Goal: Task Accomplishment & Management: Manage account settings

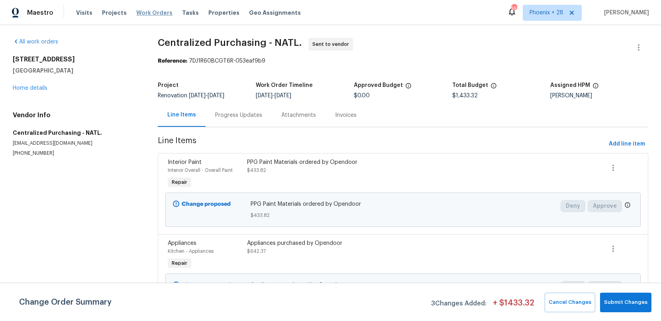
click at [158, 13] on span "Work Orders" at bounding box center [154, 13] width 36 height 8
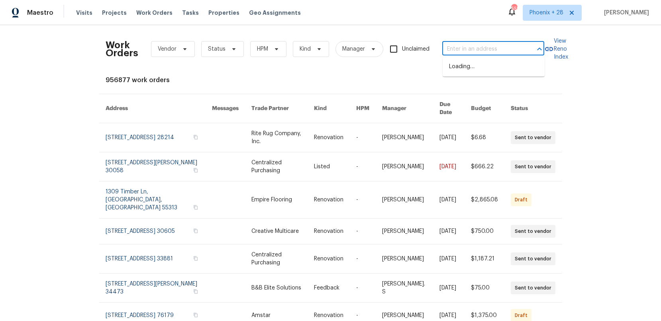
click at [462, 47] on input "text" at bounding box center [482, 49] width 80 height 12
paste input "4264 San Simeon Ln, Fort Worth, TX 76179"
type input "4264 San Simeon Ln, Fort Worth, TX 76179"
click at [485, 70] on li "4264 San Simeon Ln, Fort Worth, TX 76179" at bounding box center [493, 66] width 102 height 13
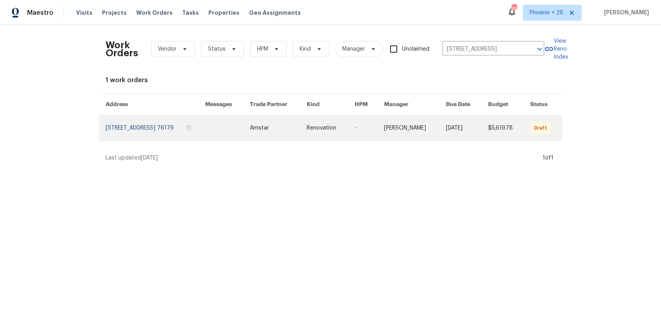
click at [250, 124] on link at bounding box center [227, 127] width 45 height 25
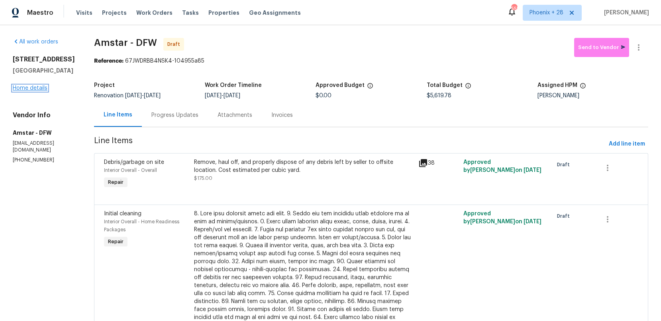
click at [43, 91] on link "Home details" at bounding box center [30, 88] width 35 height 6
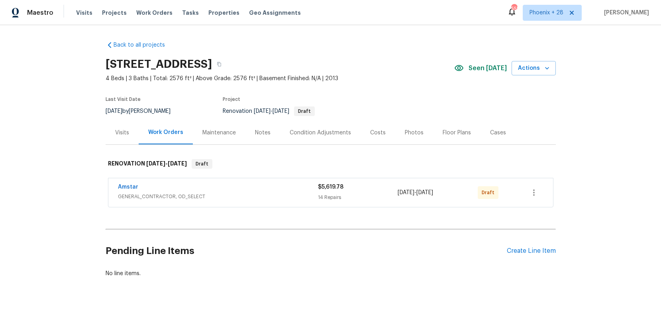
scroll to position [11, 0]
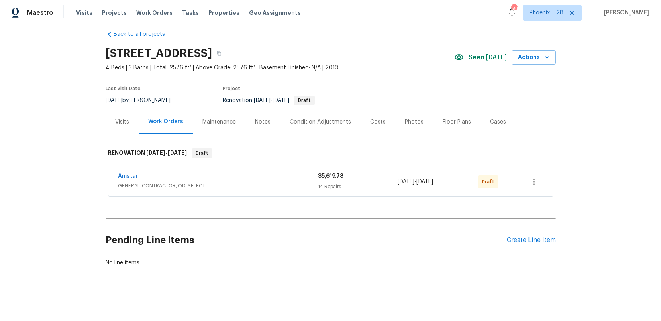
click at [543, 246] on div "Pending Line Items Create Line Item" at bounding box center [331, 239] width 450 height 37
click at [542, 243] on div "Create Line Item" at bounding box center [530, 240] width 49 height 8
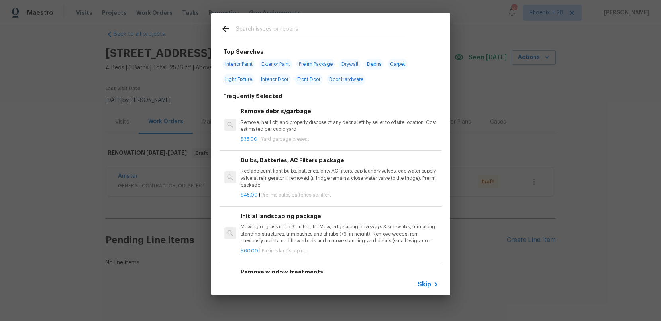
click at [334, 37] on div at bounding box center [312, 28] width 203 height 31
click at [333, 29] on input "text" at bounding box center [320, 30] width 169 height 12
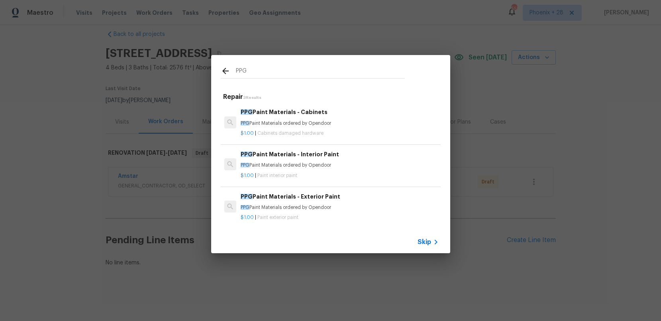
type input "PPG"
click at [355, 151] on h6 "PPG Paint Materials - Interior Paint" at bounding box center [340, 154] width 198 height 9
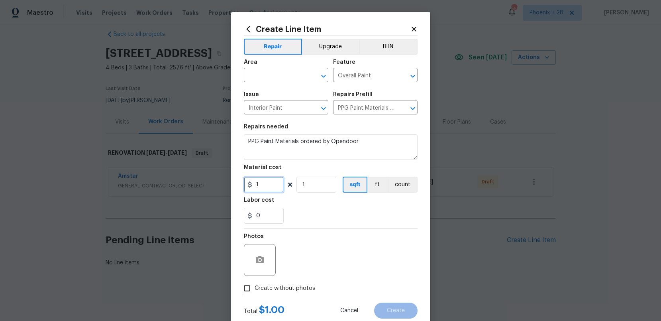
click at [270, 189] on input "1" at bounding box center [264, 184] width 40 height 16
drag, startPoint x: 270, startPoint y: 189, endPoint x: 243, endPoint y: 184, distance: 27.1
click at [244, 184] on input "1" at bounding box center [264, 184] width 40 height 16
type input "673.2"
click at [269, 74] on input "text" at bounding box center [275, 76] width 62 height 12
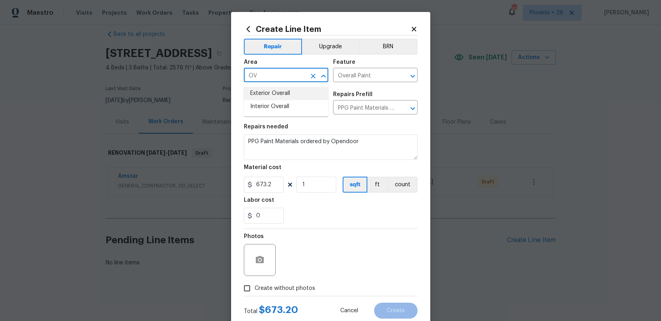
click at [272, 103] on li "Interior Overall" at bounding box center [286, 106] width 84 height 13
type input "Interior Overall"
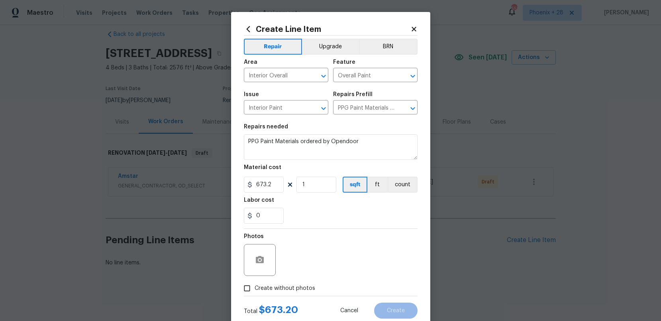
drag, startPoint x: 298, startPoint y: 285, endPoint x: 301, endPoint y: 280, distance: 5.0
click at [298, 285] on span "Create without photos" at bounding box center [284, 288] width 61 height 8
click at [254, 285] on input "Create without photos" at bounding box center [246, 287] width 15 height 15
checkbox input "true"
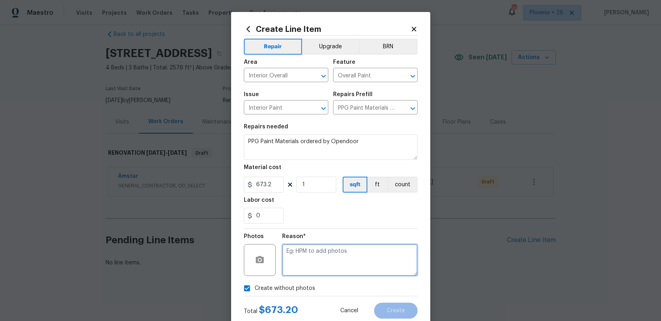
click at [305, 266] on textarea at bounding box center [349, 260] width 135 height 32
type textarea "NA"
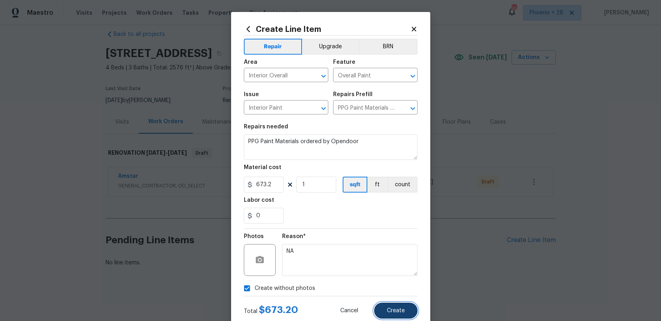
click at [395, 311] on span "Create" at bounding box center [396, 310] width 18 height 6
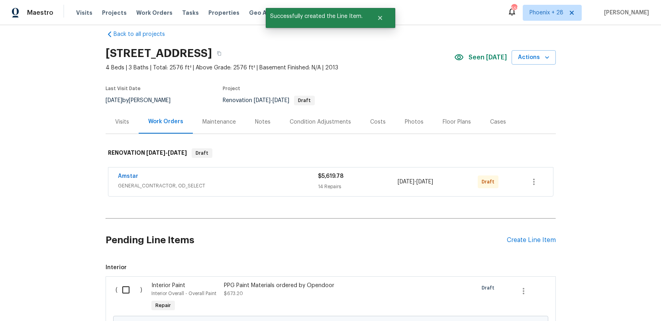
click at [140, 291] on div "( )" at bounding box center [131, 297] width 36 height 37
click at [132, 290] on input "checkbox" at bounding box center [128, 289] width 23 height 17
checkbox input "true"
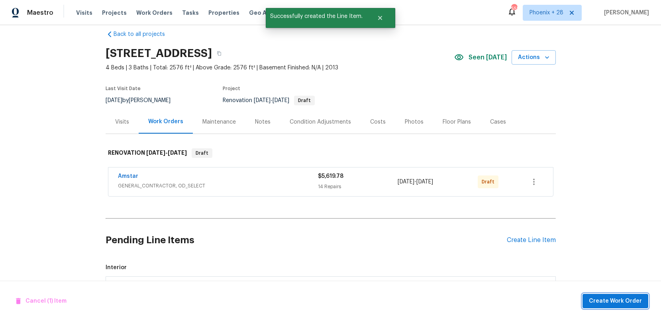
click at [614, 302] on span "Create Work Order" at bounding box center [615, 301] width 53 height 10
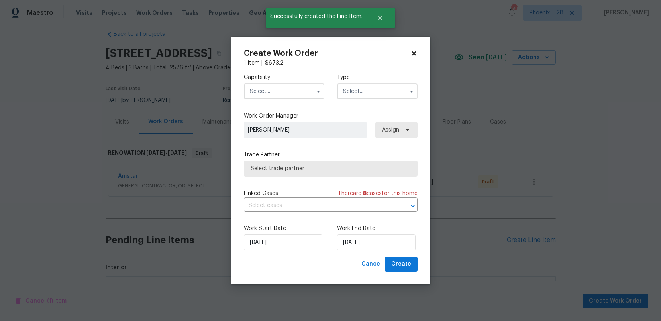
click at [302, 98] on input "text" at bounding box center [284, 91] width 80 height 16
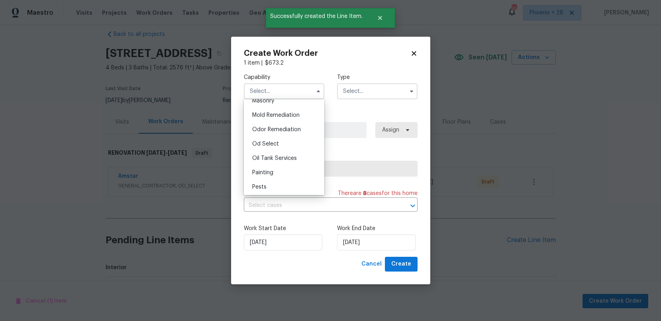
scroll to position [628, 0]
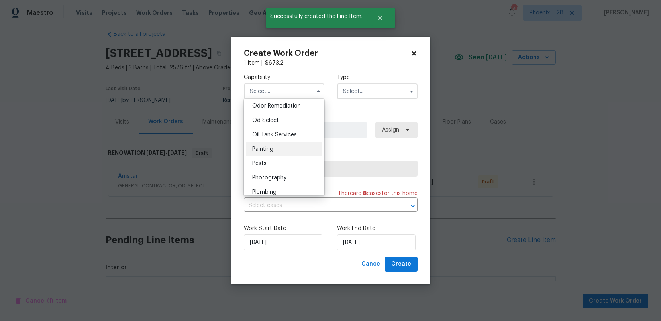
click at [300, 143] on div "Painting" at bounding box center [284, 149] width 76 height 14
type input "Painting"
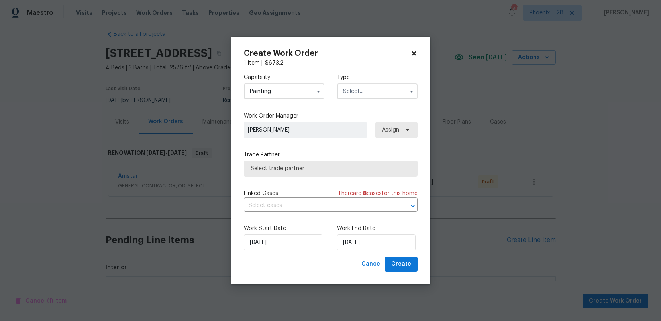
drag, startPoint x: 349, startPoint y: 93, endPoint x: 353, endPoint y: 98, distance: 6.5
click at [349, 93] on input "text" at bounding box center [377, 91] width 80 height 16
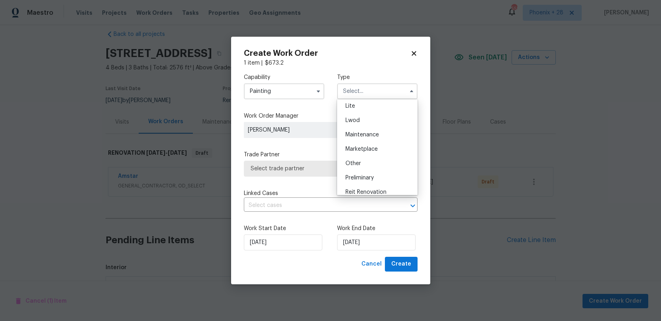
scroll to position [181, 0]
drag, startPoint x: 373, startPoint y: 122, endPoint x: 389, endPoint y: 137, distance: 21.4
click at [373, 123] on div "Renovation" at bounding box center [377, 128] width 76 height 14
type input "Renovation"
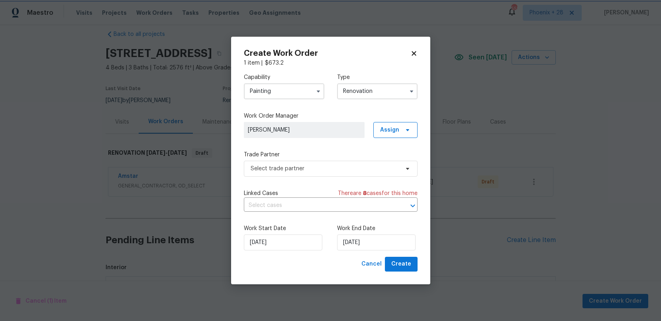
scroll to position [0, 0]
click at [389, 137] on span "Assign" at bounding box center [395, 130] width 44 height 16
click at [390, 163] on div "Assign to me" at bounding box center [396, 164] width 35 height 8
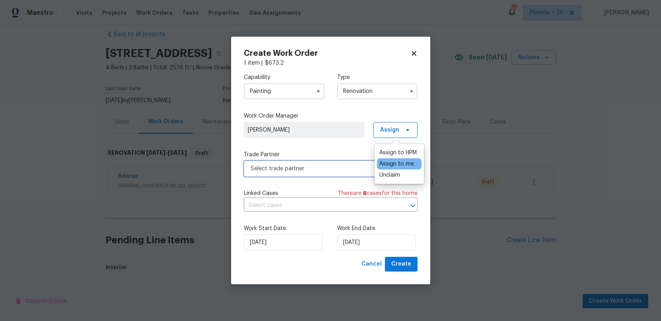
click at [321, 172] on span "Select trade partner" at bounding box center [324, 168] width 149 height 8
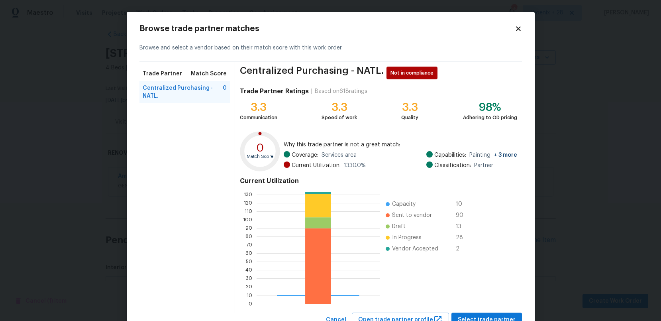
scroll to position [31, 0]
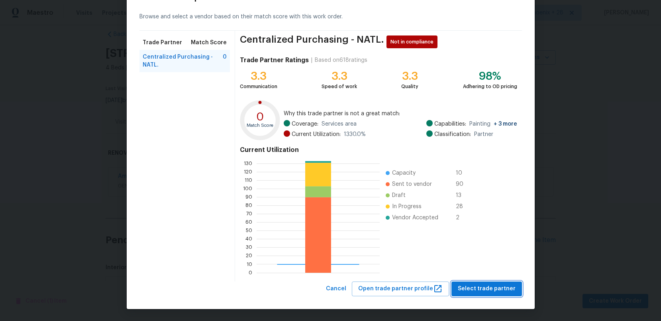
click at [489, 291] on span "Select trade partner" at bounding box center [487, 289] width 58 height 10
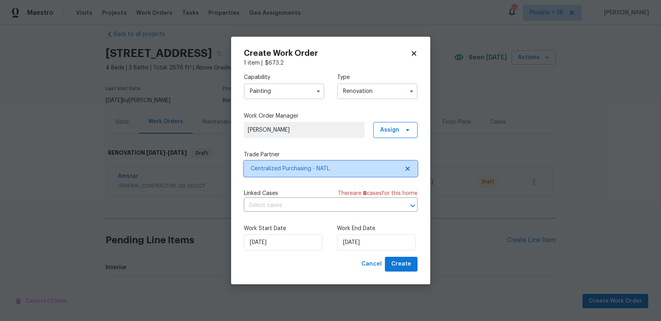
scroll to position [0, 0]
click at [413, 260] on button "Create" at bounding box center [401, 263] width 33 height 15
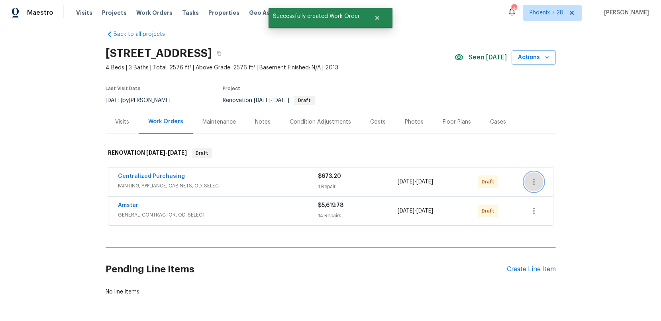
click at [535, 180] on icon "button" at bounding box center [534, 182] width 10 height 10
click at [535, 180] on li "Send to Vendor" at bounding box center [567, 181] width 86 height 13
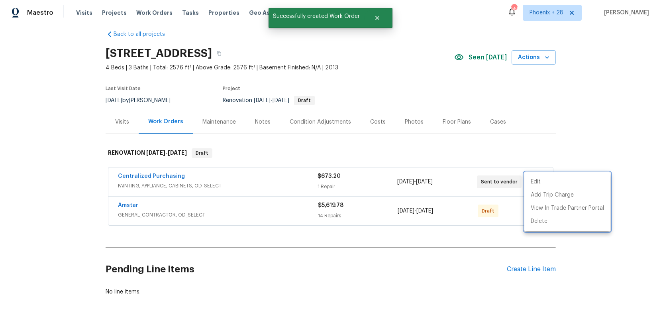
click at [209, 173] on div at bounding box center [330, 160] width 661 height 321
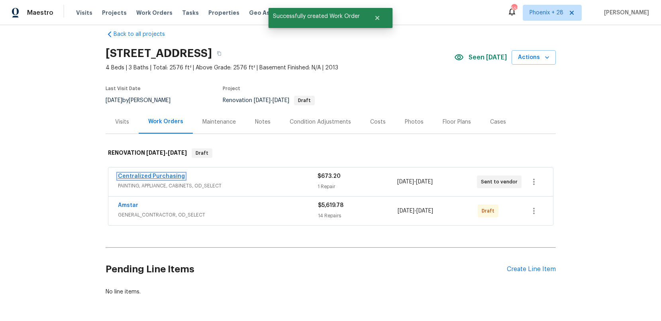
click at [152, 174] on link "Centralized Purchasing" at bounding box center [151, 176] width 67 height 6
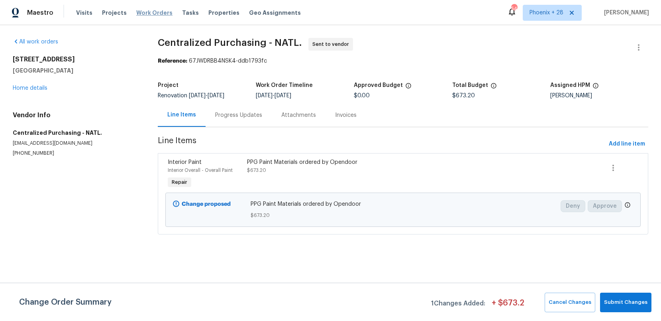
drag, startPoint x: 164, startPoint y: 12, endPoint x: 158, endPoint y: 15, distance: 7.3
click at [164, 12] on div "Visits Projects Work Orders Tasks Properties Geo Assignments" at bounding box center [193, 13] width 234 height 16
click at [158, 15] on span "Work Orders" at bounding box center [154, 13] width 36 height 8
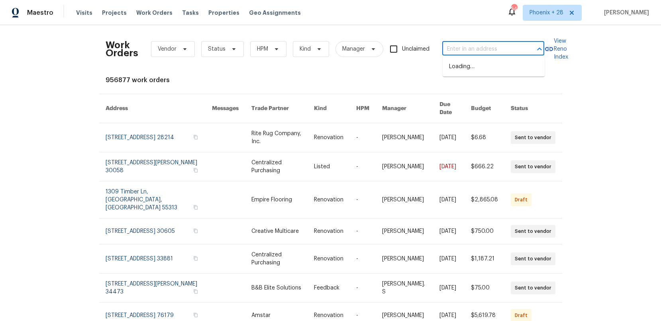
click at [496, 43] on input "text" at bounding box center [482, 49] width 80 height 12
paste input "4224 Tallulah Dr, Plano, TX 75074"
type input "4224 Tallulah Dr, Plano, TX 75074"
click at [484, 71] on li "4224 Tallulah Dr, Plano, TX 75074" at bounding box center [493, 66] width 102 height 13
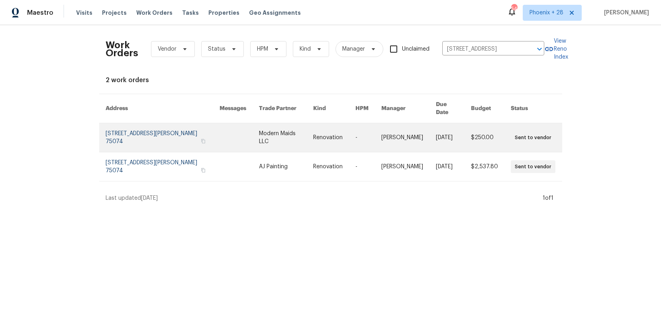
click at [259, 133] on link at bounding box center [286, 137] width 54 height 29
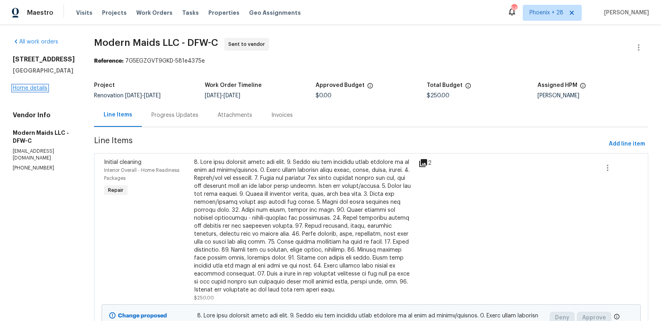
click at [38, 88] on link "Home details" at bounding box center [30, 88] width 35 height 6
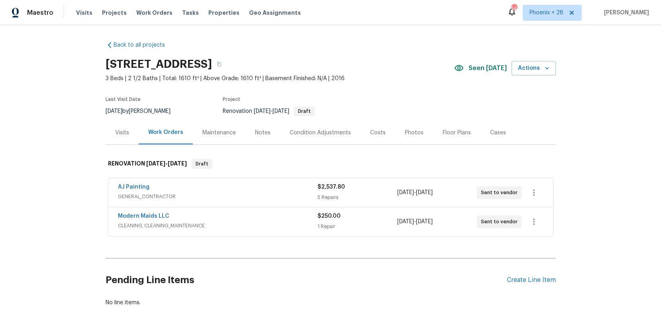
scroll to position [40, 0]
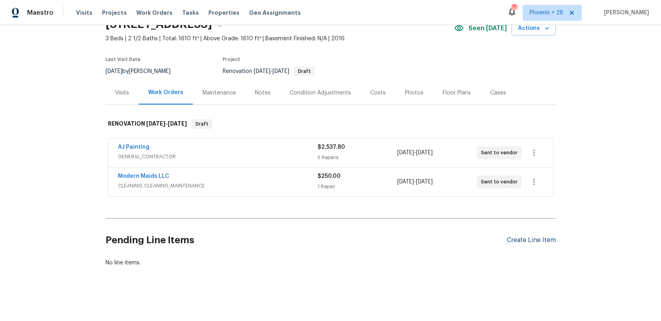
click at [545, 241] on div "Create Line Item" at bounding box center [530, 240] width 49 height 8
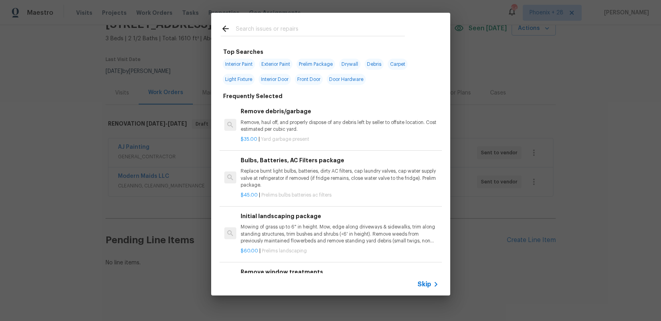
click at [297, 32] on input "text" at bounding box center [320, 30] width 169 height 12
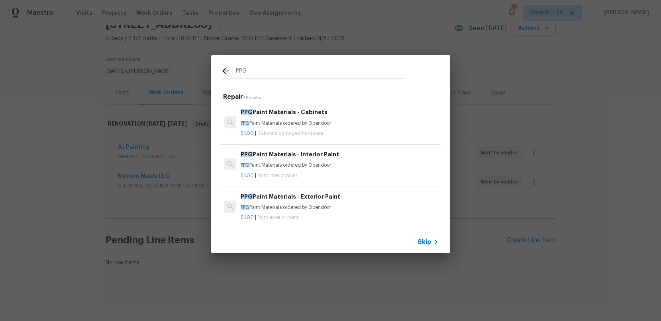
type input "PPG"
click at [352, 170] on div "$1.00 | Paint interior paint" at bounding box center [340, 174] width 198 height 10
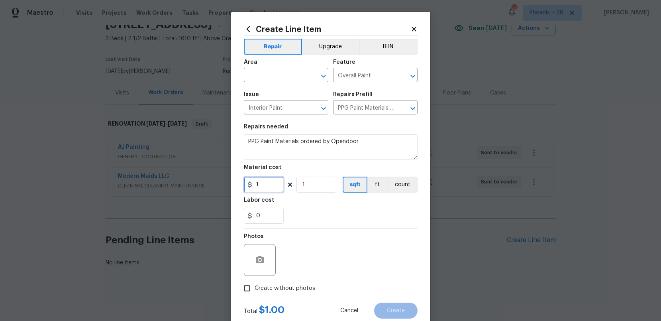
click at [279, 189] on input "1" at bounding box center [264, 184] width 40 height 16
drag, startPoint x: 277, startPoint y: 187, endPoint x: 236, endPoint y: 182, distance: 41.3
click at [236, 182] on div "Create Line Item Repair Upgrade BRN Area ​ Feature Overall Paint ​ Issue Interi…" at bounding box center [330, 171] width 199 height 319
type input "258.08"
click at [240, 80] on div "Create Line Item Repair Upgrade BRN Area ​ Feature Overall Paint ​ Issue Interi…" at bounding box center [330, 171] width 199 height 319
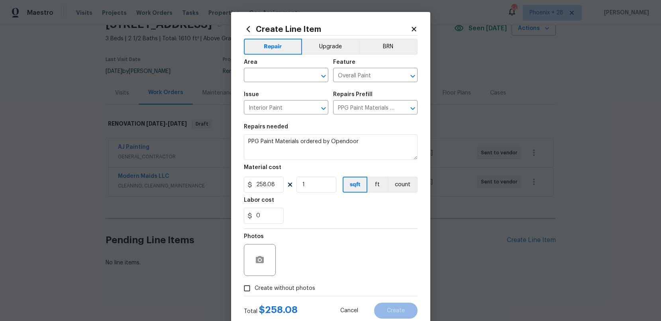
click at [240, 80] on div "Create Line Item Repair Upgrade BRN Area ​ Feature Overall Paint ​ Issue Interi…" at bounding box center [330, 171] width 199 height 319
click at [251, 76] on input "text" at bounding box center [275, 76] width 62 height 12
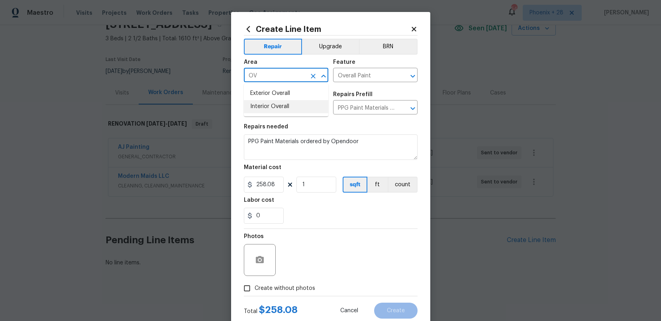
click at [262, 101] on li "Interior Overall" at bounding box center [286, 106] width 84 height 13
type input "Interior Overall"
drag, startPoint x: 301, startPoint y: 286, endPoint x: 303, endPoint y: 281, distance: 5.4
click at [301, 286] on span "Create without photos" at bounding box center [284, 288] width 61 height 8
click at [254, 286] on input "Create without photos" at bounding box center [246, 287] width 15 height 15
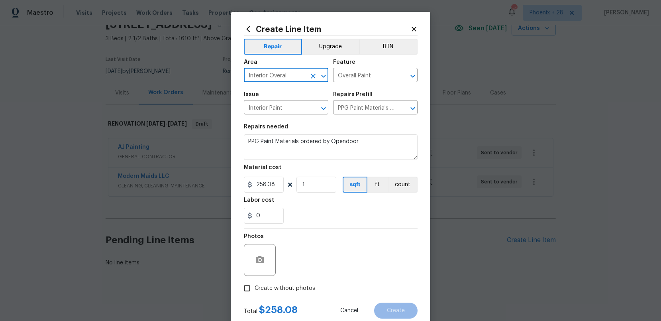
checkbox input "true"
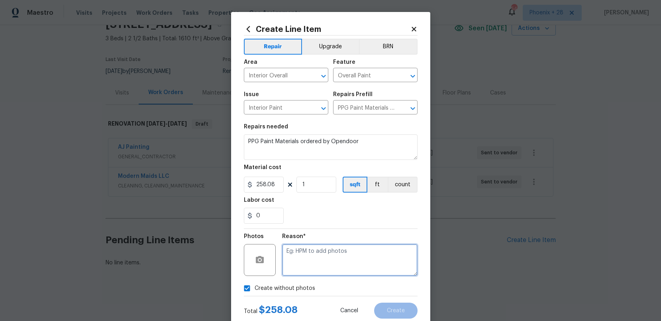
click at [309, 268] on textarea at bounding box center [349, 260] width 135 height 32
type textarea "NA"
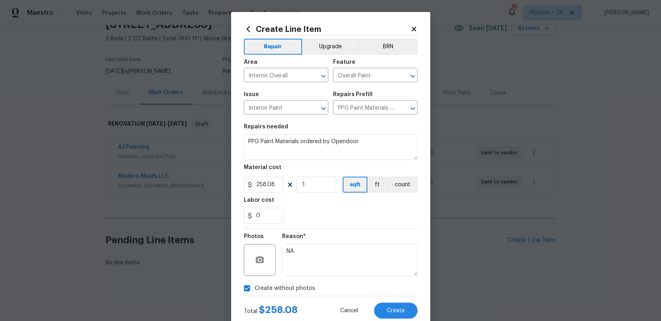
click at [385, 300] on div "Total $ 258.08 Cancel Create" at bounding box center [331, 307] width 174 height 22
click at [393, 310] on span "Create" at bounding box center [396, 310] width 18 height 6
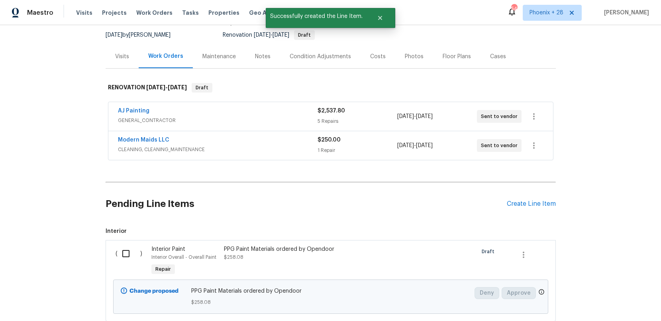
scroll to position [90, 0]
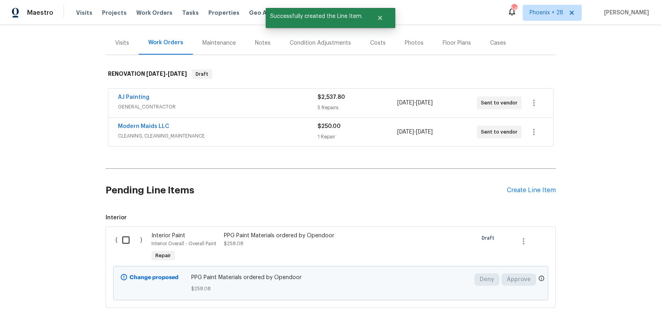
click at [127, 240] on input "checkbox" at bounding box center [128, 239] width 23 height 17
checkbox input "true"
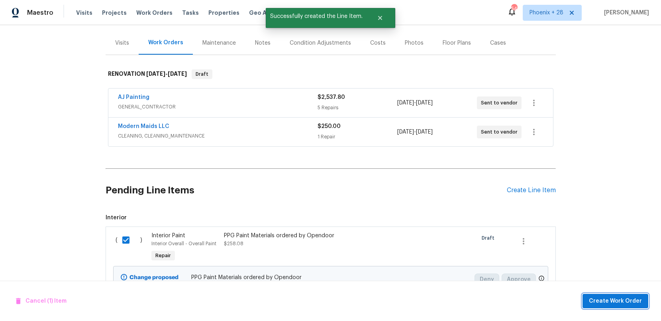
click at [632, 296] on span "Create Work Order" at bounding box center [615, 301] width 53 height 10
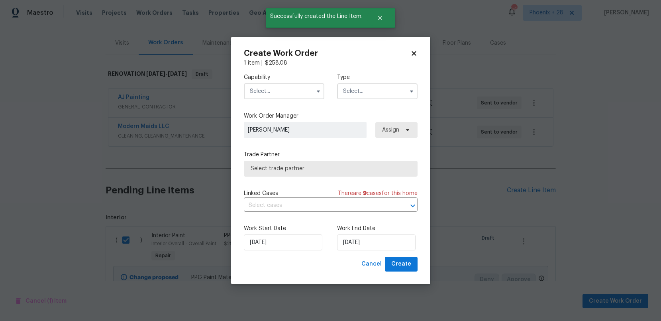
click at [263, 88] on input "text" at bounding box center [284, 91] width 80 height 16
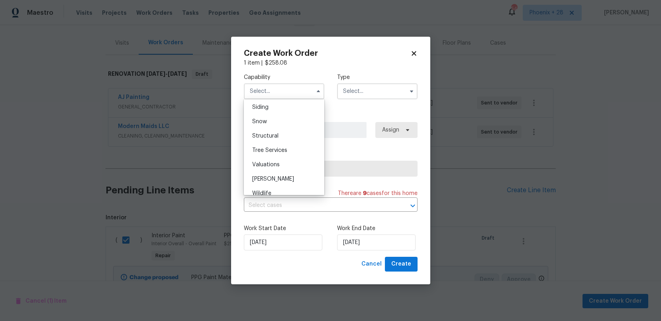
scroll to position [886, 0]
drag, startPoint x: 274, startPoint y: 109, endPoint x: 327, endPoint y: 97, distance: 54.3
click at [274, 109] on div "Painting" at bounding box center [284, 107] width 76 height 14
type input "Painting"
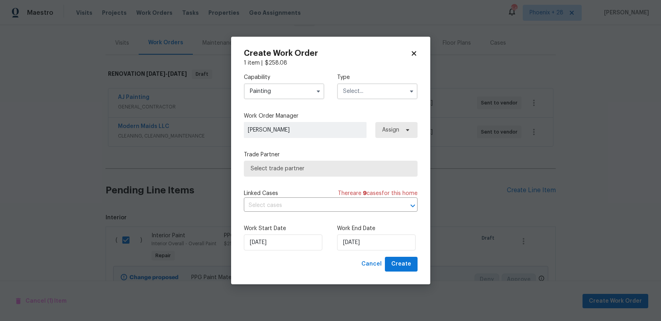
drag, startPoint x: 334, startPoint y: 94, endPoint x: 360, endPoint y: 97, distance: 25.2
click at [336, 95] on div "Capability Painting Agent Appliance Bathtub Resurfacing BRN And Lrr Broker Cabi…" at bounding box center [331, 86] width 174 height 39
click at [356, 94] on input "text" at bounding box center [377, 91] width 80 height 16
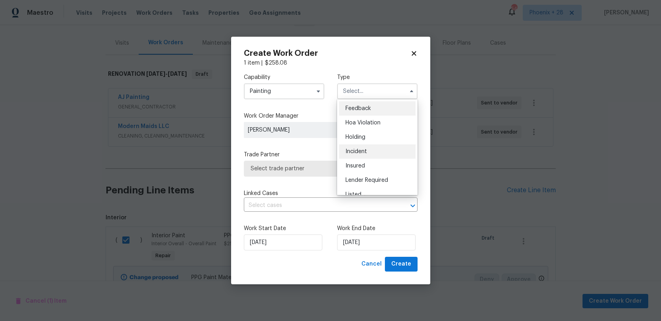
scroll to position [181, 0]
drag, startPoint x: 366, startPoint y: 130, endPoint x: 376, endPoint y: 133, distance: 11.1
click at [366, 130] on span "Renovation" at bounding box center [359, 128] width 29 height 6
type input "Renovation"
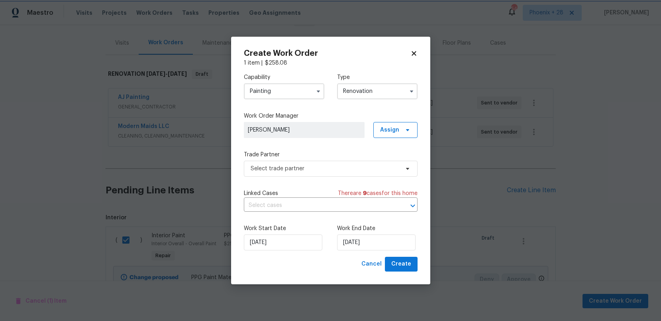
scroll to position [0, 0]
click at [390, 134] on span "Assign" at bounding box center [395, 130] width 44 height 16
click at [387, 158] on div "Assign to me" at bounding box center [399, 163] width 45 height 11
click at [386, 161] on div "Assign to me" at bounding box center [396, 164] width 35 height 8
click at [326, 168] on span "Select trade partner" at bounding box center [324, 168] width 149 height 8
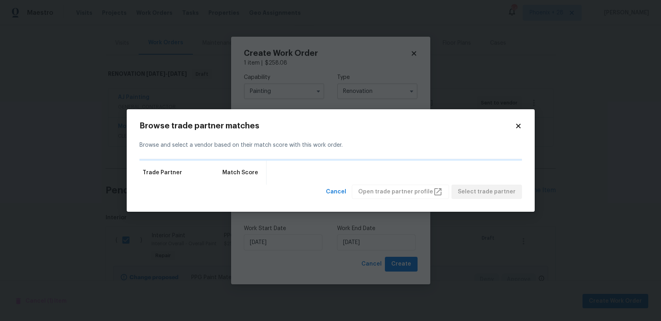
click at [518, 127] on icon at bounding box center [518, 125] width 4 height 4
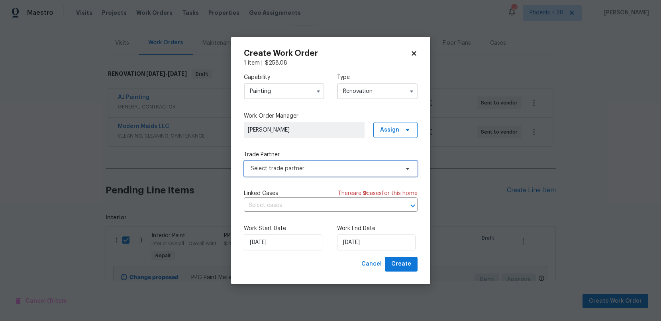
click at [305, 167] on span "Select trade partner" at bounding box center [324, 168] width 149 height 8
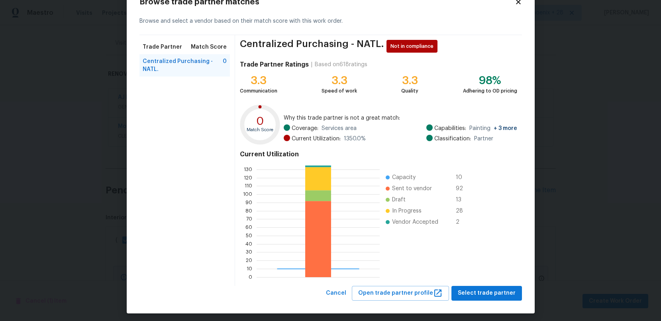
scroll to position [31, 0]
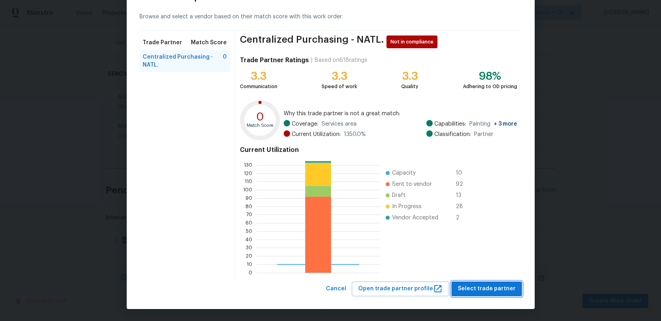
click at [483, 286] on span "Select trade partner" at bounding box center [487, 289] width 58 height 10
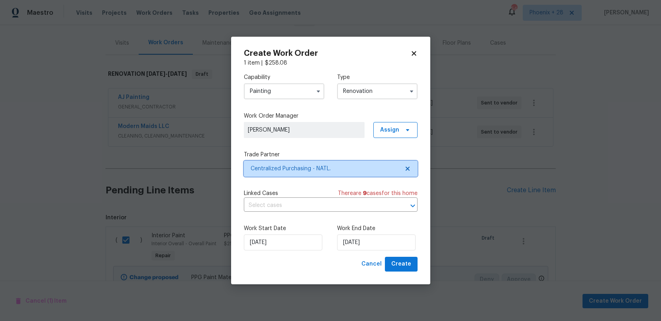
scroll to position [0, 0]
click at [411, 267] on button "Create" at bounding box center [401, 263] width 33 height 15
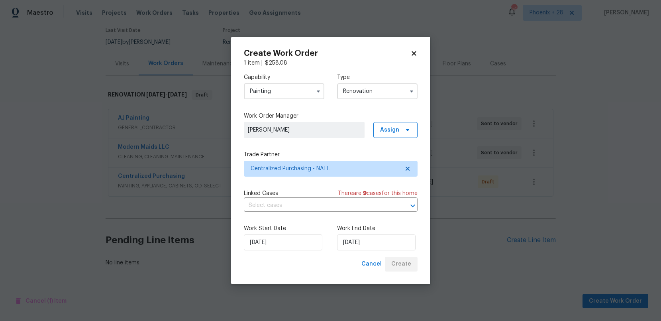
scroll to position [69, 0]
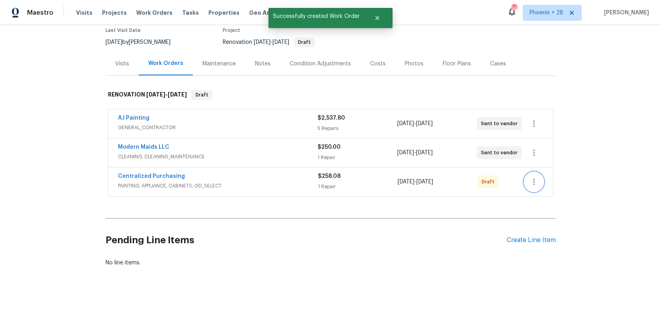
click at [537, 179] on icon "button" at bounding box center [534, 182] width 10 height 10
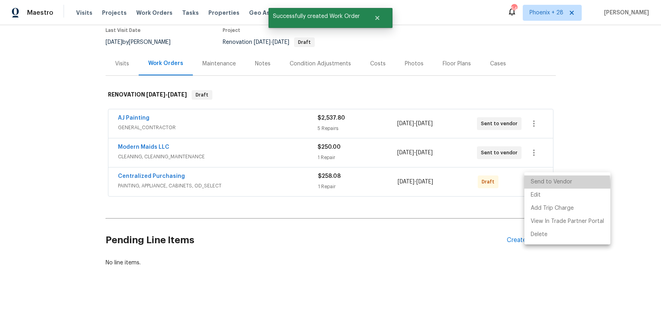
click at [536, 184] on li "Send to Vendor" at bounding box center [567, 181] width 86 height 13
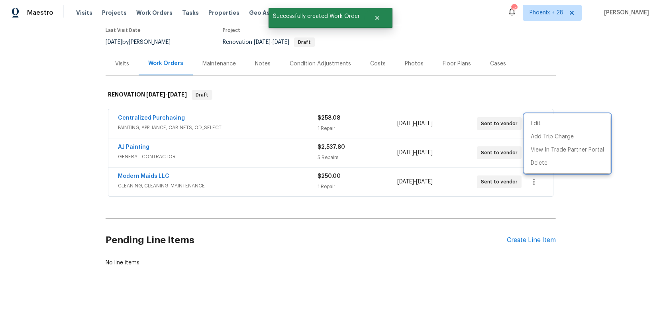
drag, startPoint x: 238, startPoint y: 166, endPoint x: 227, endPoint y: 161, distance: 11.8
click at [234, 164] on div at bounding box center [330, 160] width 661 height 321
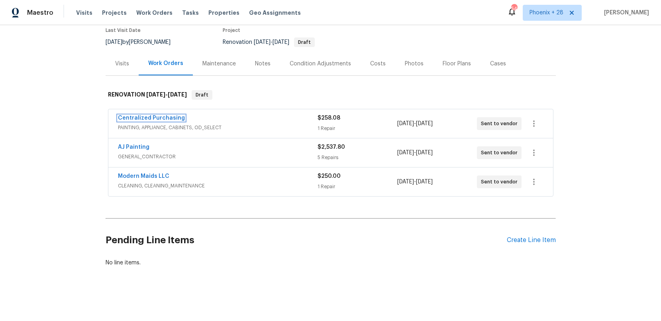
click at [171, 118] on link "Centralized Purchasing" at bounding box center [151, 118] width 67 height 6
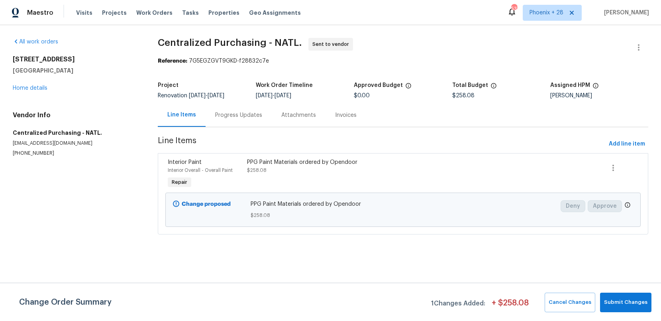
click at [148, 17] on div "Visits Projects Work Orders Tasks Properties Geo Assignments" at bounding box center [193, 13] width 234 height 16
click at [148, 15] on span "Work Orders" at bounding box center [154, 13] width 36 height 8
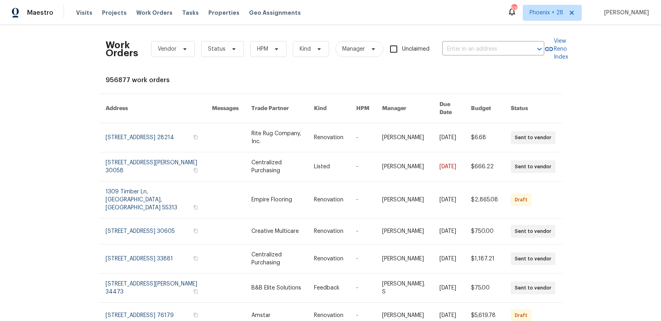
click at [476, 40] on div "Work Orders Vendor Status HPM Kind Manager Unclaimed ​" at bounding box center [325, 48] width 438 height 35
click at [477, 43] on input "text" at bounding box center [482, 49] width 80 height 12
paste input "108 Madeline Ct, Youngsville, NC 27596"
type input "108 Madeline Ct, Youngsville, NC 27596"
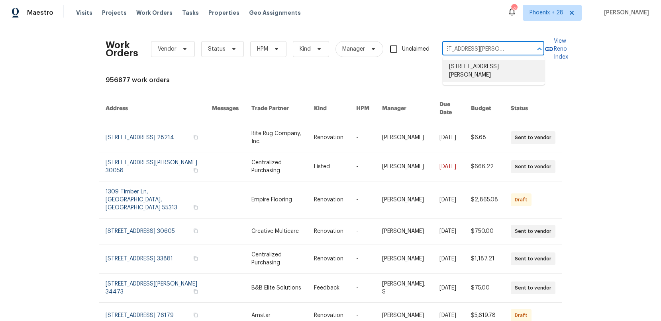
click at [485, 66] on li "108 Madeline Ct, Youngsville, NC 27596" at bounding box center [493, 71] width 102 height 22
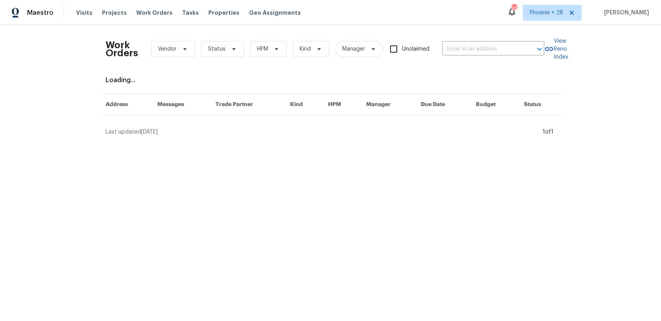
type input "108 Madeline Ct, Youngsville, NC 27596"
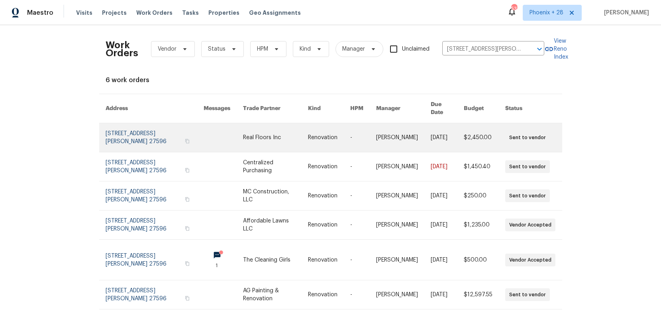
click at [271, 135] on link at bounding box center [275, 137] width 65 height 29
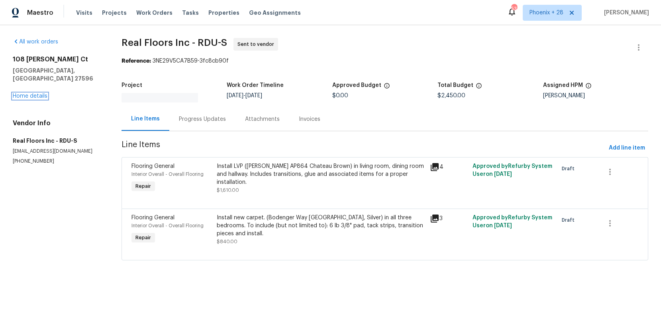
click at [32, 93] on link "Home details" at bounding box center [30, 96] width 35 height 6
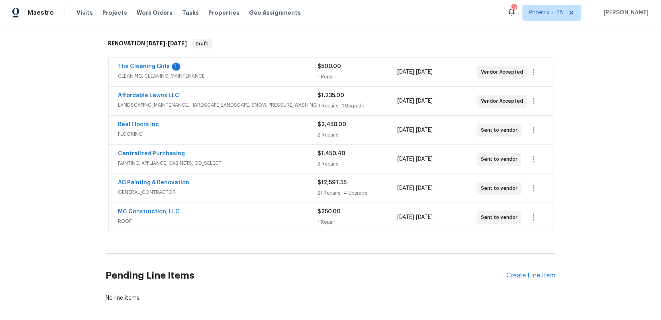
scroll to position [123, 0]
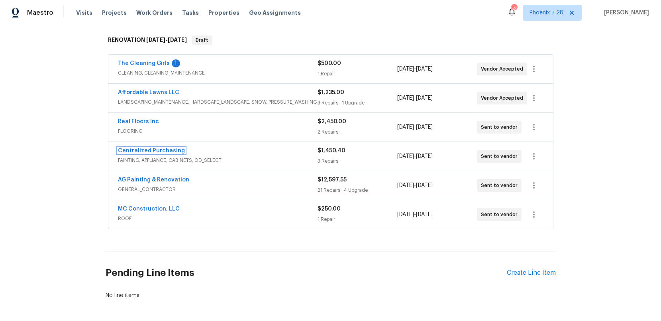
click at [127, 152] on link "Centralized Purchasing" at bounding box center [151, 151] width 67 height 6
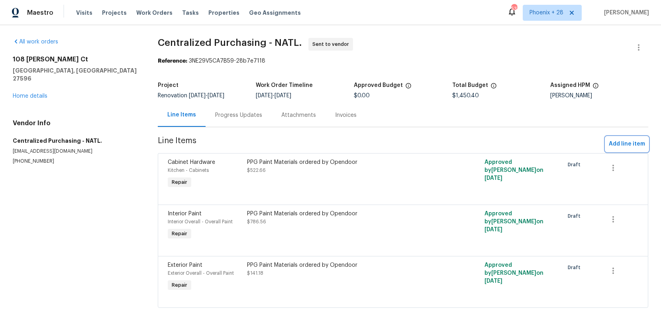
click at [612, 142] on span "Add line item" at bounding box center [626, 144] width 36 height 10
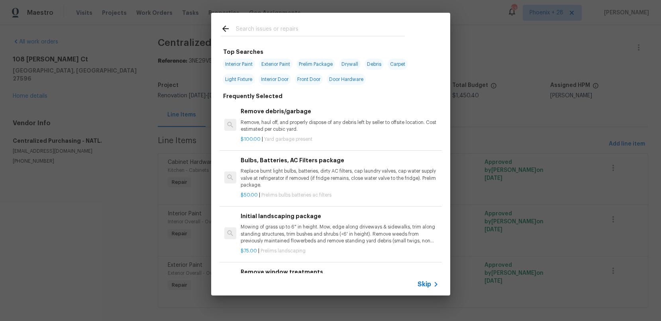
click at [280, 31] on input "text" at bounding box center [320, 30] width 169 height 12
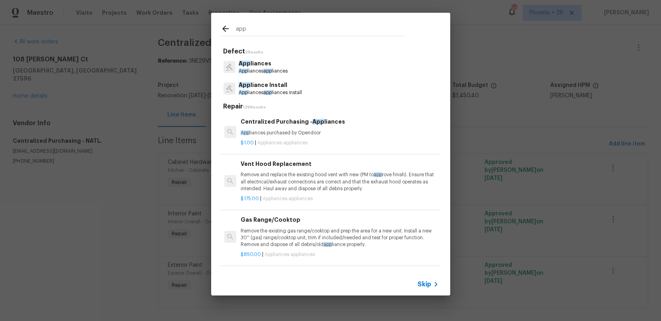
type input "app"
click at [354, 139] on p "$1.00 | Appliances appliances" at bounding box center [340, 142] width 198 height 7
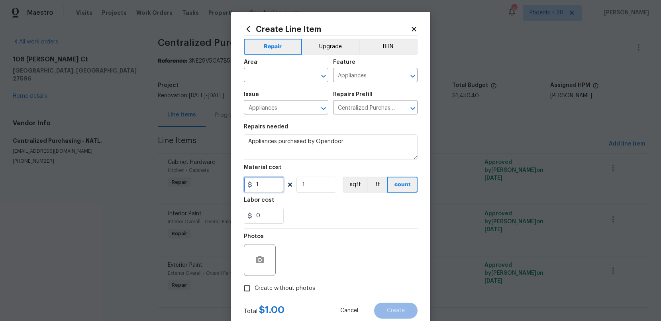
click at [278, 185] on input "1" at bounding box center [264, 184] width 40 height 16
drag, startPoint x: 269, startPoint y: 186, endPoint x: 240, endPoint y: 187, distance: 29.1
click at [244, 187] on input "1" at bounding box center [264, 184] width 40 height 16
type input "511.44"
click at [312, 67] on div "Area" at bounding box center [286, 64] width 84 height 10
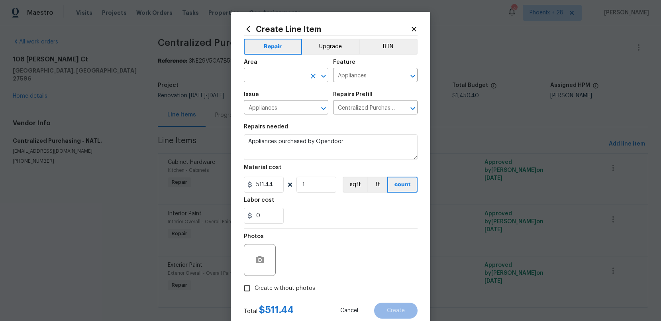
click at [304, 71] on input "text" at bounding box center [275, 76] width 62 height 12
type input "a"
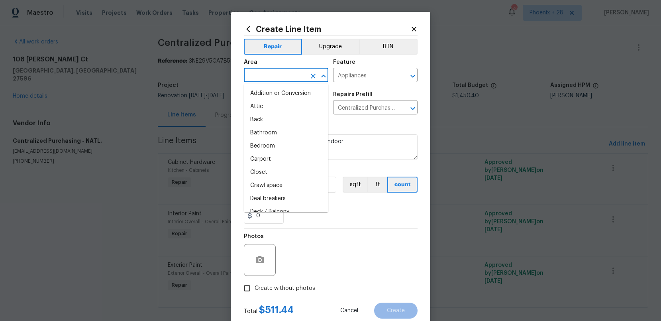
type input "o"
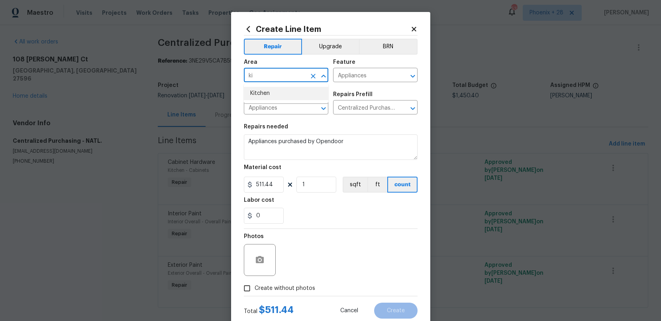
click at [316, 92] on li "Kitchen" at bounding box center [286, 93] width 84 height 13
type input "Kitchen"
click at [335, 78] on input "Appliances" at bounding box center [364, 76] width 62 height 12
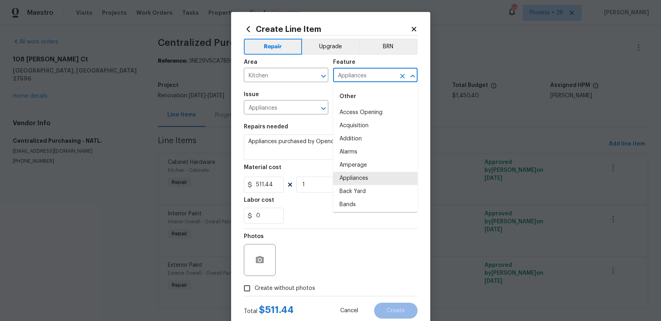
click at [308, 92] on div "Issue" at bounding box center [286, 97] width 84 height 10
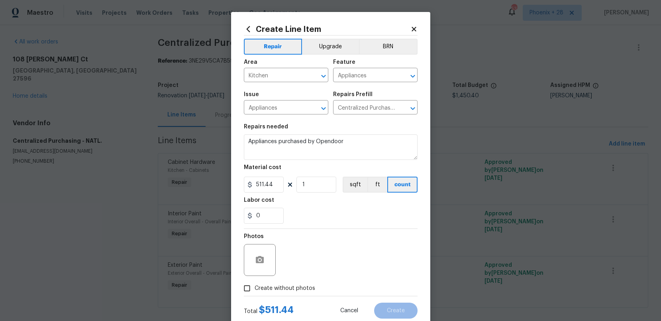
click at [285, 285] on span "Create without photos" at bounding box center [284, 288] width 61 height 8
click at [254, 285] on input "Create without photos" at bounding box center [246, 287] width 15 height 15
checkbox input "true"
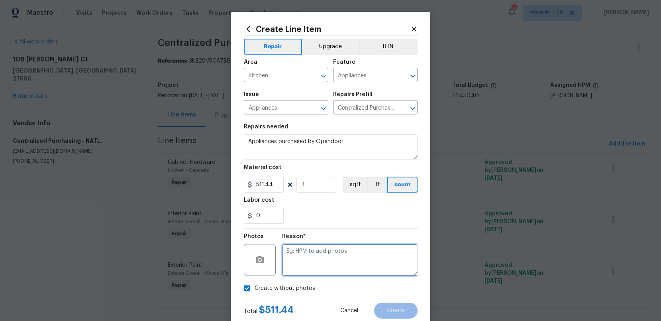
click at [305, 265] on textarea at bounding box center [349, 260] width 135 height 32
type textarea "NA"
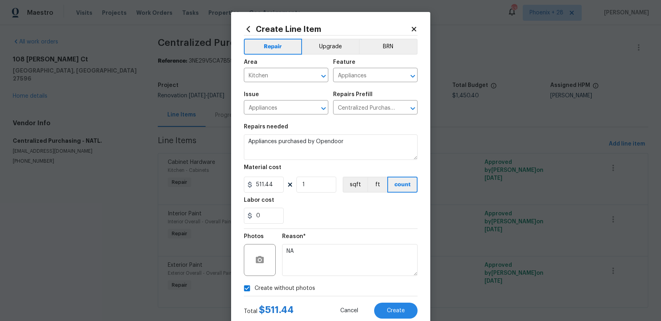
click at [389, 301] on div "Total $ 511.44 Cancel Create" at bounding box center [331, 307] width 174 height 22
click at [391, 304] on button "Create" at bounding box center [395, 310] width 43 height 16
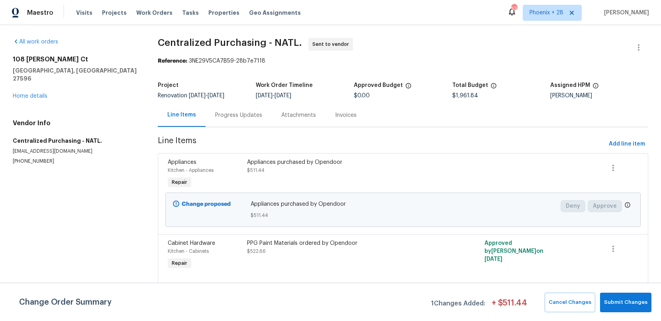
click at [393, 63] on div "Reference: 3NE29V5CA7B59-28b7e7118" at bounding box center [403, 61] width 490 height 8
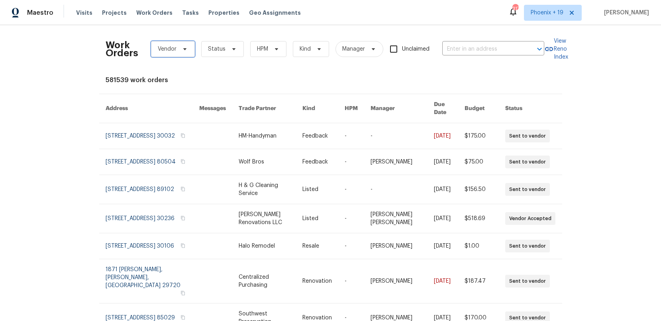
click at [180, 51] on span at bounding box center [183, 49] width 9 height 6
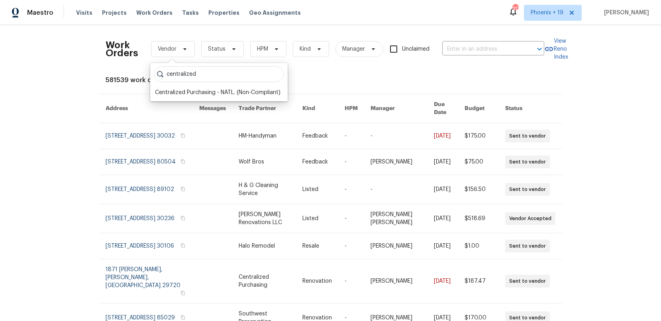
type input "centralized"
click at [227, 89] on div "Centralized Purchasing - NATL. (Non-Compliant)" at bounding box center [217, 92] width 125 height 8
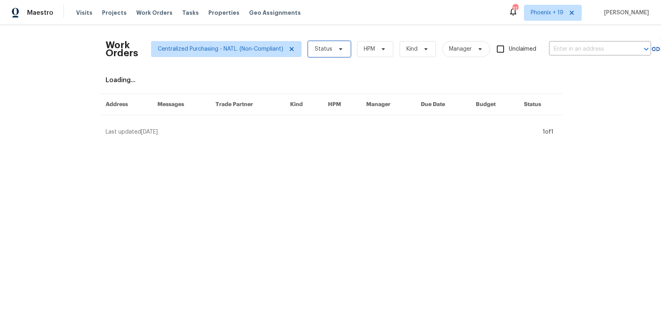
click at [322, 43] on span "Status" at bounding box center [329, 49] width 43 height 16
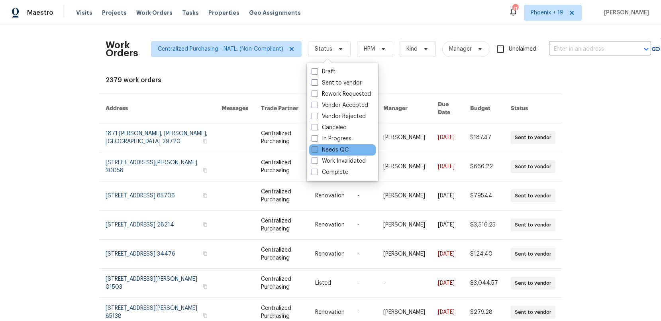
click at [314, 148] on span at bounding box center [314, 149] width 6 height 6
click at [314, 148] on input "Needs QC" at bounding box center [313, 148] width 5 height 5
checkbox input "true"
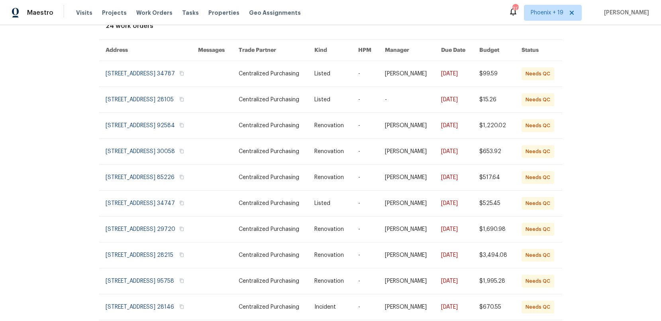
scroll to position [81, 0]
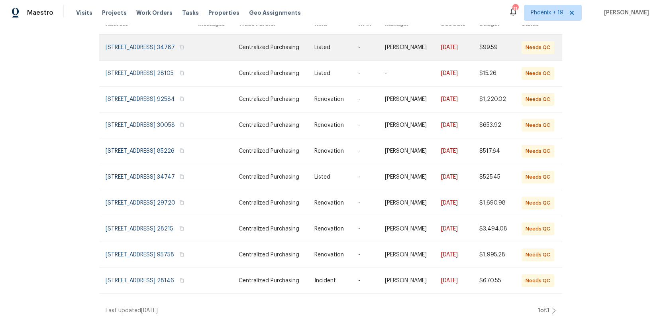
click at [143, 53] on link at bounding box center [152, 47] width 92 height 25
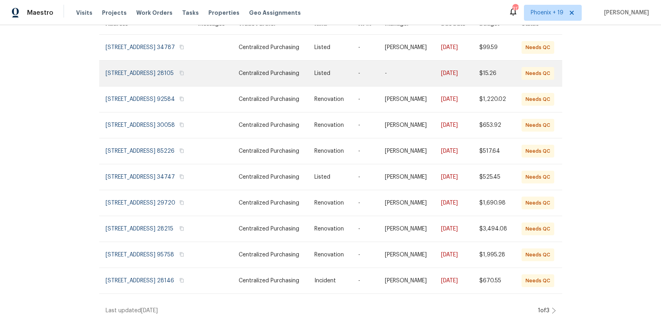
click at [146, 77] on link at bounding box center [152, 73] width 92 height 25
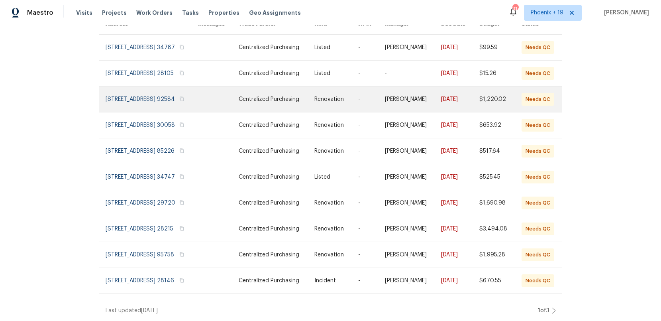
click at [146, 109] on link at bounding box center [152, 98] width 92 height 25
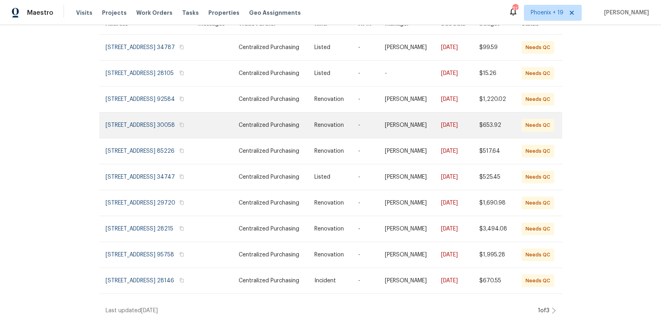
click at [152, 137] on link at bounding box center [152, 124] width 92 height 25
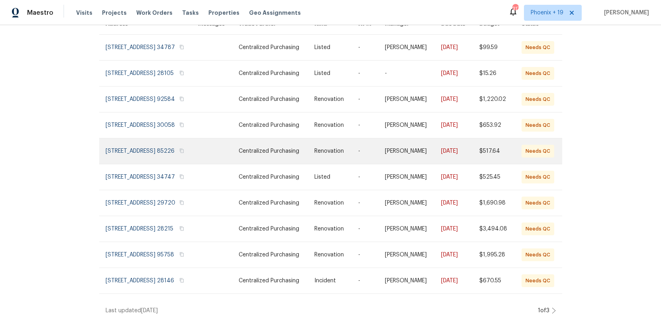
click at [150, 164] on link at bounding box center [152, 150] width 92 height 25
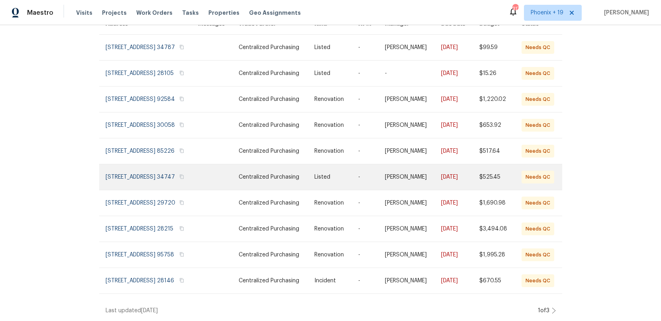
click at [149, 164] on link at bounding box center [152, 176] width 92 height 25
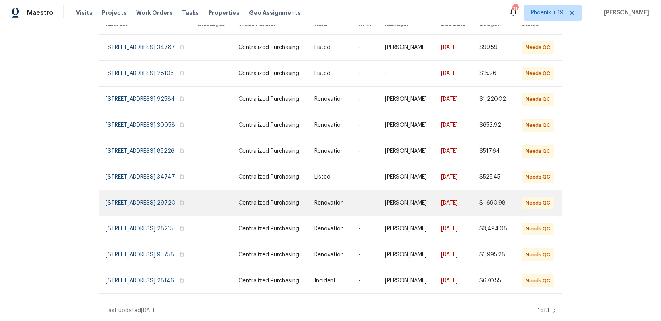
click at [154, 190] on link at bounding box center [152, 202] width 92 height 25
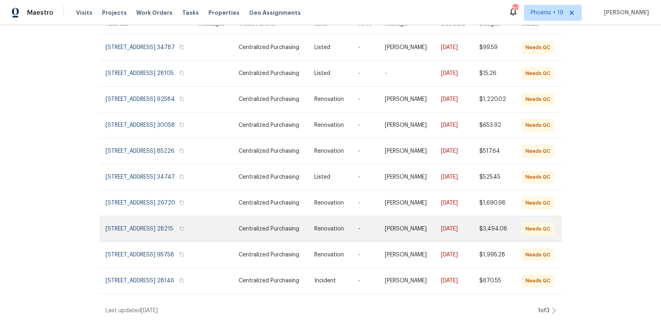
click at [157, 216] on link at bounding box center [152, 228] width 92 height 25
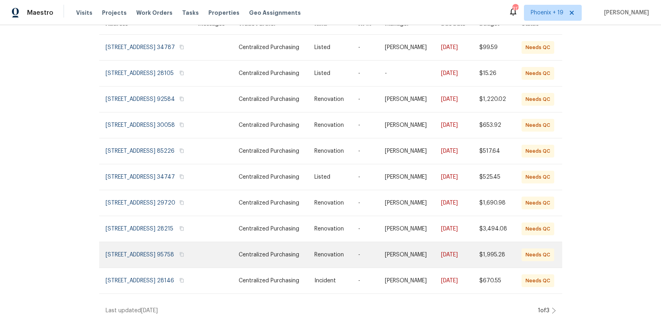
click at [160, 254] on link at bounding box center [152, 254] width 92 height 25
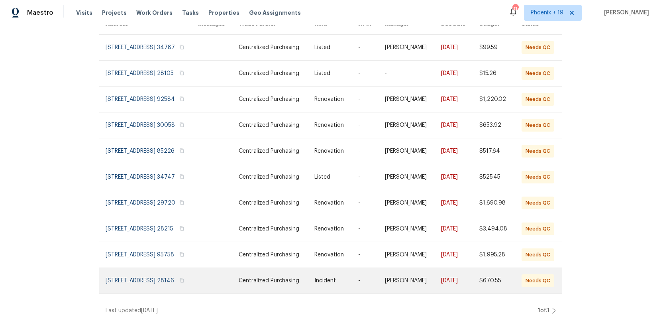
click at [163, 272] on link at bounding box center [152, 280] width 92 height 25
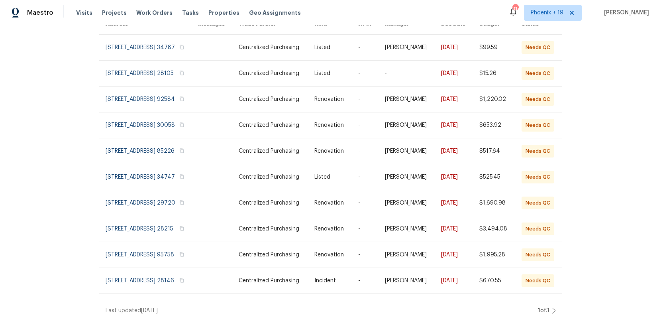
click at [553, 309] on icon at bounding box center [553, 310] width 4 height 6
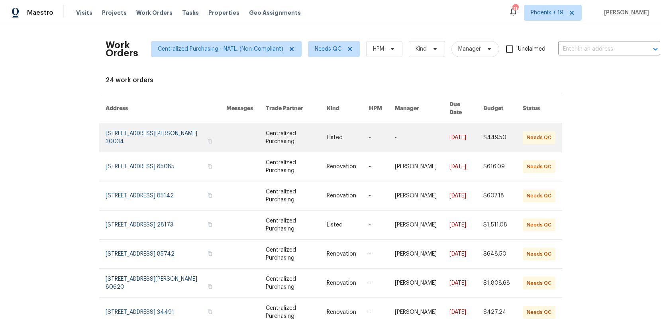
click at [182, 129] on link at bounding box center [166, 137] width 121 height 29
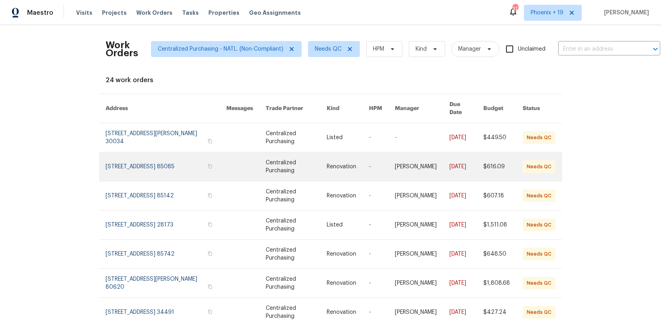
click at [171, 155] on link at bounding box center [166, 166] width 121 height 29
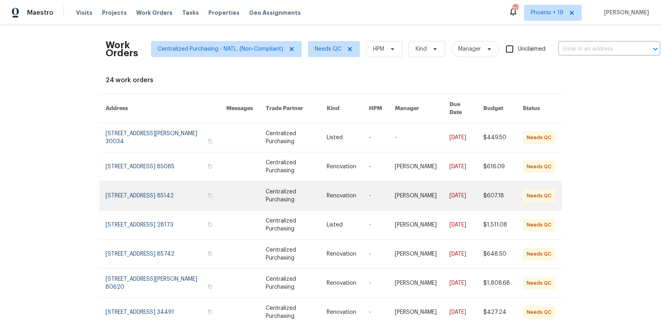
click at [165, 186] on link at bounding box center [166, 195] width 121 height 29
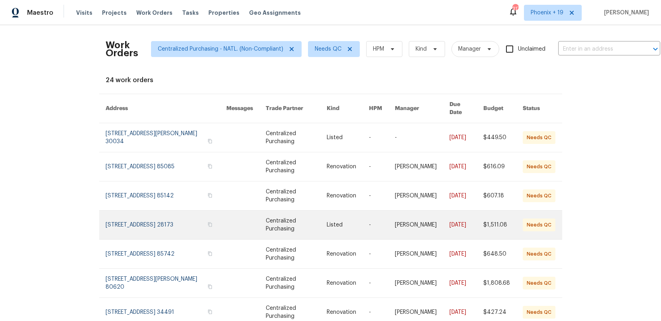
click at [165, 218] on link at bounding box center [166, 224] width 121 height 29
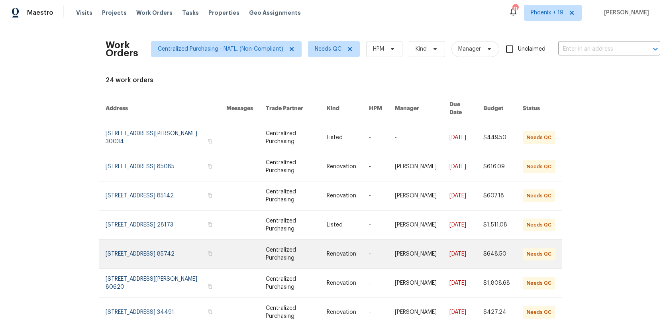
click at [165, 244] on link at bounding box center [166, 253] width 121 height 29
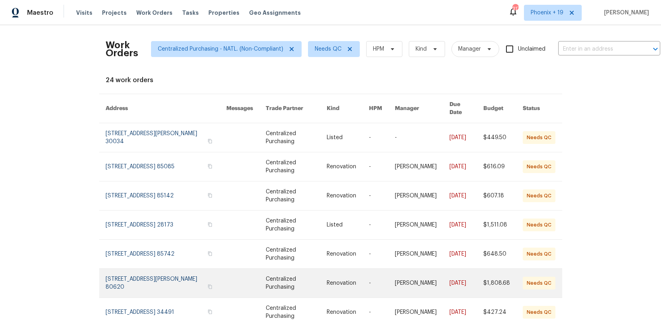
click at [170, 274] on link at bounding box center [166, 282] width 121 height 29
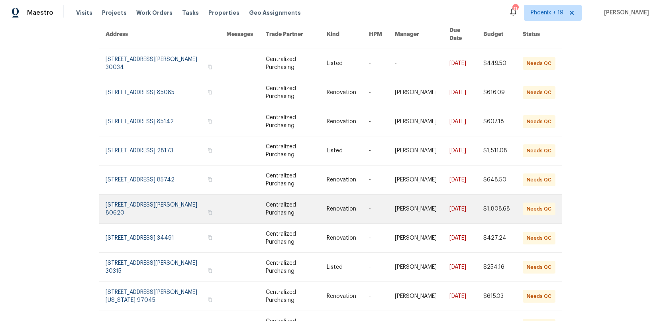
scroll to position [99, 0]
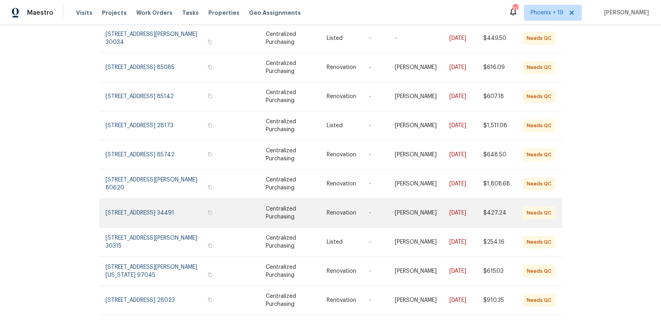
click at [154, 198] on link at bounding box center [166, 212] width 121 height 29
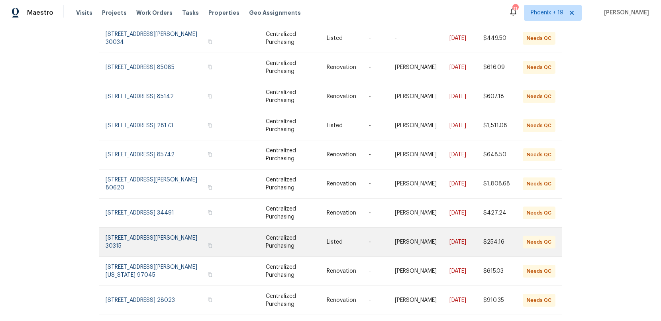
click at [158, 228] on link at bounding box center [166, 241] width 121 height 29
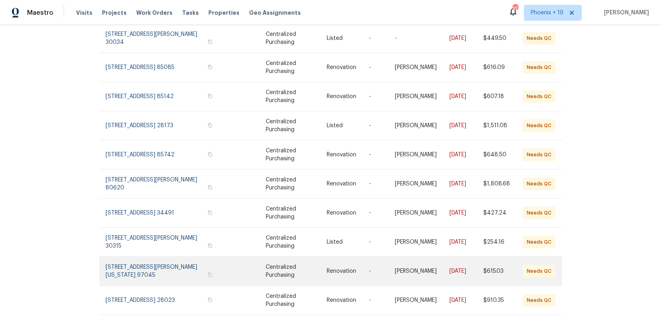
click at [168, 258] on link at bounding box center [166, 270] width 121 height 29
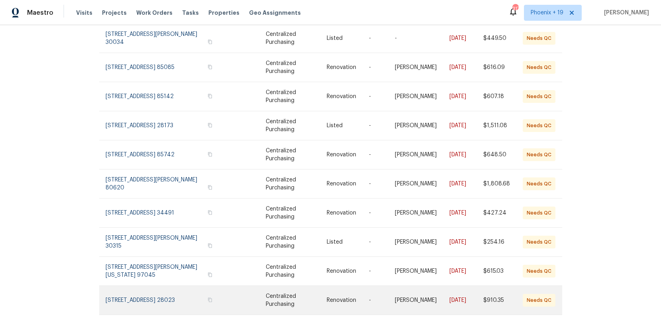
click at [178, 295] on link at bounding box center [166, 300] width 121 height 29
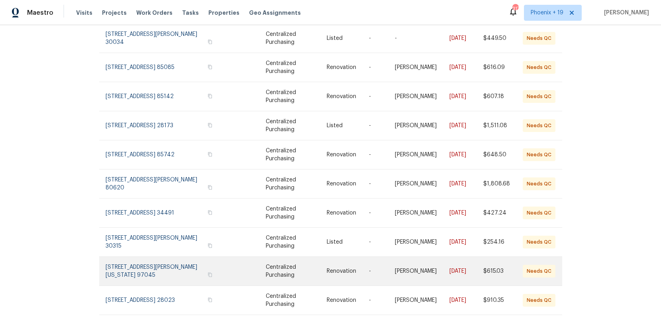
scroll to position [112, 0]
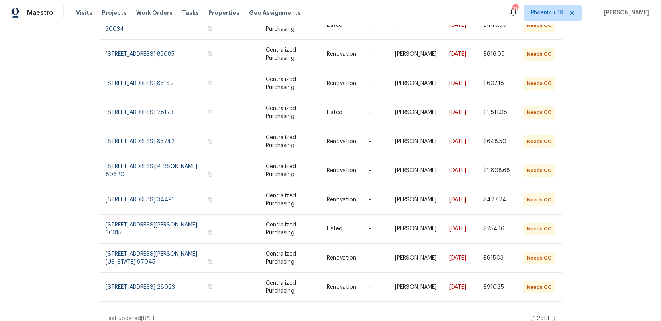
click at [553, 315] on icon at bounding box center [553, 318] width 4 height 6
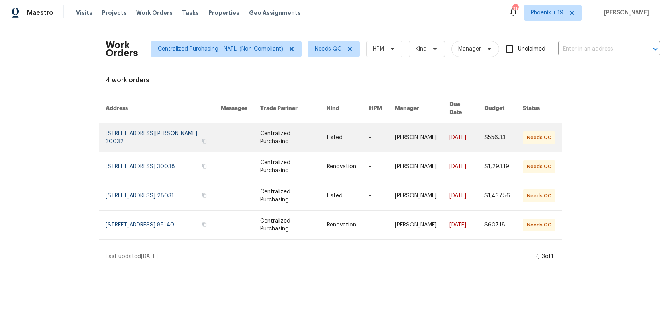
click at [180, 125] on link at bounding box center [163, 137] width 115 height 29
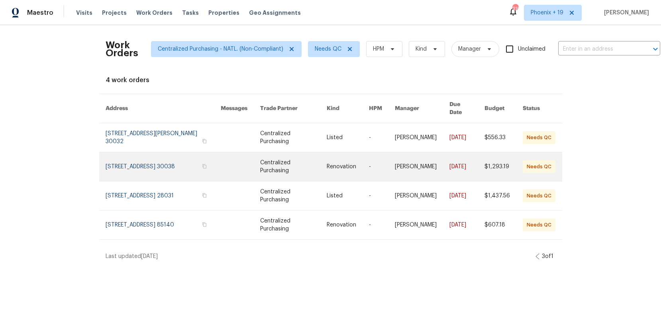
click at [190, 155] on link at bounding box center [163, 166] width 115 height 29
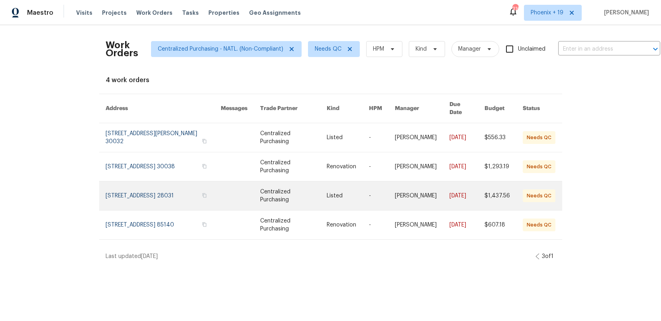
click at [186, 188] on link at bounding box center [163, 195] width 115 height 29
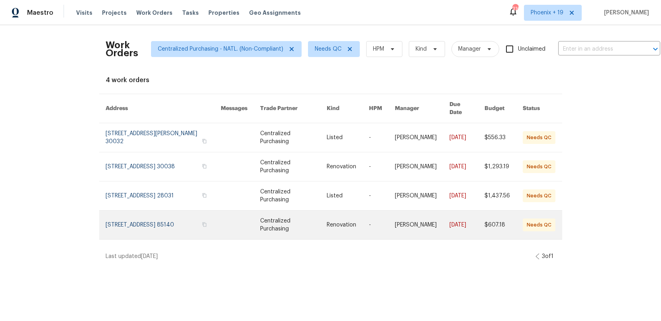
click at [182, 215] on link at bounding box center [163, 224] width 115 height 29
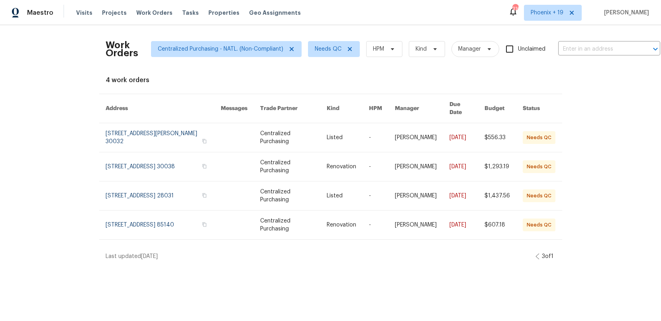
click at [49, 8] on div "Maestro" at bounding box center [26, 13] width 53 height 16
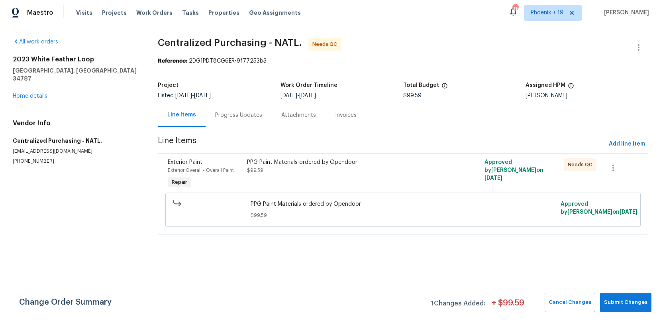
click at [381, 164] on div "PPG Paint Materials ordered by Opendoor" at bounding box center [343, 162] width 193 height 8
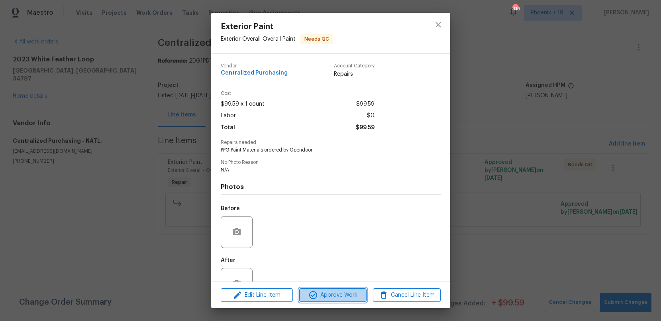
click at [335, 295] on span "Approve Work" at bounding box center [332, 295] width 63 height 10
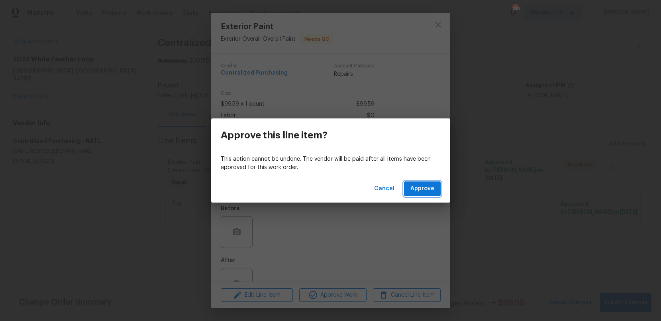
click at [416, 191] on span "Approve" at bounding box center [422, 189] width 24 height 10
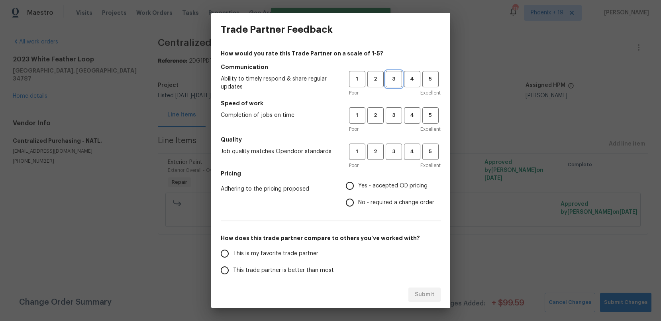
click at [397, 82] on span "3" at bounding box center [393, 78] width 15 height 9
drag, startPoint x: 398, startPoint y: 111, endPoint x: 399, endPoint y: 125, distance: 14.4
click at [398, 112] on span "3" at bounding box center [393, 115] width 15 height 9
click at [402, 149] on div "1 2 3 4 5" at bounding box center [395, 151] width 92 height 16
click at [393, 156] on button "3" at bounding box center [393, 151] width 16 height 16
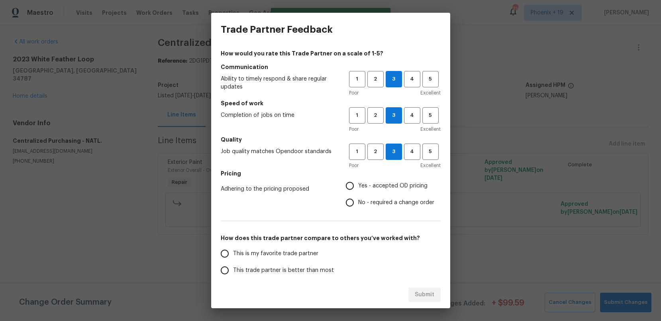
click at [391, 197] on label "No - required a change order" at bounding box center [387, 202] width 93 height 17
click at [358, 197] on input "No - required a change order" at bounding box center [349, 202] width 17 height 17
radio input "true"
drag, startPoint x: 391, startPoint y: 188, endPoint x: 381, endPoint y: 196, distance: 13.1
click at [391, 188] on span "Yes - accepted OD pricing" at bounding box center [392, 186] width 69 height 8
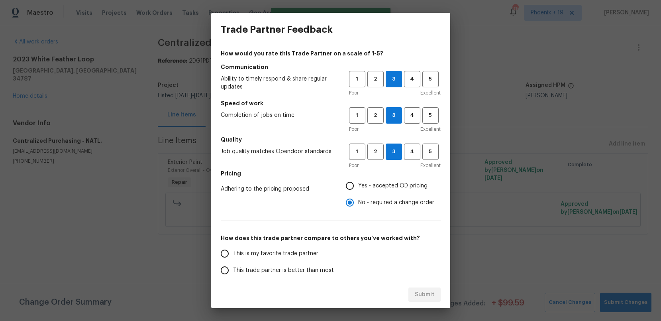
click at [358, 188] on input "Yes - accepted OD pricing" at bounding box center [349, 185] width 17 height 17
radio input "true"
drag, startPoint x: 295, startPoint y: 256, endPoint x: 310, endPoint y: 259, distance: 14.8
click at [296, 256] on span "This is my favorite trade partner" at bounding box center [275, 253] width 85 height 8
click at [233, 256] on input "This is my favorite trade partner" at bounding box center [224, 253] width 17 height 17
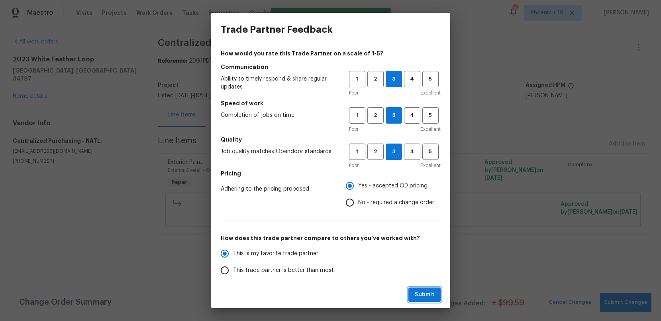
click at [415, 293] on span "Submit" at bounding box center [425, 294] width 20 height 10
radio input "true"
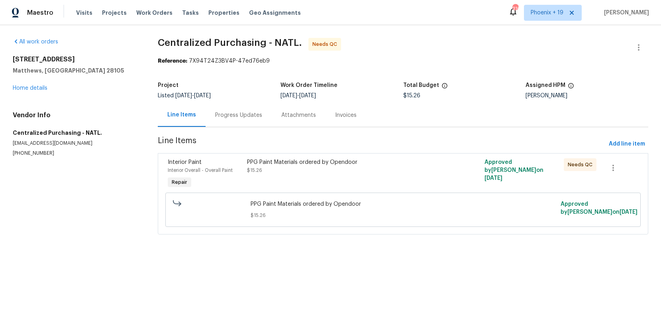
click at [400, 177] on div "PPG Paint Materials ordered by Opendoor $15.26" at bounding box center [343, 174] width 198 height 37
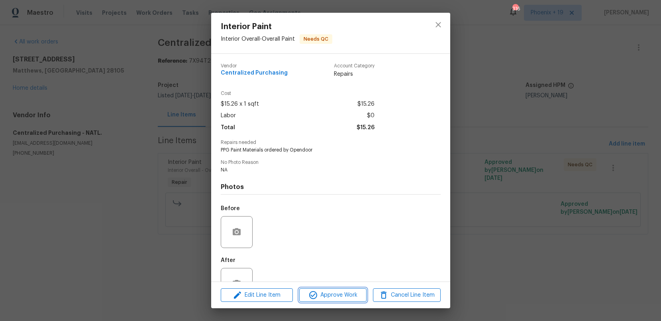
click at [340, 290] on span "Approve Work" at bounding box center [332, 295] width 63 height 10
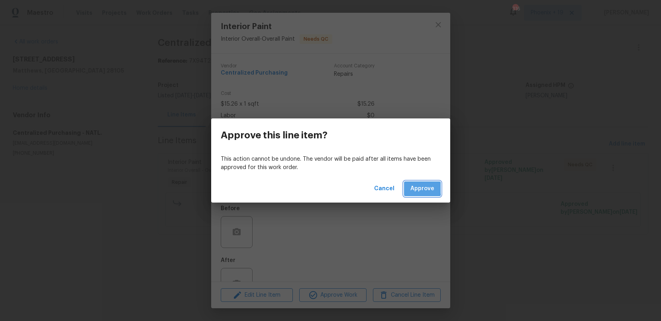
click at [414, 188] on span "Approve" at bounding box center [422, 189] width 24 height 10
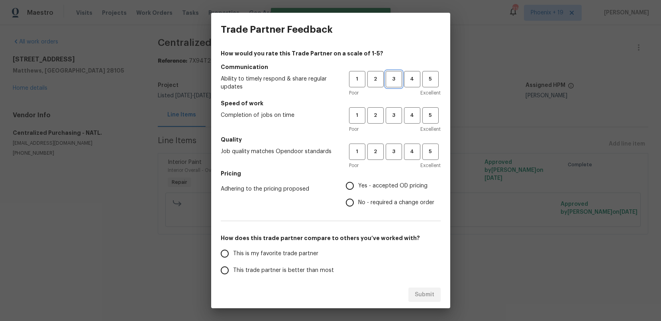
drag, startPoint x: 390, startPoint y: 80, endPoint x: 382, endPoint y: 102, distance: 23.5
click at [390, 80] on span "3" at bounding box center [393, 78] width 15 height 9
click at [395, 118] on span "3" at bounding box center [393, 115] width 15 height 9
click at [398, 154] on span "3" at bounding box center [393, 151] width 15 height 9
click at [400, 186] on span "Yes - accepted OD pricing" at bounding box center [392, 186] width 69 height 8
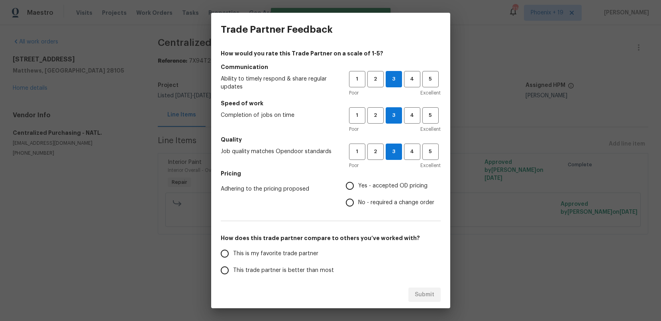
click at [358, 186] on input "Yes - accepted OD pricing" at bounding box center [349, 185] width 17 height 17
radio input "true"
click at [287, 255] on span "This is my favorite trade partner" at bounding box center [275, 253] width 85 height 8
click at [233, 255] on input "This is my favorite trade partner" at bounding box center [224, 253] width 17 height 17
click at [402, 291] on div "Submit" at bounding box center [330, 294] width 239 height 27
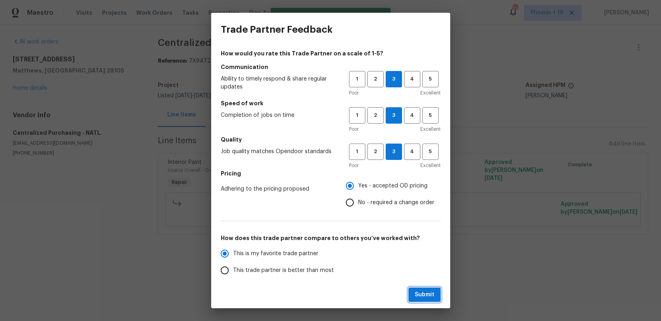
click at [419, 293] on span "Submit" at bounding box center [425, 294] width 20 height 10
radio input "true"
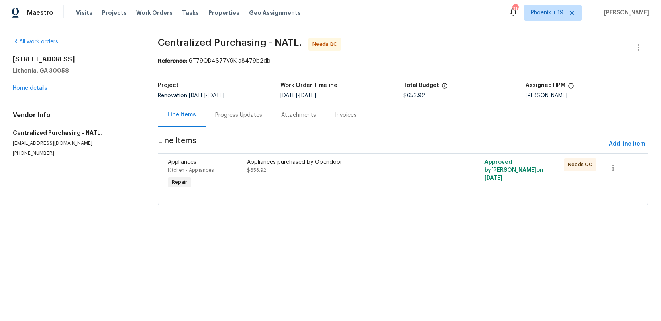
click at [405, 171] on div "Appliances purchased by Opendoor $653.92" at bounding box center [343, 166] width 193 height 16
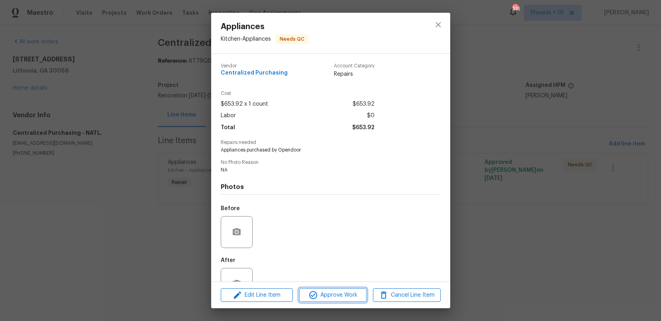
click at [339, 295] on span "Approve Work" at bounding box center [332, 295] width 63 height 10
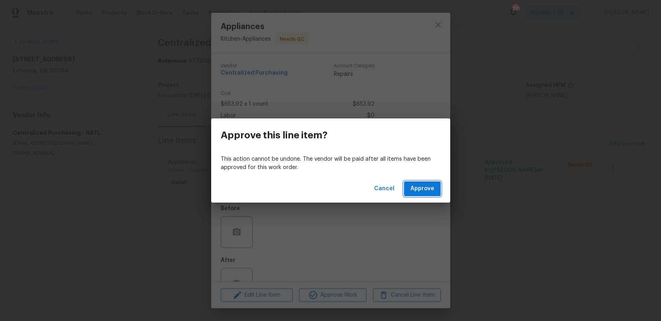
click at [414, 193] on span "Approve" at bounding box center [422, 189] width 24 height 10
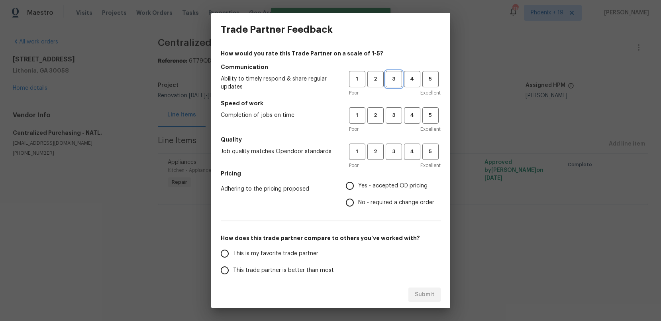
click at [397, 82] on span "3" at bounding box center [393, 78] width 15 height 9
click at [395, 125] on div "Poor Excellent" at bounding box center [395, 129] width 92 height 8
click at [394, 119] on span "3" at bounding box center [393, 115] width 15 height 9
click at [392, 148] on span "3" at bounding box center [393, 151] width 15 height 9
click at [380, 190] on label "Yes - accepted OD pricing" at bounding box center [387, 185] width 93 height 17
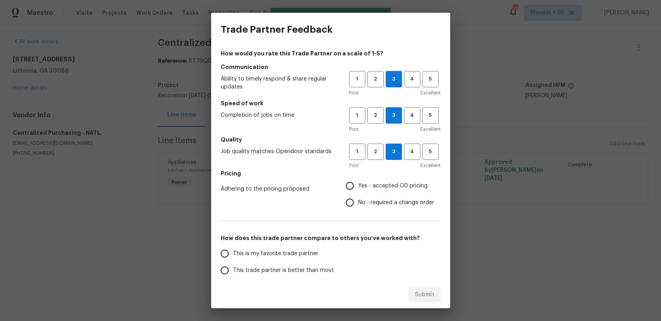
click at [358, 190] on input "Yes - accepted OD pricing" at bounding box center [349, 185] width 17 height 17
radio input "true"
drag, startPoint x: 294, startPoint y: 246, endPoint x: 315, endPoint y: 258, distance: 23.7
click at [294, 246] on label "This is my favorite trade partner" at bounding box center [279, 253] width 126 height 17
click at [233, 246] on input "This is my favorite trade partner" at bounding box center [224, 253] width 17 height 17
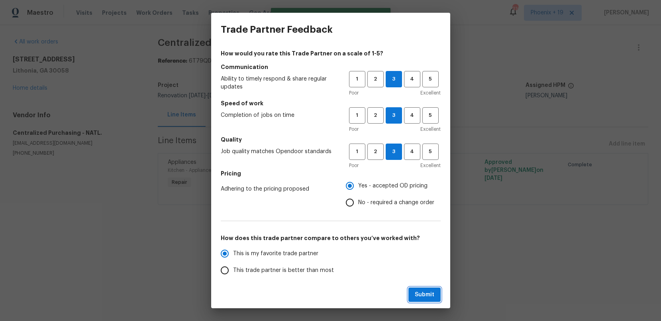
click at [418, 295] on span "Submit" at bounding box center [425, 294] width 20 height 10
radio input "true"
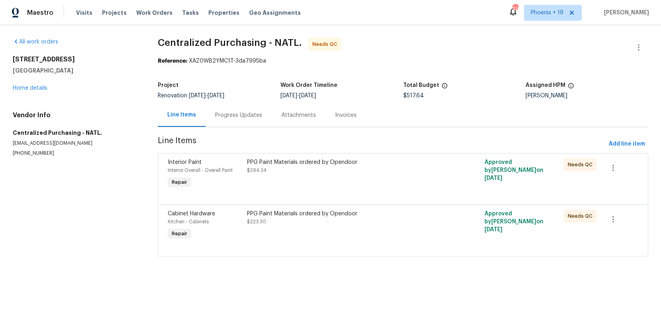
click at [402, 219] on div "PPG Paint Materials ordered by Opendoor $223.30" at bounding box center [343, 217] width 193 height 16
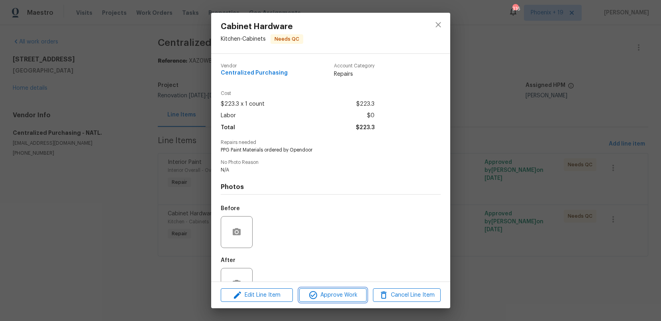
click at [331, 295] on span "Approve Work" at bounding box center [332, 295] width 63 height 10
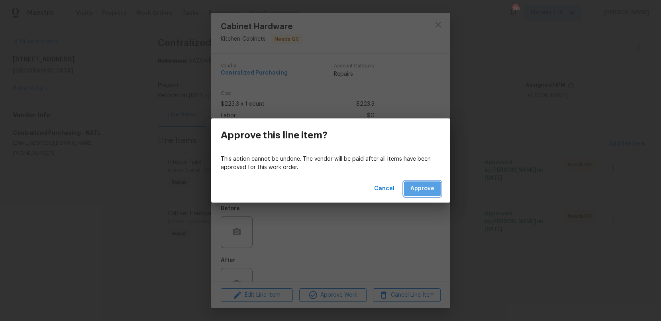
click at [412, 196] on button "Approve" at bounding box center [422, 188] width 37 height 15
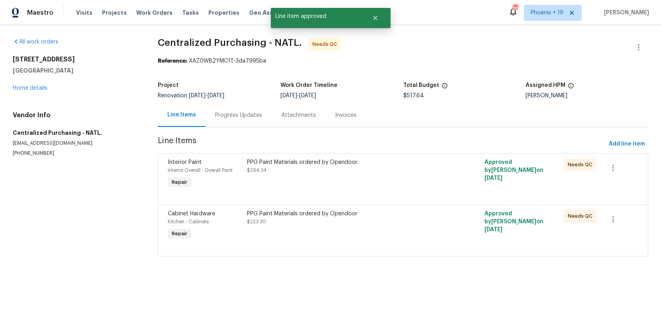
click at [421, 170] on div "PPG Paint Materials ordered by Opendoor $294.34" at bounding box center [343, 166] width 193 height 16
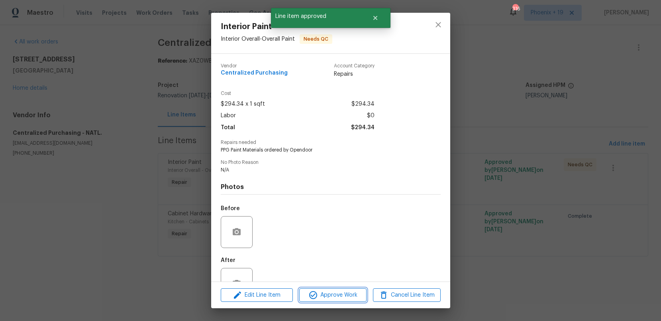
click at [340, 296] on span "Approve Work" at bounding box center [332, 295] width 63 height 10
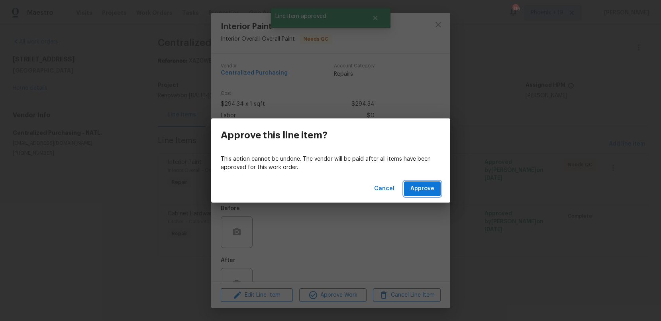
click at [413, 186] on span "Approve" at bounding box center [422, 189] width 24 height 10
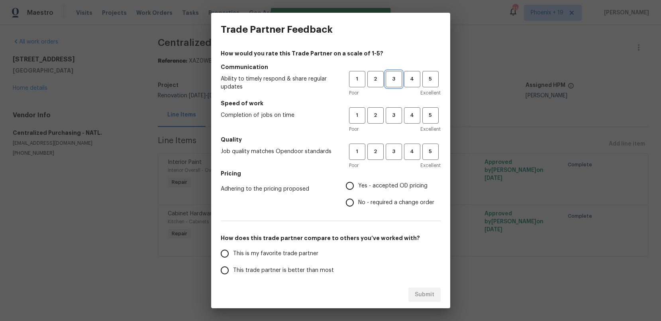
drag, startPoint x: 387, startPoint y: 77, endPoint x: 391, endPoint y: 111, distance: 33.7
click at [388, 78] on span "3" at bounding box center [393, 78] width 15 height 9
drag, startPoint x: 391, startPoint y: 115, endPoint x: 392, endPoint y: 131, distance: 16.0
click at [391, 115] on span "3" at bounding box center [393, 115] width 15 height 9
click at [398, 156] on button "3" at bounding box center [393, 151] width 16 height 16
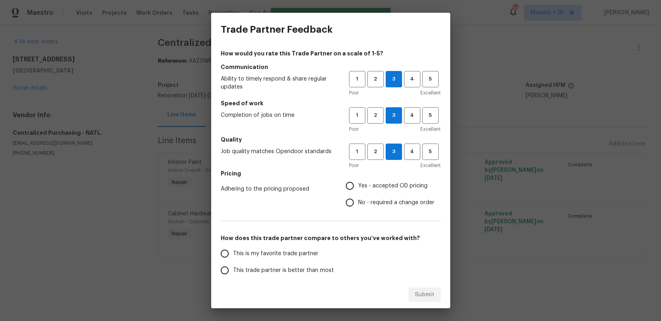
click at [375, 184] on span "Yes - accepted OD pricing" at bounding box center [392, 186] width 69 height 8
click at [358, 184] on input "Yes - accepted OD pricing" at bounding box center [349, 185] width 17 height 17
radio input "true"
click at [282, 252] on span "This is my favorite trade partner" at bounding box center [275, 253] width 85 height 8
click at [345, 260] on div "This is my favorite trade partner This trade partner is better than most This t…" at bounding box center [331, 287] width 220 height 84
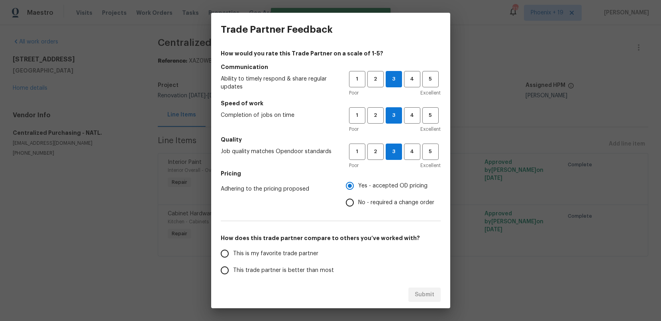
drag, startPoint x: 307, startPoint y: 254, endPoint x: 379, endPoint y: 277, distance: 75.3
click at [308, 254] on span "This is my favorite trade partner" at bounding box center [275, 253] width 85 height 8
click at [233, 254] on input "This is my favorite trade partner" at bounding box center [224, 253] width 17 height 17
drag, startPoint x: 442, startPoint y: 294, endPoint x: 435, endPoint y: 295, distance: 7.2
click at [442, 294] on div "Submit" at bounding box center [330, 294] width 239 height 27
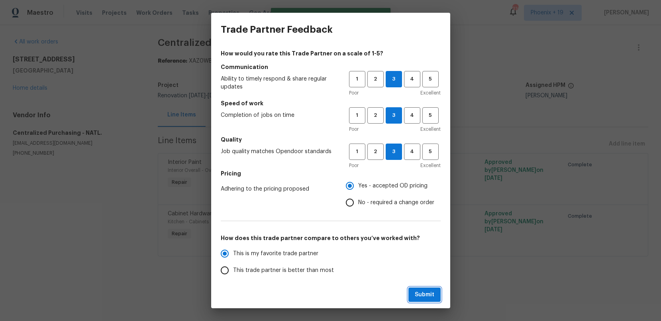
click at [422, 297] on span "Submit" at bounding box center [425, 294] width 20 height 10
radio input "true"
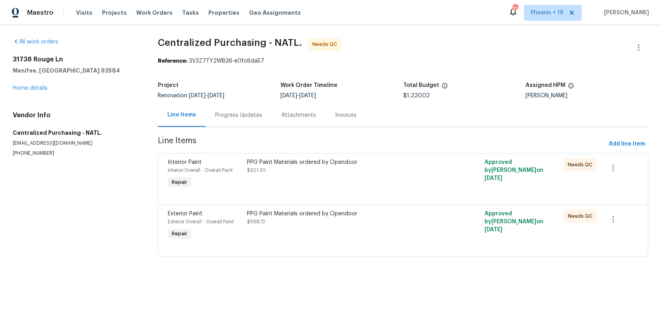
drag, startPoint x: 374, startPoint y: 248, endPoint x: 372, endPoint y: 241, distance: 7.8
click at [372, 243] on div at bounding box center [403, 246] width 470 height 10
click at [372, 234] on div "PPG Paint Materials ordered by Opendoor $598.72" at bounding box center [343, 225] width 198 height 37
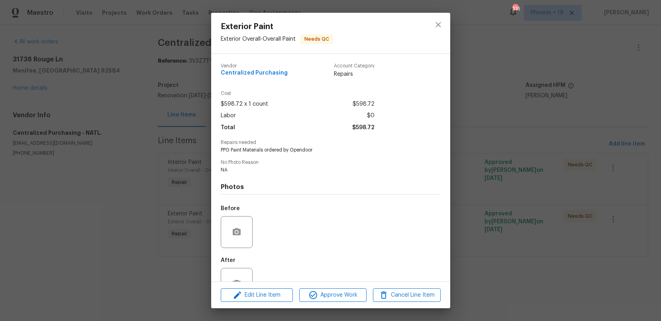
drag, startPoint x: 329, startPoint y: 303, endPoint x: 339, endPoint y: 300, distance: 11.0
click at [330, 303] on div "Edit Line Item Approve Work Cancel Line Item" at bounding box center [330, 295] width 239 height 27
click at [340, 299] on button "Approve Work" at bounding box center [332, 295] width 67 height 14
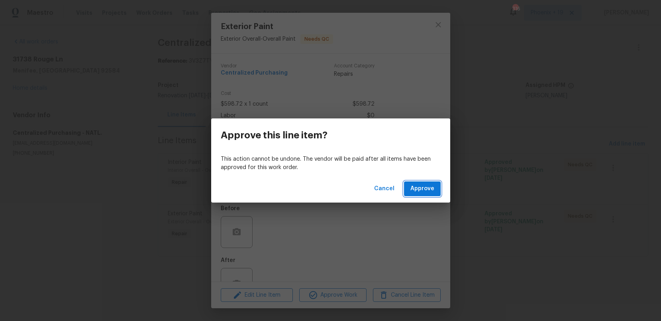
click at [432, 194] on button "Approve" at bounding box center [422, 188] width 37 height 15
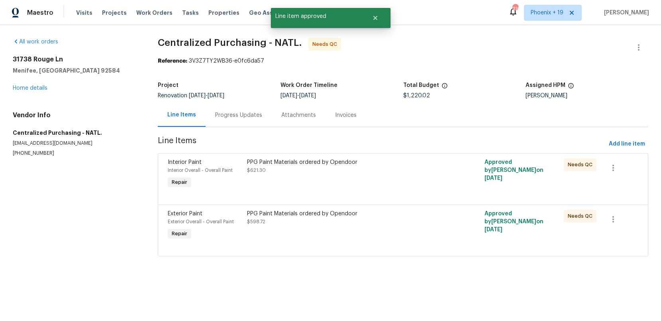
click at [411, 178] on div "PPG Paint Materials ordered by Opendoor $621.30" at bounding box center [343, 174] width 198 height 37
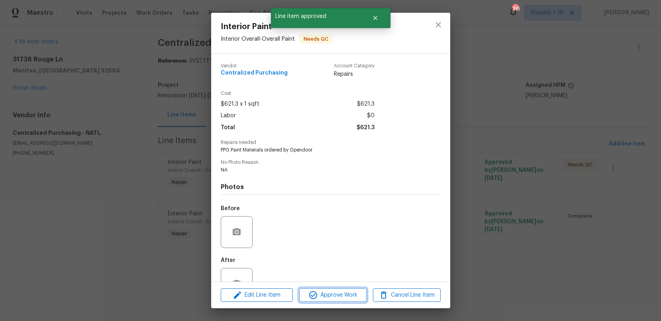
click at [349, 292] on span "Approve Work" at bounding box center [332, 295] width 63 height 10
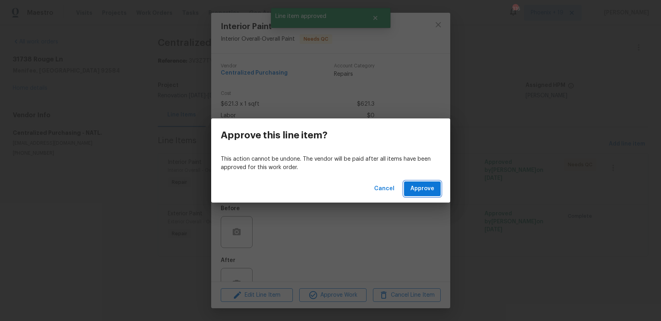
click at [429, 186] on span "Approve" at bounding box center [422, 189] width 24 height 10
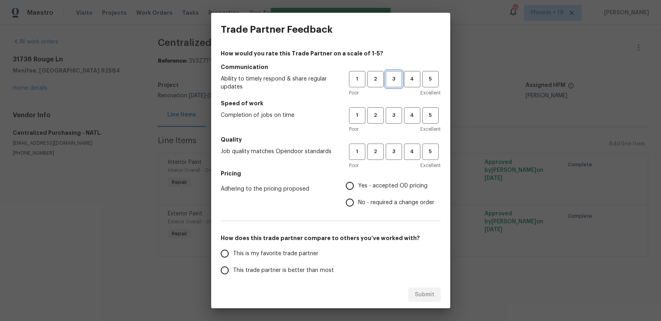
drag, startPoint x: 393, startPoint y: 83, endPoint x: 394, endPoint y: 113, distance: 29.9
click at [393, 84] on button "3" at bounding box center [393, 79] width 16 height 16
drag, startPoint x: 394, startPoint y: 113, endPoint x: 395, endPoint y: 151, distance: 38.2
click at [394, 113] on span "3" at bounding box center [393, 115] width 15 height 9
click at [395, 153] on span "3" at bounding box center [393, 151] width 15 height 9
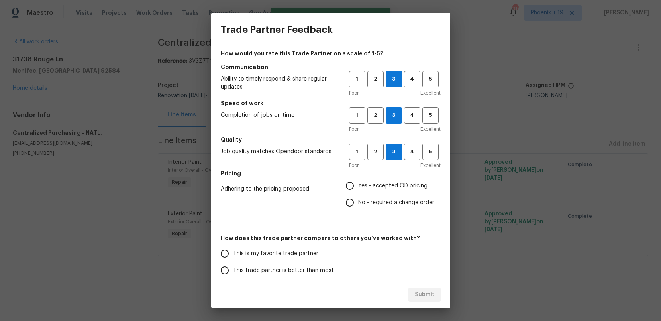
click at [375, 188] on span "Yes - accepted OD pricing" at bounding box center [392, 186] width 69 height 8
click at [358, 188] on input "Yes - accepted OD pricing" at bounding box center [349, 185] width 17 height 17
radio input "true"
drag, startPoint x: 287, startPoint y: 256, endPoint x: 417, endPoint y: 295, distance: 135.1
click at [287, 256] on span "This is my favorite trade partner" at bounding box center [275, 253] width 85 height 8
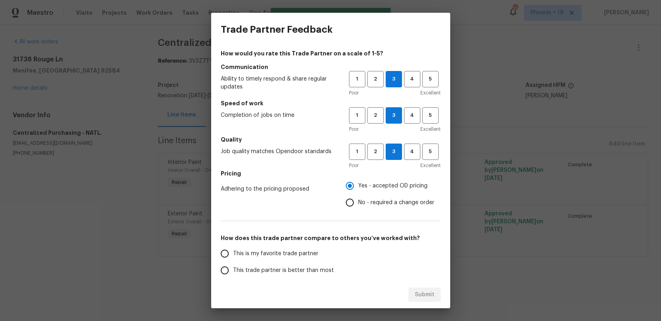
click at [233, 256] on input "This is my favorite trade partner" at bounding box center [224, 253] width 17 height 17
click at [445, 299] on div "Submit" at bounding box center [330, 294] width 239 height 27
click at [434, 297] on button "Submit" at bounding box center [424, 294] width 32 height 15
radio input "true"
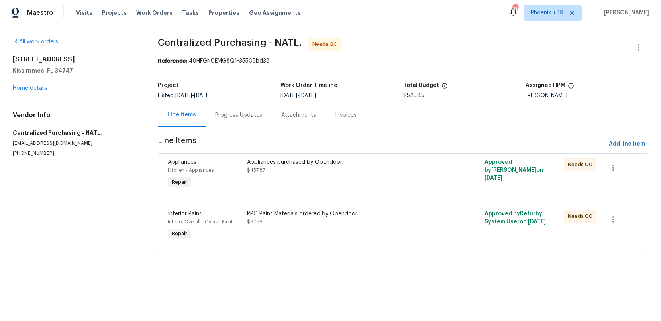
click at [389, 235] on div "PPG Paint Materials ordered by Opendoor $67.58" at bounding box center [343, 225] width 198 height 37
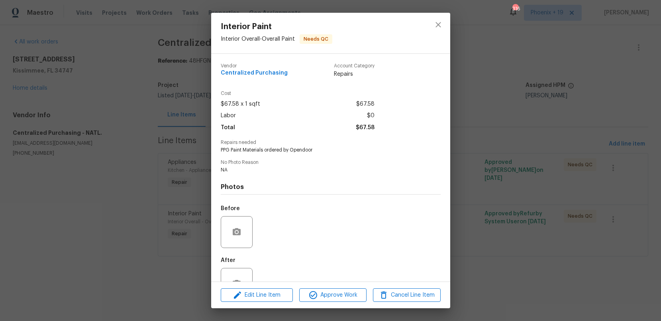
click at [360, 289] on div "Edit Line Item Approve Work Cancel Line Item" at bounding box center [330, 295] width 239 height 27
click at [361, 289] on button "Approve Work" at bounding box center [332, 295] width 67 height 14
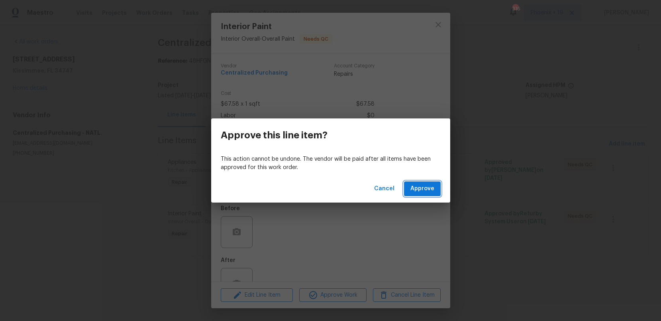
click at [418, 191] on span "Approve" at bounding box center [422, 189] width 24 height 10
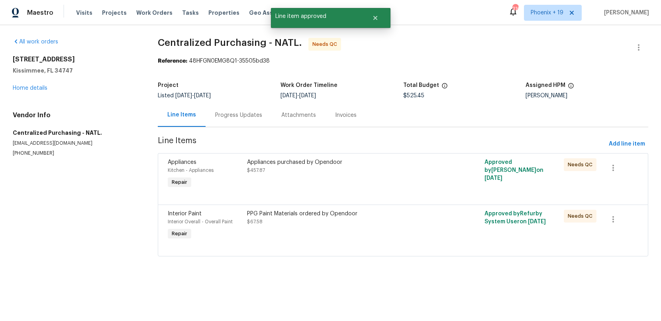
click at [419, 168] on div "Appliances purchased by Opendoor $457.87" at bounding box center [343, 166] width 193 height 16
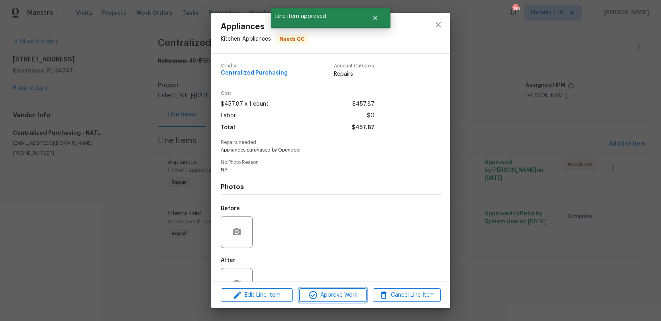
click at [345, 293] on span "Approve Work" at bounding box center [332, 295] width 63 height 10
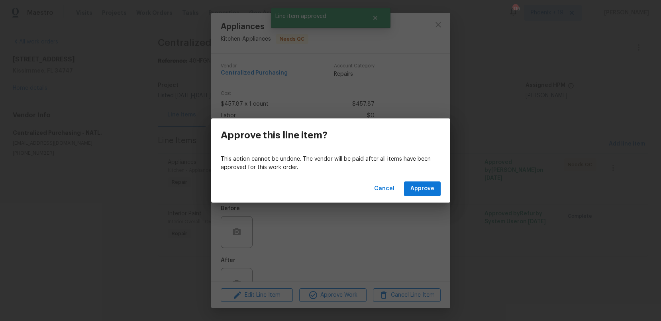
drag, startPoint x: 431, startPoint y: 175, endPoint x: 429, endPoint y: 189, distance: 14.5
click at [431, 175] on div "Cancel Approve" at bounding box center [330, 188] width 239 height 27
click at [428, 189] on span "Approve" at bounding box center [422, 189] width 24 height 10
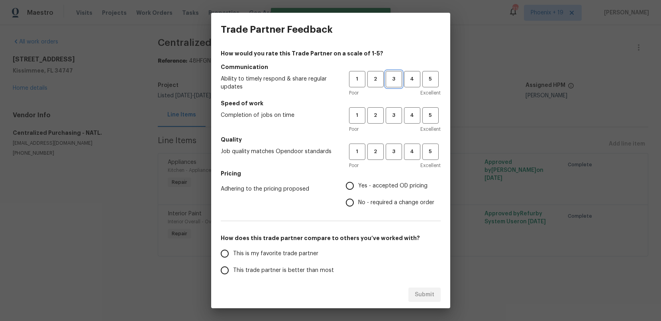
drag, startPoint x: 397, startPoint y: 78, endPoint x: 397, endPoint y: 100, distance: 21.9
click at [397, 80] on span "3" at bounding box center [393, 78] width 15 height 9
click at [397, 121] on button "3" at bounding box center [393, 115] width 16 height 16
drag, startPoint x: 399, startPoint y: 148, endPoint x: 389, endPoint y: 179, distance: 32.9
click at [399, 148] on span "3" at bounding box center [393, 151] width 15 height 9
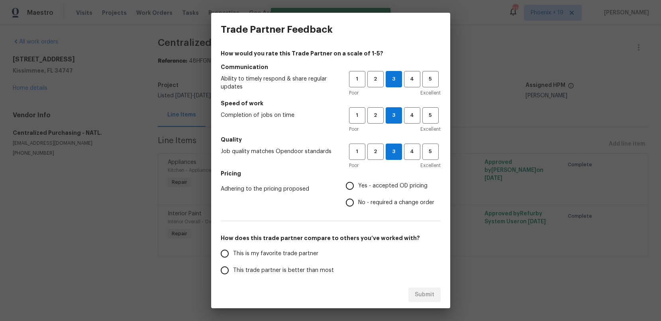
click at [389, 179] on label "Yes - accepted OD pricing" at bounding box center [387, 185] width 93 height 17
click at [358, 179] on input "Yes - accepted OD pricing" at bounding box center [349, 185] width 17 height 17
radio input "true"
click at [263, 260] on div "This is my favorite trade partner This trade partner is better than most This t…" at bounding box center [285, 287] width 128 height 84
drag, startPoint x: 263, startPoint y: 249, endPoint x: 270, endPoint y: 250, distance: 6.5
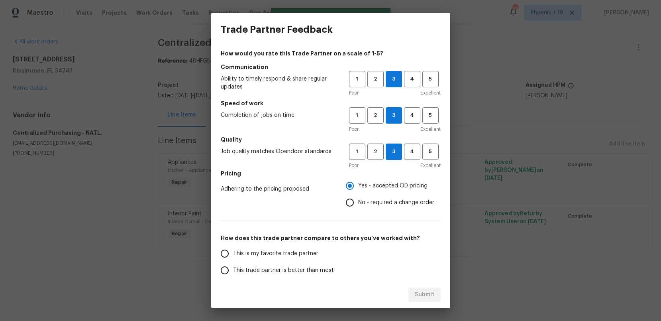
click at [263, 249] on span "This is my favorite trade partner" at bounding box center [275, 253] width 85 height 8
click at [233, 249] on input "This is my favorite trade partner" at bounding box center [224, 253] width 17 height 17
click at [416, 291] on span "Submit" at bounding box center [425, 294] width 20 height 10
radio input "true"
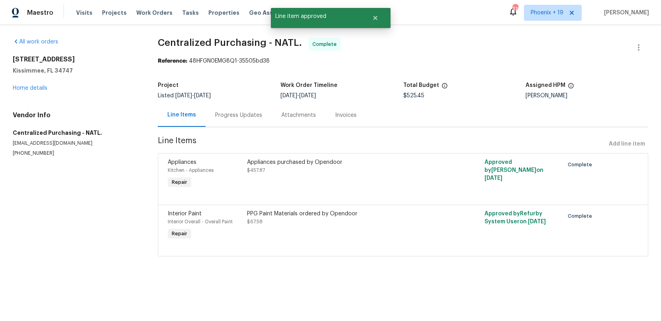
radio input "false"
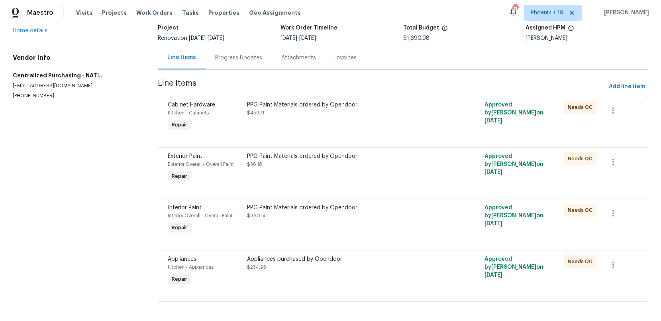
scroll to position [61, 0]
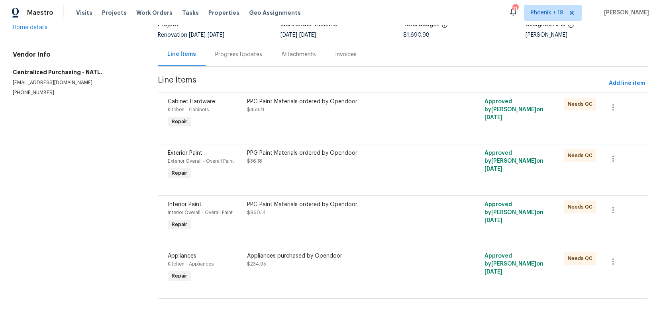
click at [407, 269] on div "Appliances purchased by Opendoor $234.95" at bounding box center [343, 267] width 198 height 37
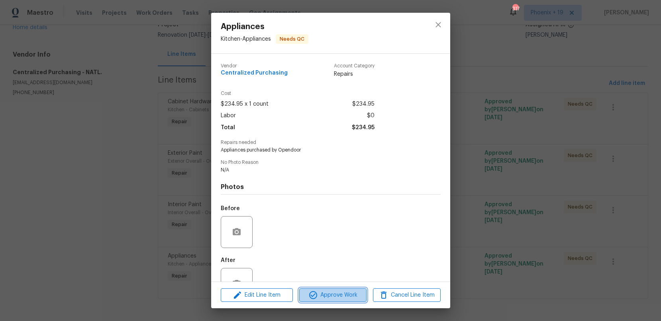
click at [346, 295] on span "Approve Work" at bounding box center [332, 295] width 63 height 10
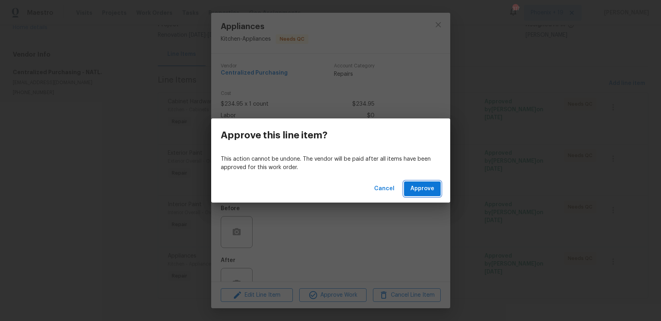
click at [435, 187] on button "Approve" at bounding box center [422, 188] width 37 height 15
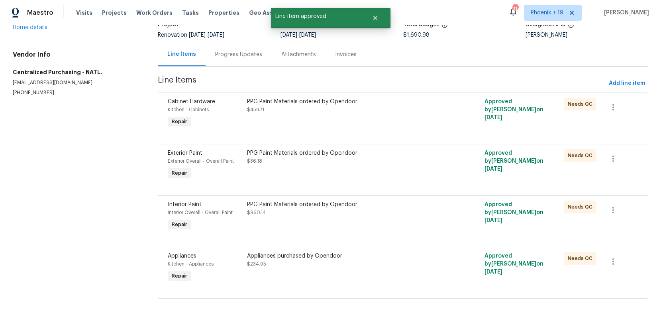
click at [408, 215] on div "PPG Paint Materials ordered by Opendoor $960.14" at bounding box center [343, 208] width 193 height 16
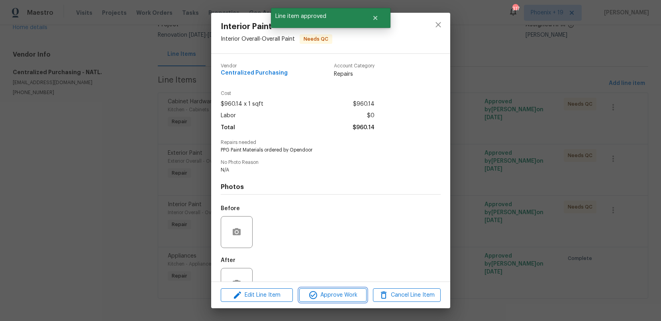
click at [360, 291] on span "Approve Work" at bounding box center [332, 295] width 63 height 10
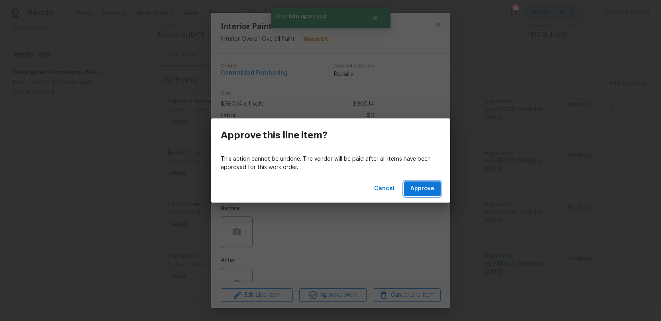
click at [417, 188] on span "Approve" at bounding box center [422, 189] width 24 height 10
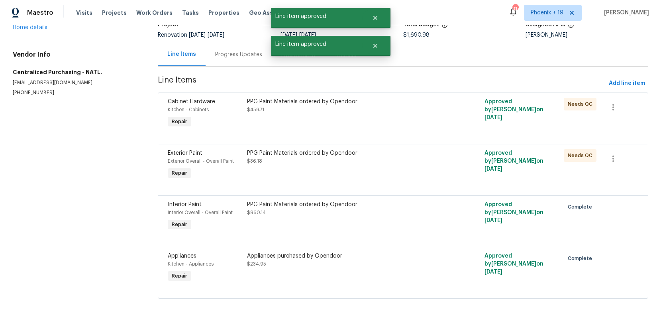
click at [412, 163] on div "PPG Paint Materials ordered by Opendoor $36.18" at bounding box center [343, 157] width 193 height 16
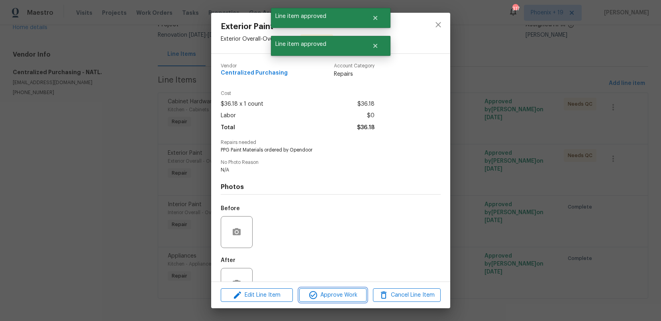
click at [350, 291] on span "Approve Work" at bounding box center [332, 295] width 63 height 10
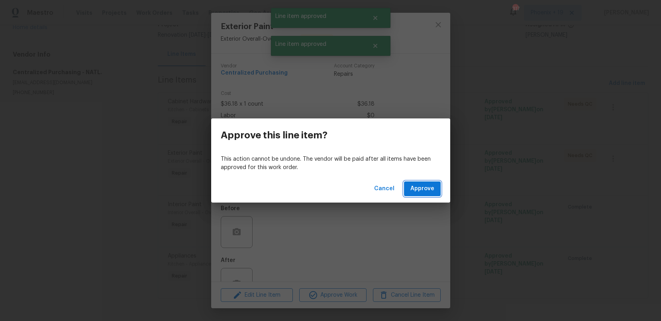
click at [416, 188] on span "Approve" at bounding box center [422, 189] width 24 height 10
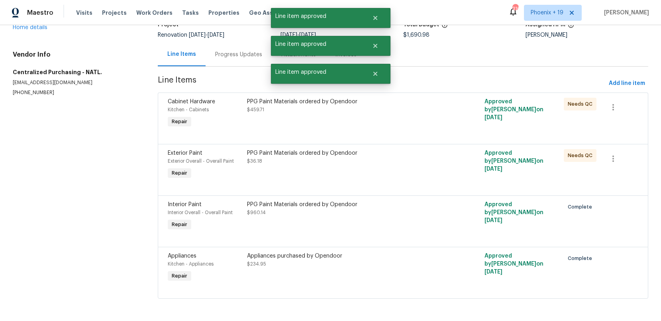
click at [413, 120] on div "PPG Paint Materials ordered by Opendoor $459.71" at bounding box center [343, 113] width 198 height 37
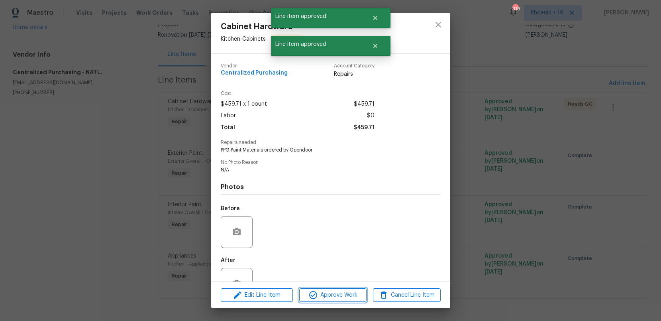
click at [358, 290] on span "Approve Work" at bounding box center [332, 295] width 63 height 10
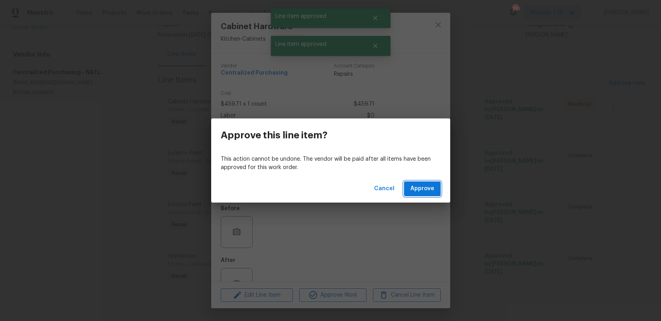
click at [429, 188] on span "Approve" at bounding box center [422, 189] width 24 height 10
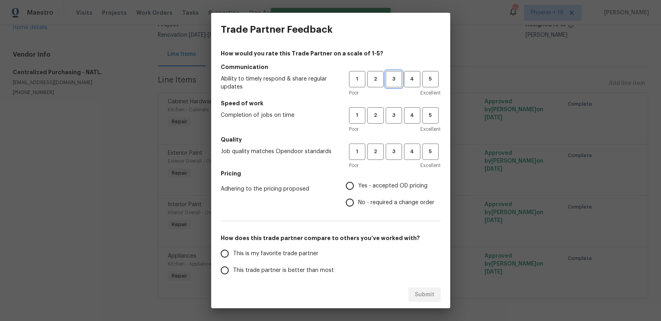
drag, startPoint x: 395, startPoint y: 79, endPoint x: 393, endPoint y: 114, distance: 35.2
click at [395, 79] on span "3" at bounding box center [393, 78] width 15 height 9
click at [392, 118] on span "3" at bounding box center [393, 115] width 15 height 9
drag, startPoint x: 391, startPoint y: 154, endPoint x: 381, endPoint y: 187, distance: 33.8
click at [391, 155] on span "3" at bounding box center [393, 151] width 15 height 9
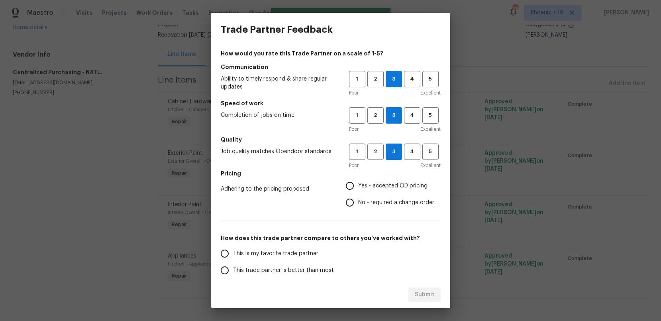
click at [381, 187] on span "Yes - accepted OD pricing" at bounding box center [392, 186] width 69 height 8
click at [358, 187] on input "Yes - accepted OD pricing" at bounding box center [349, 185] width 17 height 17
radio input "true"
drag, startPoint x: 281, startPoint y: 255, endPoint x: 324, endPoint y: 259, distance: 43.2
click at [282, 254] on span "This is my favorite trade partner" at bounding box center [275, 253] width 85 height 8
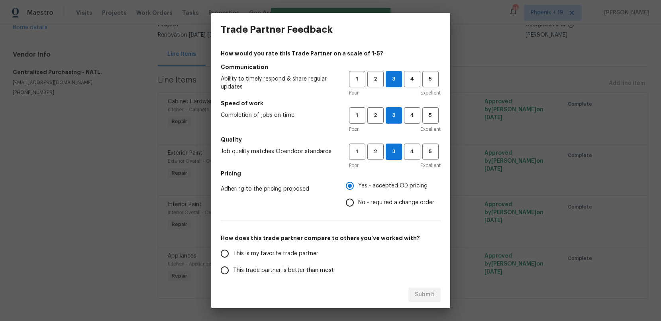
click at [318, 258] on label "This is my favorite trade partner" at bounding box center [279, 253] width 126 height 17
click at [233, 258] on input "This is my favorite trade partner" at bounding box center [224, 253] width 17 height 17
click at [410, 287] on button "Submit" at bounding box center [424, 294] width 32 height 15
radio input "true"
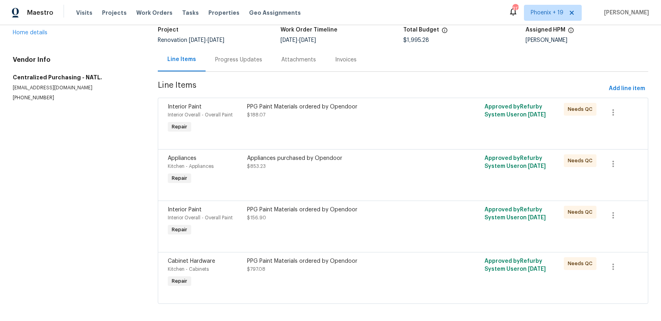
scroll to position [61, 0]
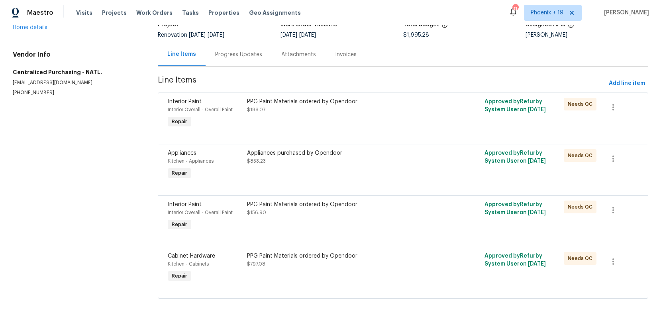
click at [393, 286] on div at bounding box center [403, 289] width 470 height 10
click at [399, 250] on div "PPG Paint Materials ordered by Opendoor $797.08" at bounding box center [343, 267] width 198 height 37
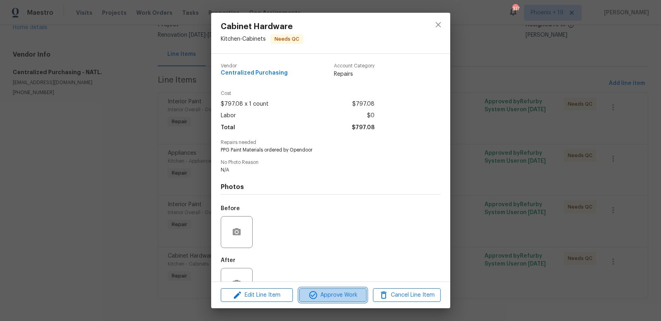
click at [342, 293] on span "Approve Work" at bounding box center [332, 295] width 63 height 10
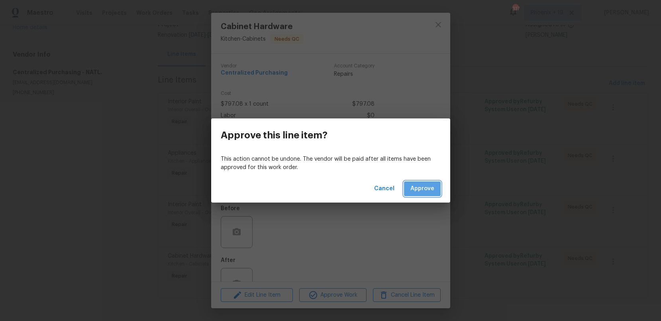
click at [428, 189] on span "Approve" at bounding box center [422, 189] width 24 height 10
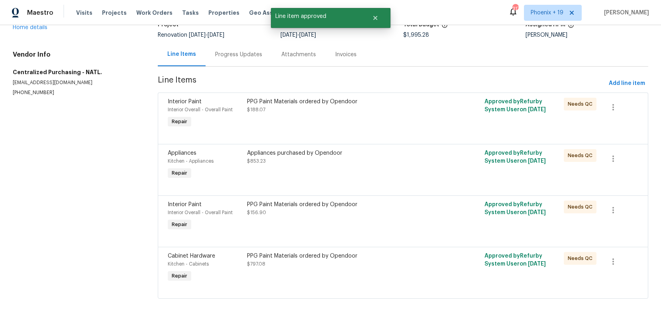
click at [412, 211] on div "PPG Paint Materials ordered by Opendoor $156.90" at bounding box center [343, 208] width 193 height 16
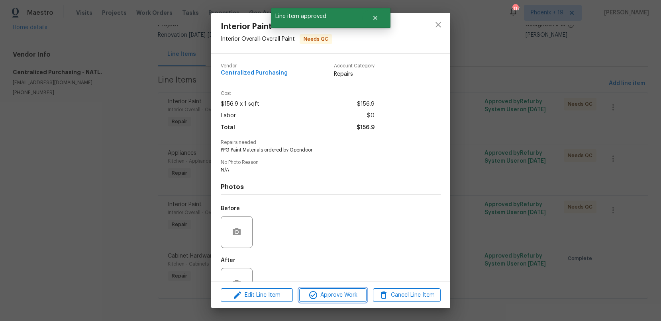
click at [338, 293] on span "Approve Work" at bounding box center [332, 295] width 63 height 10
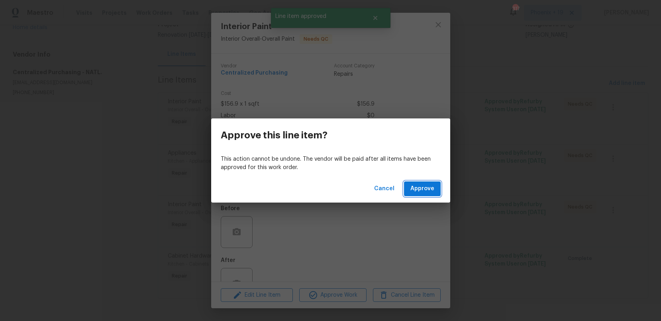
click at [410, 184] on button "Approve" at bounding box center [422, 188] width 37 height 15
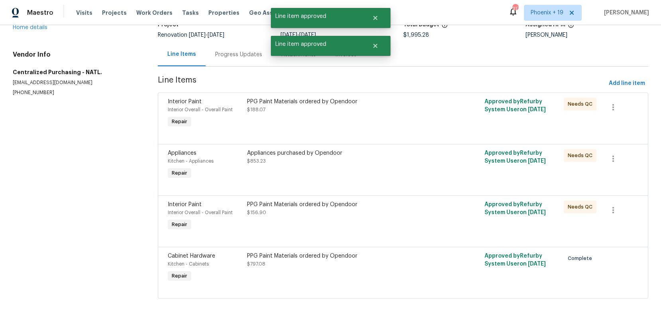
click at [410, 184] on div at bounding box center [403, 186] width 470 height 10
click at [408, 170] on div "Appliances purchased by Opendoor $853.23" at bounding box center [343, 165] width 198 height 37
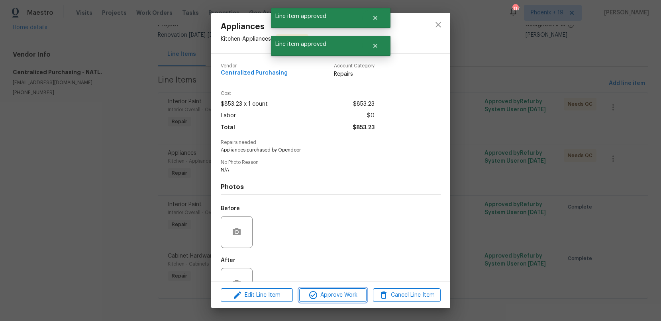
click at [346, 297] on span "Approve Work" at bounding box center [332, 295] width 63 height 10
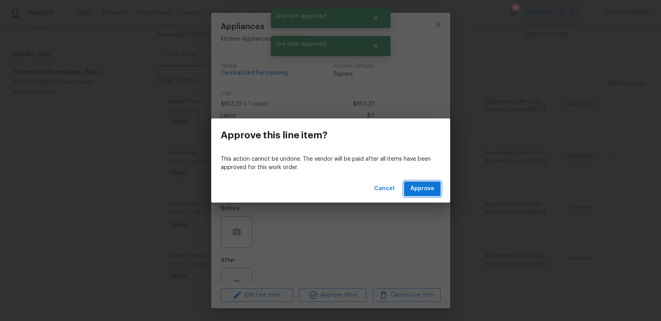
click at [430, 189] on span "Approve" at bounding box center [422, 189] width 24 height 10
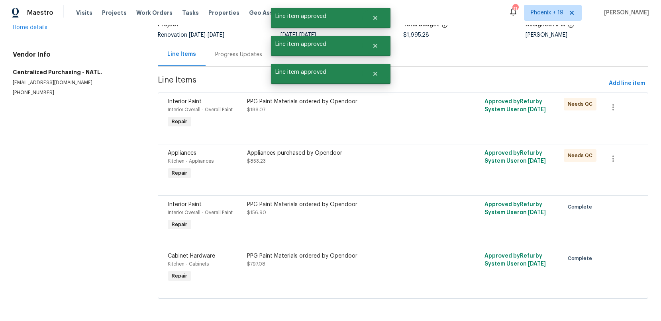
click at [430, 123] on div "PPG Paint Materials ordered by Opendoor $188.07" at bounding box center [343, 113] width 198 height 37
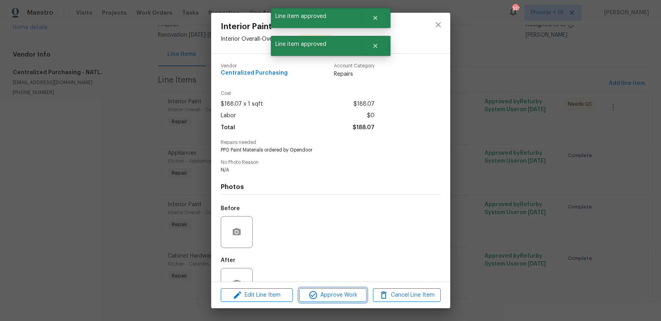
click at [350, 289] on button "Approve Work" at bounding box center [332, 295] width 67 height 14
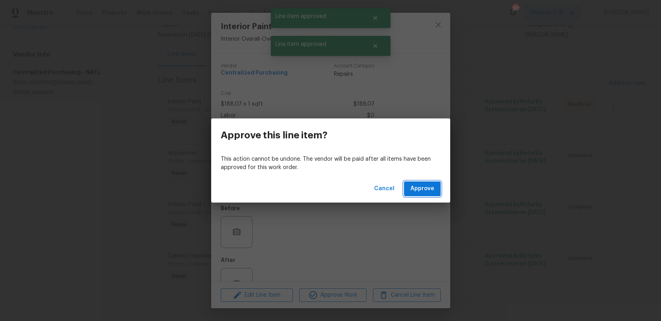
click at [424, 189] on span "Approve" at bounding box center [422, 189] width 24 height 10
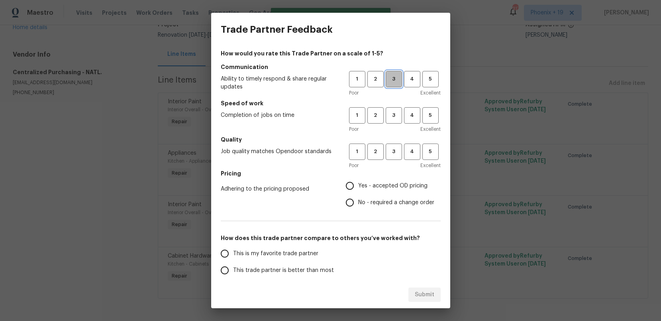
drag, startPoint x: 392, startPoint y: 79, endPoint x: 393, endPoint y: 115, distance: 36.7
click at [392, 79] on span "3" at bounding box center [393, 78] width 15 height 9
drag, startPoint x: 393, startPoint y: 116, endPoint x: 395, endPoint y: 158, distance: 42.2
click at [393, 116] on span "3" at bounding box center [393, 115] width 15 height 9
click at [395, 158] on button "3" at bounding box center [393, 151] width 16 height 16
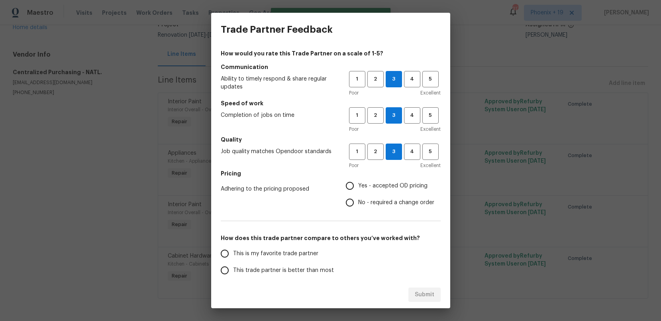
click at [379, 183] on span "Yes - accepted OD pricing" at bounding box center [392, 186] width 69 height 8
click at [358, 183] on input "Yes - accepted OD pricing" at bounding box center [349, 185] width 17 height 17
radio input "true"
drag, startPoint x: 263, startPoint y: 252, endPoint x: 278, endPoint y: 256, distance: 15.3
click at [263, 252] on span "This is my favorite trade partner" at bounding box center [275, 253] width 85 height 8
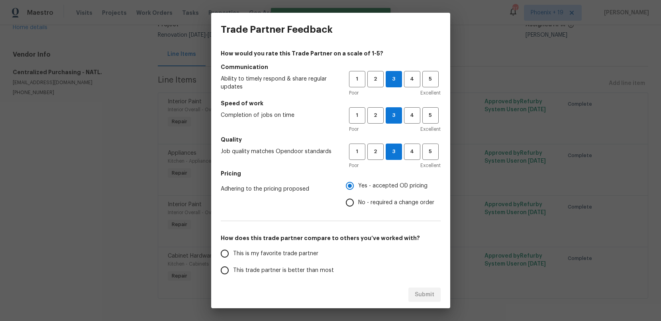
click at [233, 252] on input "This is my favorite trade partner" at bounding box center [224, 253] width 17 height 17
click at [429, 291] on span "Submit" at bounding box center [425, 294] width 20 height 10
radio input "true"
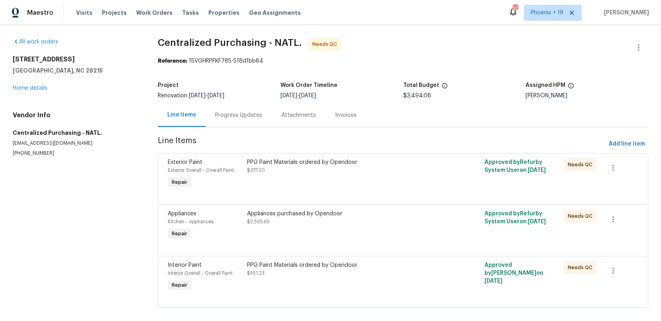
scroll to position [10, 0]
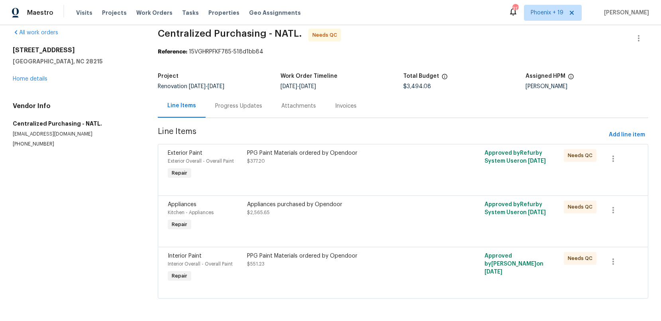
click at [383, 244] on div "Appliances Kitchen - Appliances Repair Appliances purchased by Opendoor $2,565.…" at bounding box center [403, 220] width 490 height 51
click at [385, 281] on div "PPG Paint Materials ordered by Opendoor $551.23" at bounding box center [343, 267] width 198 height 37
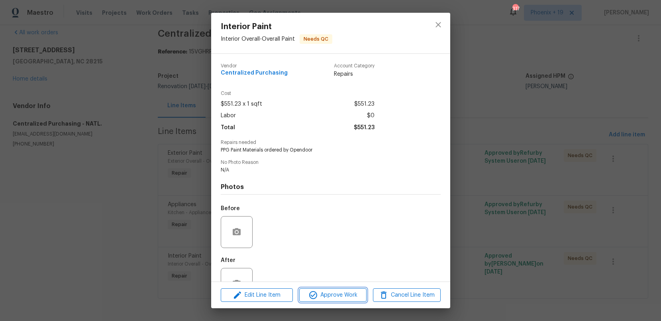
click at [323, 299] on button "Approve Work" at bounding box center [332, 295] width 67 height 14
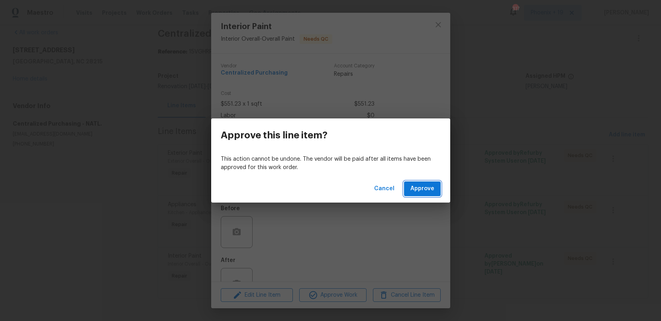
click at [417, 183] on button "Approve" at bounding box center [422, 188] width 37 height 15
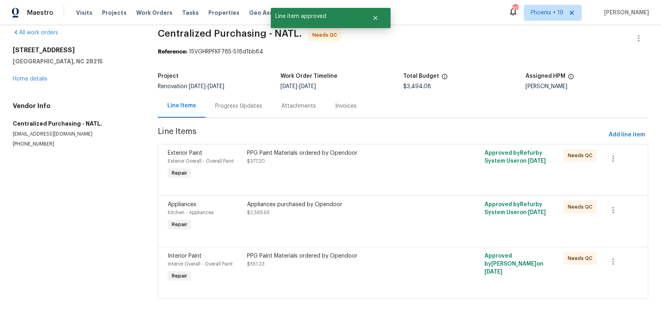
click at [389, 204] on div "Appliances purchased by Opendoor" at bounding box center [343, 204] width 193 height 8
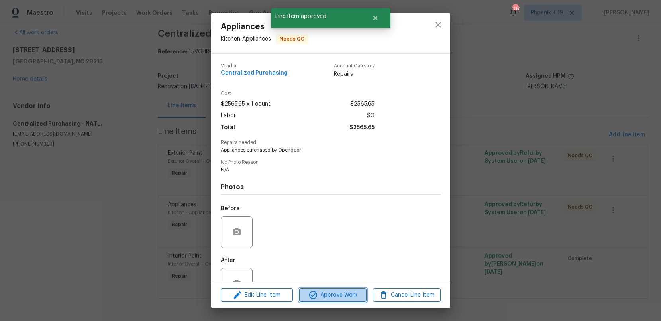
click at [344, 293] on span "Approve Work" at bounding box center [332, 295] width 63 height 10
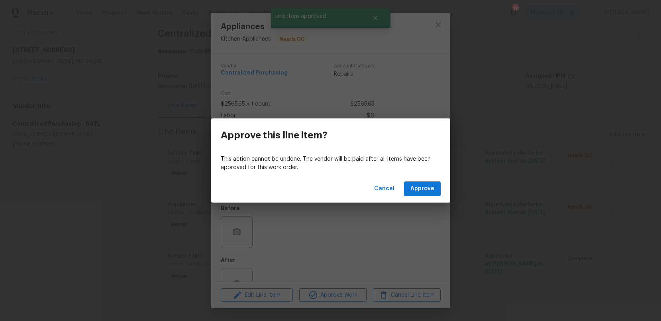
click at [413, 177] on div "Cancel Approve" at bounding box center [330, 188] width 239 height 27
click at [414, 186] on span "Approve" at bounding box center [422, 189] width 24 height 10
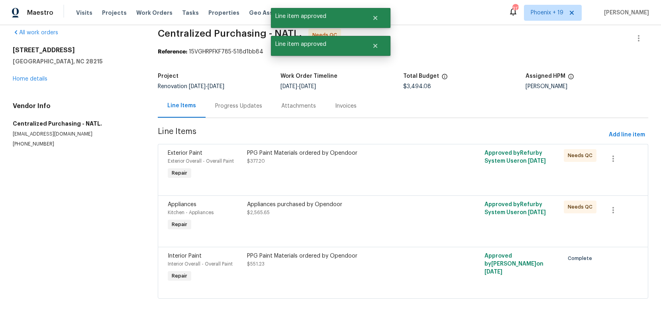
click at [391, 166] on div "PPG Paint Materials ordered by Opendoor $377.20" at bounding box center [343, 165] width 198 height 37
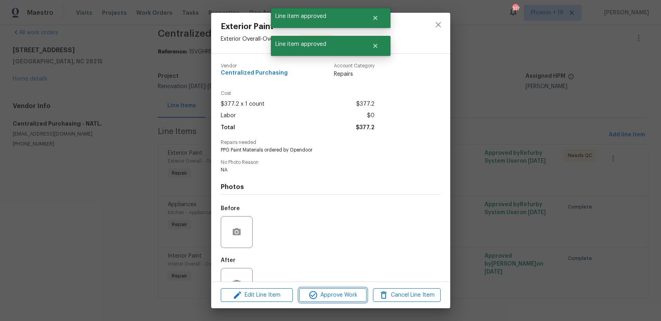
click at [339, 298] on span "Approve Work" at bounding box center [332, 295] width 63 height 10
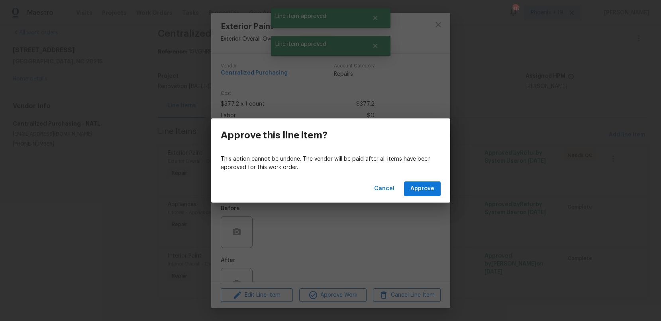
click at [435, 179] on div "Cancel Approve" at bounding box center [330, 188] width 239 height 27
click at [430, 186] on span "Approve" at bounding box center [422, 189] width 24 height 10
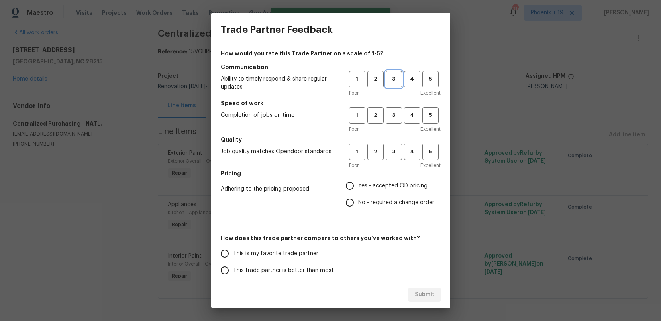
click at [399, 80] on span "3" at bounding box center [393, 78] width 15 height 9
click at [387, 116] on span "3" at bounding box center [393, 115] width 15 height 9
click at [393, 149] on span "3" at bounding box center [393, 151] width 15 height 9
drag, startPoint x: 379, startPoint y: 182, endPoint x: 371, endPoint y: 187, distance: 9.1
click at [377, 183] on span "Yes - accepted OD pricing" at bounding box center [392, 186] width 69 height 8
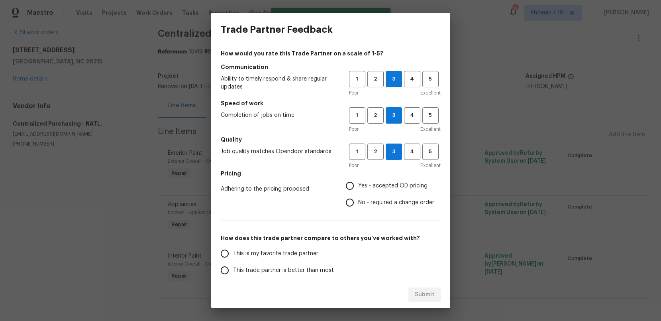
click at [358, 183] on input "Yes - accepted OD pricing" at bounding box center [349, 185] width 17 height 17
radio input "true"
drag, startPoint x: 288, startPoint y: 253, endPoint x: 403, endPoint y: 280, distance: 117.7
click at [289, 254] on span "This is my favorite trade partner" at bounding box center [275, 253] width 85 height 8
click at [233, 254] on input "This is my favorite trade partner" at bounding box center [224, 253] width 17 height 17
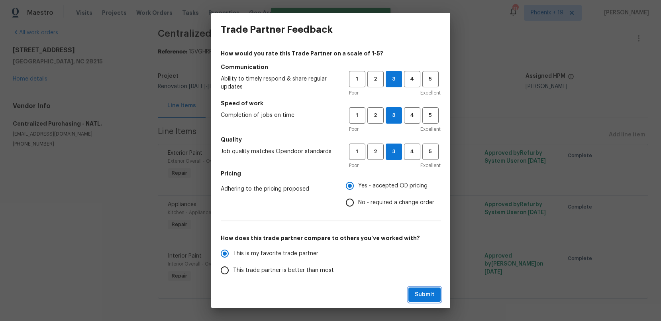
click at [437, 293] on button "Submit" at bounding box center [424, 294] width 32 height 15
radio input "true"
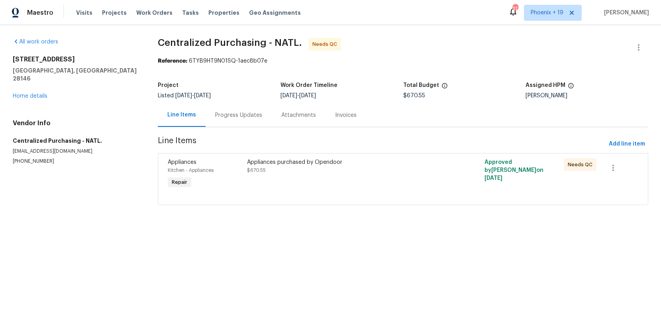
click at [409, 158] on div "Appliances purchased by Opendoor" at bounding box center [343, 162] width 193 height 8
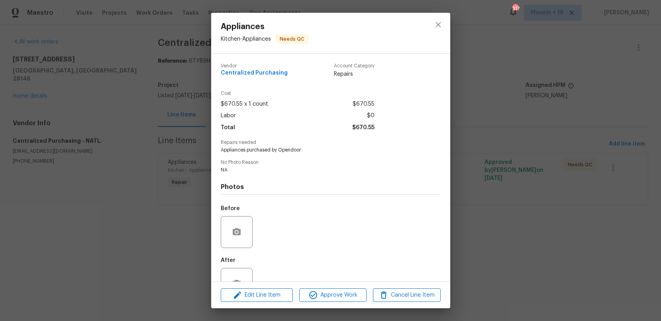
drag, startPoint x: 370, startPoint y: 292, endPoint x: 365, endPoint y: 293, distance: 4.9
click at [366, 293] on div "Edit Line Item Approve Work Cancel Line Item" at bounding box center [330, 295] width 239 height 27
click at [362, 294] on span "Approve Work" at bounding box center [332, 295] width 63 height 10
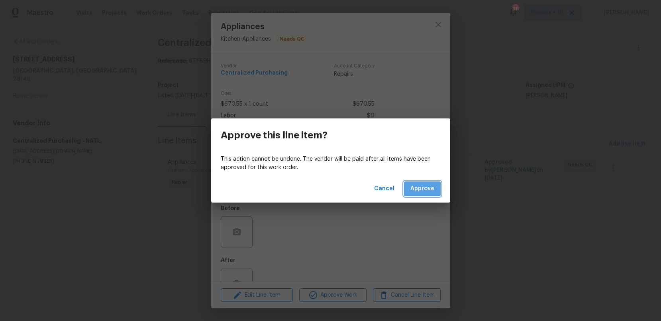
click at [422, 189] on span "Approve" at bounding box center [422, 189] width 24 height 10
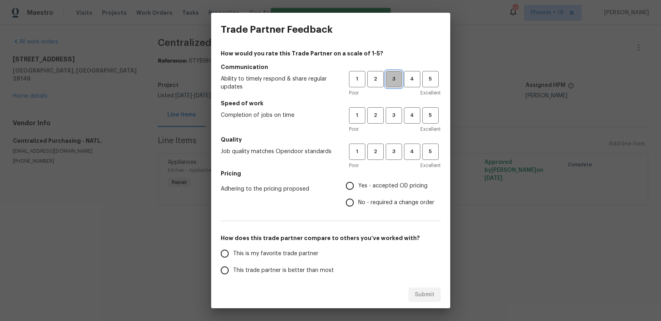
drag, startPoint x: 390, startPoint y: 81, endPoint x: 398, endPoint y: 116, distance: 35.5
click at [390, 81] on span "3" at bounding box center [393, 78] width 15 height 9
drag, startPoint x: 398, startPoint y: 117, endPoint x: 390, endPoint y: 152, distance: 35.5
click at [398, 117] on span "3" at bounding box center [393, 115] width 15 height 9
click at [390, 153] on span "3" at bounding box center [393, 151] width 15 height 9
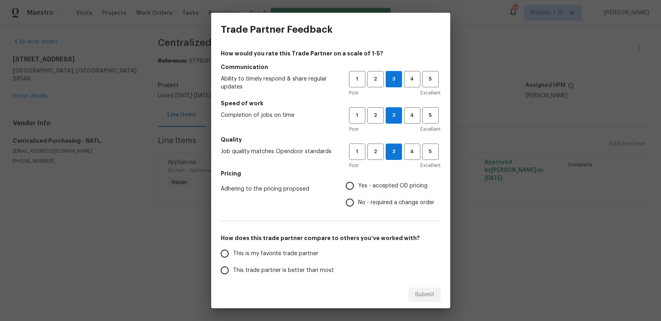
click at [378, 188] on span "Yes - accepted OD pricing" at bounding box center [392, 186] width 69 height 8
click at [358, 188] on input "Yes - accepted OD pricing" at bounding box center [349, 185] width 17 height 17
radio input "true"
drag, startPoint x: 293, startPoint y: 252, endPoint x: 299, endPoint y: 255, distance: 7.5
click at [293, 252] on span "This is my favorite trade partner" at bounding box center [275, 253] width 85 height 8
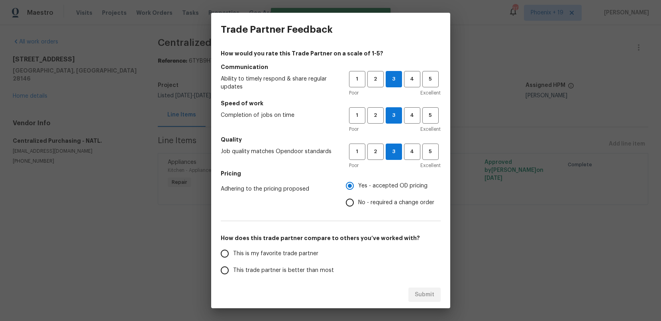
drag, startPoint x: 301, startPoint y: 248, endPoint x: 383, endPoint y: 286, distance: 90.1
click at [302, 248] on label "This is my favorite trade partner" at bounding box center [279, 253] width 126 height 17
click at [233, 248] on input "This is my favorite trade partner" at bounding box center [224, 253] width 17 height 17
click at [407, 292] on div "Submit" at bounding box center [330, 294] width 239 height 27
click at [415, 293] on span "Submit" at bounding box center [425, 294] width 20 height 10
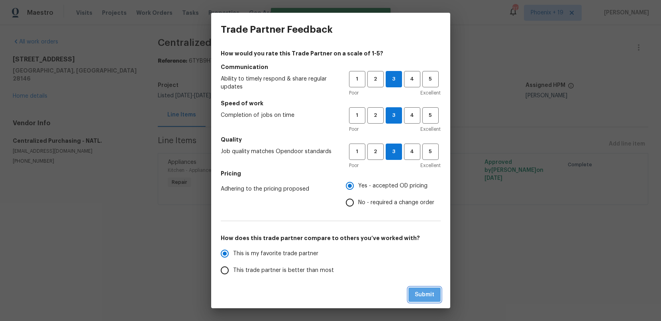
radio input "true"
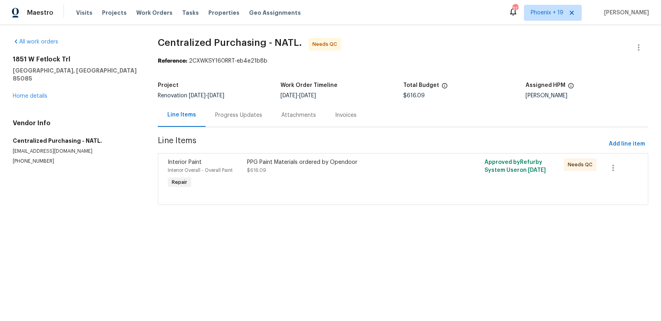
click at [401, 180] on div "PPG Paint Materials ordered by Opendoor $616.09" at bounding box center [343, 174] width 198 height 37
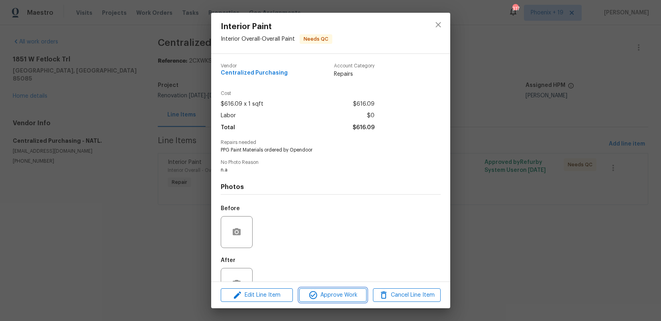
click at [330, 297] on span "Approve Work" at bounding box center [332, 295] width 63 height 10
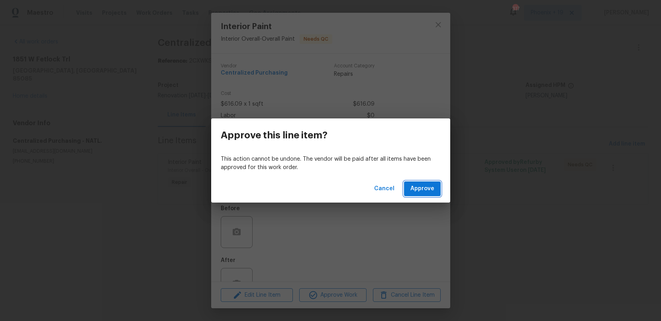
click at [430, 192] on span "Approve" at bounding box center [422, 189] width 24 height 10
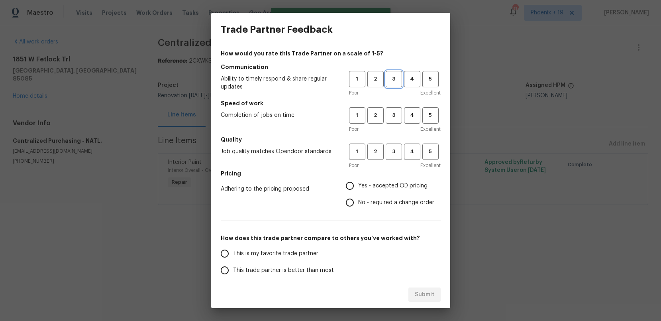
click at [387, 79] on span "3" at bounding box center [393, 78] width 15 height 9
click at [393, 119] on span "3" at bounding box center [393, 115] width 15 height 9
drag, startPoint x: 394, startPoint y: 148, endPoint x: 374, endPoint y: 182, distance: 39.3
click at [394, 148] on span "3" at bounding box center [393, 151] width 15 height 9
click at [374, 182] on span "Yes - accepted OD pricing" at bounding box center [392, 186] width 69 height 8
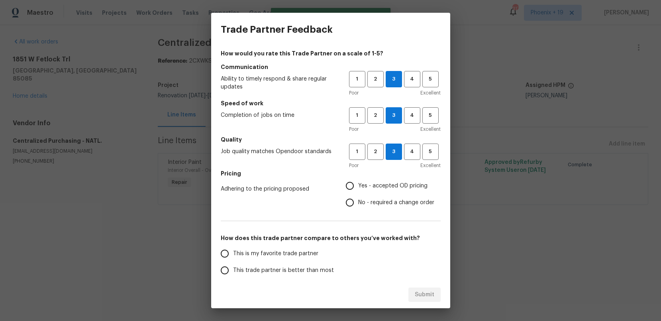
click at [358, 182] on input "Yes - accepted OD pricing" at bounding box center [349, 185] width 17 height 17
radio input "true"
click at [286, 238] on h5 "How does this trade partner compare to others you’ve worked with?" at bounding box center [331, 238] width 220 height 8
click at [287, 250] on span "This is my favorite trade partner" at bounding box center [275, 253] width 85 height 8
click at [233, 250] on input "This is my favorite trade partner" at bounding box center [224, 253] width 17 height 17
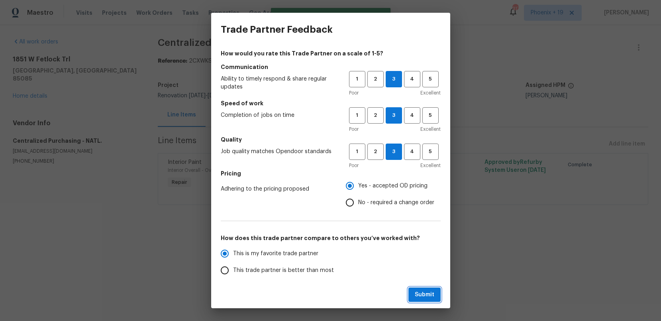
click at [422, 291] on span "Submit" at bounding box center [425, 294] width 20 height 10
radio input "true"
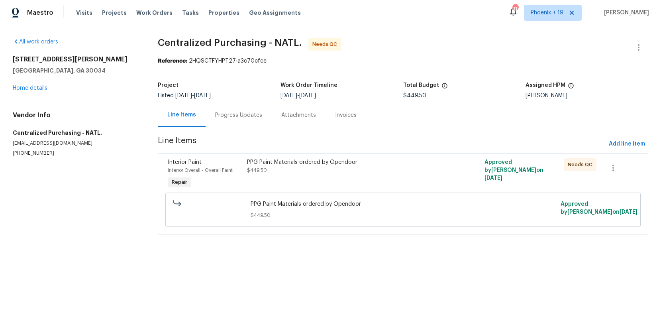
click at [413, 185] on div "PPG Paint Materials ordered by Opendoor $449.50" at bounding box center [343, 174] width 198 height 37
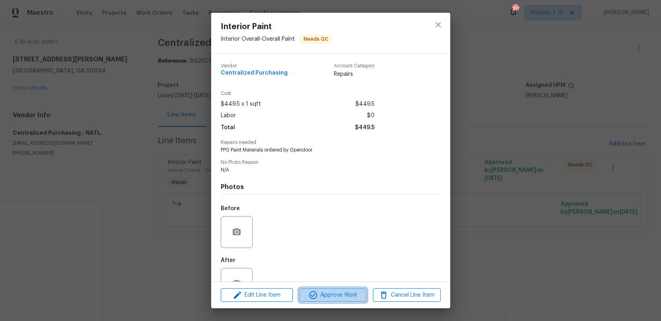
click at [339, 300] on button "Approve Work" at bounding box center [332, 295] width 67 height 14
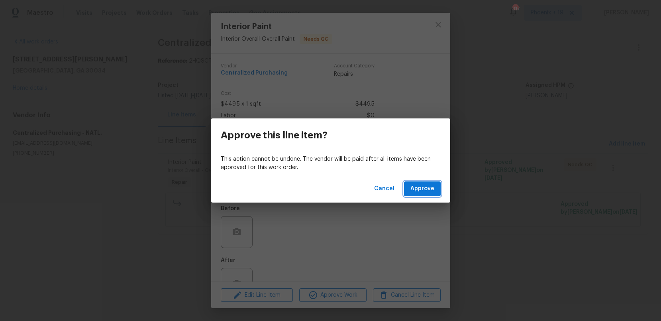
click at [419, 190] on span "Approve" at bounding box center [422, 189] width 24 height 10
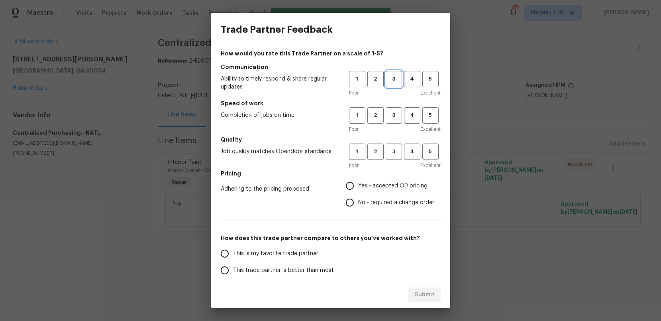
drag, startPoint x: 391, startPoint y: 83, endPoint x: 394, endPoint y: 94, distance: 10.6
click at [391, 83] on span "3" at bounding box center [393, 78] width 15 height 9
drag, startPoint x: 396, startPoint y: 120, endPoint x: 399, endPoint y: 145, distance: 24.8
click at [396, 121] on button "3" at bounding box center [393, 115] width 16 height 16
click at [399, 145] on button "3" at bounding box center [393, 151] width 16 height 16
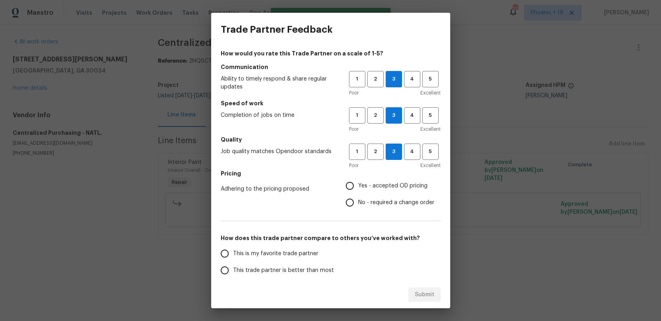
click at [374, 194] on label "No - required a change order" at bounding box center [387, 202] width 93 height 17
click at [358, 194] on input "No - required a change order" at bounding box center [349, 202] width 17 height 17
radio input "true"
drag, startPoint x: 371, startPoint y: 187, endPoint x: 330, endPoint y: 228, distance: 57.7
click at [371, 187] on span "Yes - accepted OD pricing" at bounding box center [392, 186] width 69 height 8
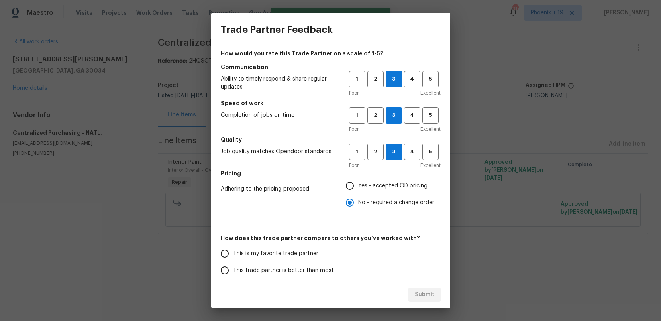
click at [358, 187] on input "Yes - accepted OD pricing" at bounding box center [349, 185] width 17 height 17
radio input "true"
click at [273, 256] on span "This is my favorite trade partner" at bounding box center [275, 253] width 85 height 8
click at [233, 256] on input "This is my favorite trade partner" at bounding box center [224, 253] width 17 height 17
drag, startPoint x: 431, startPoint y: 295, endPoint x: 430, endPoint y: 300, distance: 4.9
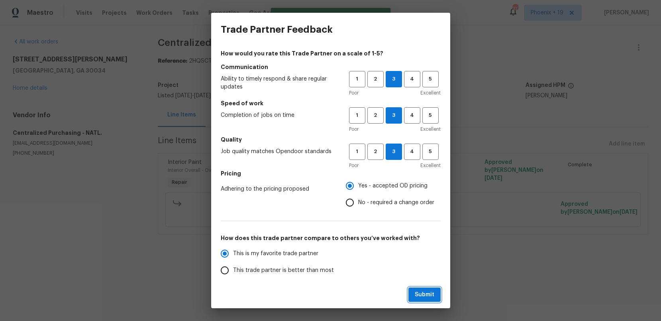
click at [431, 295] on span "Submit" at bounding box center [425, 294] width 20 height 10
radio input "true"
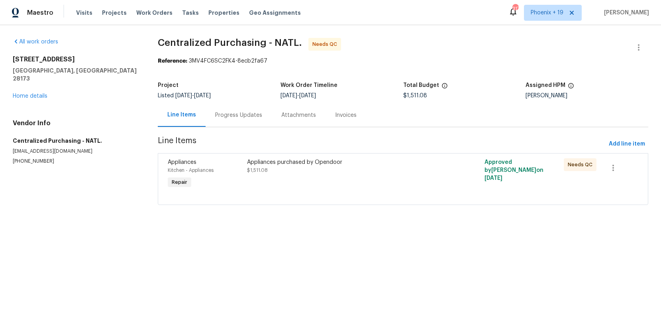
click at [395, 198] on div at bounding box center [403, 195] width 470 height 10
click at [377, 182] on div "Appliances purchased by Opendoor $1,511.08" at bounding box center [343, 174] width 198 height 37
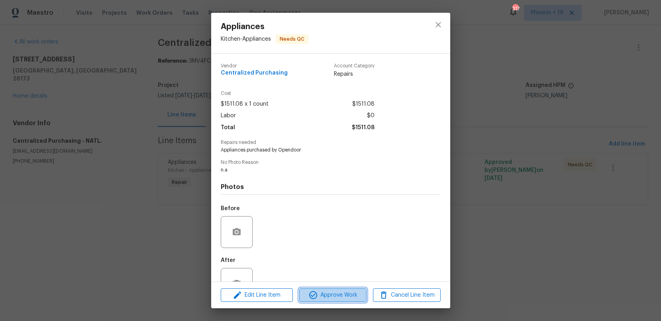
click at [354, 295] on span "Approve Work" at bounding box center [332, 295] width 63 height 10
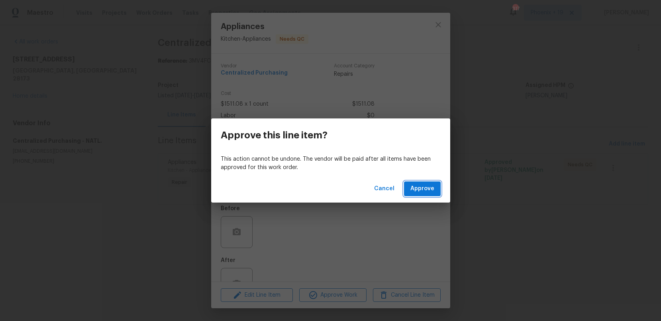
click at [432, 190] on span "Approve" at bounding box center [422, 189] width 24 height 10
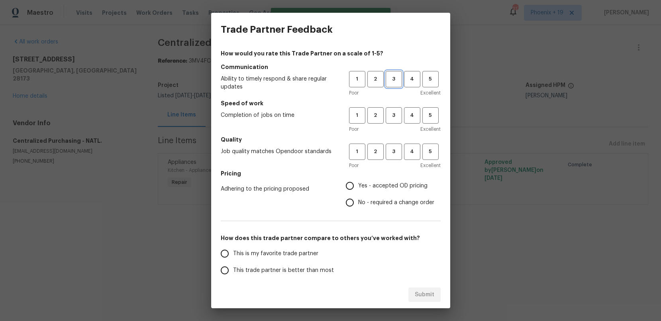
drag, startPoint x: 398, startPoint y: 79, endPoint x: 400, endPoint y: 115, distance: 35.5
click at [398, 80] on span "3" at bounding box center [393, 78] width 15 height 9
click at [400, 115] on span "3" at bounding box center [393, 115] width 15 height 9
click at [389, 153] on span "3" at bounding box center [393, 151] width 15 height 9
click at [384, 182] on span "Yes - accepted OD pricing" at bounding box center [392, 186] width 69 height 8
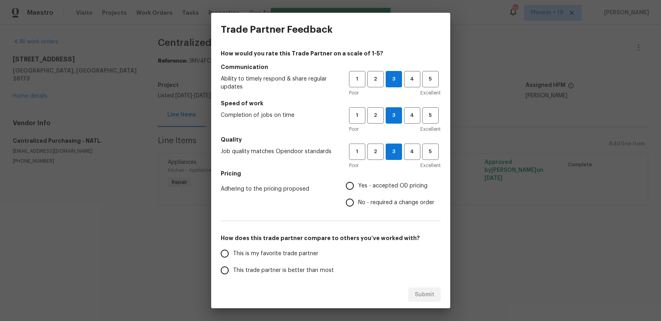
click at [358, 181] on input "Yes - accepted OD pricing" at bounding box center [349, 185] width 17 height 17
radio input "true"
drag, startPoint x: 310, startPoint y: 251, endPoint x: 355, endPoint y: 263, distance: 46.7
click at [318, 253] on label "This is my favorite trade partner" at bounding box center [279, 253] width 126 height 17
click at [321, 255] on label "This is my favorite trade partner" at bounding box center [279, 253] width 126 height 17
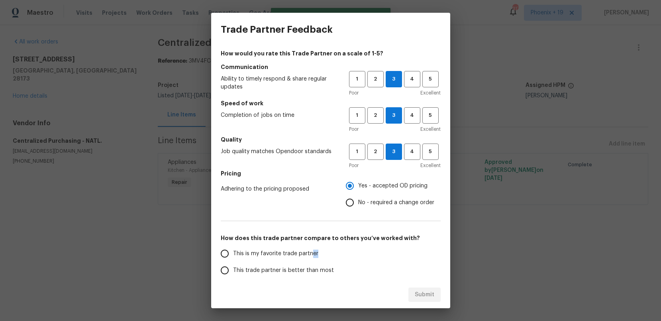
click at [233, 255] on input "This is my favorite trade partner" at bounding box center [224, 253] width 17 height 17
click at [422, 288] on button "Submit" at bounding box center [424, 294] width 32 height 15
radio input "true"
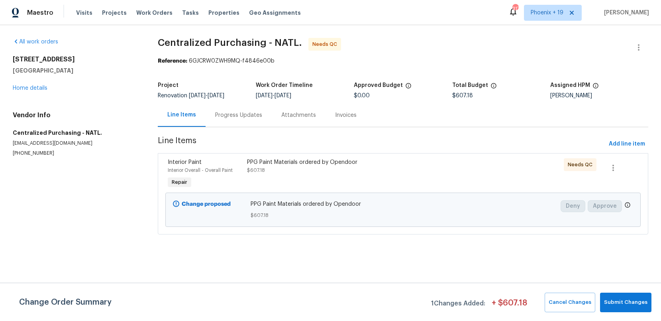
click at [394, 177] on div "PPG Paint Materials ordered by Opendoor $607.18" at bounding box center [343, 174] width 198 height 37
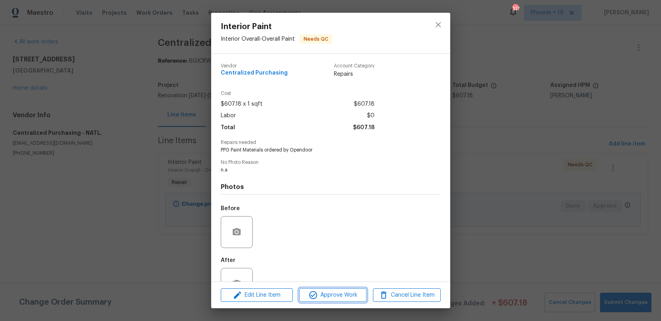
click at [330, 301] on button "Approve Work" at bounding box center [332, 295] width 67 height 14
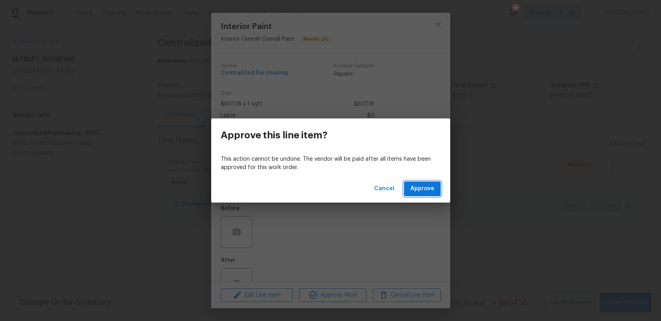
click at [413, 189] on span "Approve" at bounding box center [422, 189] width 24 height 10
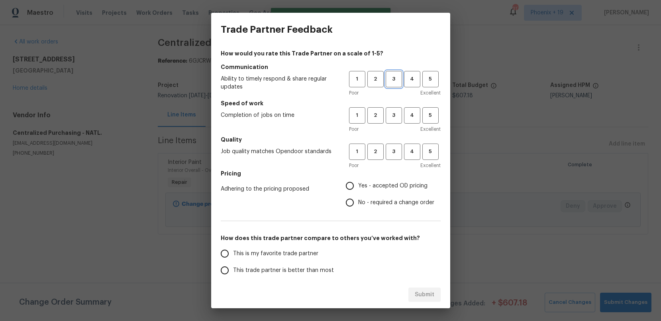
click at [391, 82] on span "3" at bounding box center [393, 78] width 15 height 9
click at [393, 117] on span "3" at bounding box center [393, 115] width 15 height 9
click at [397, 157] on button "3" at bounding box center [393, 151] width 16 height 16
click at [383, 182] on span "Yes - accepted OD pricing" at bounding box center [392, 186] width 69 height 8
click at [358, 182] on input "Yes - accepted OD pricing" at bounding box center [349, 185] width 17 height 17
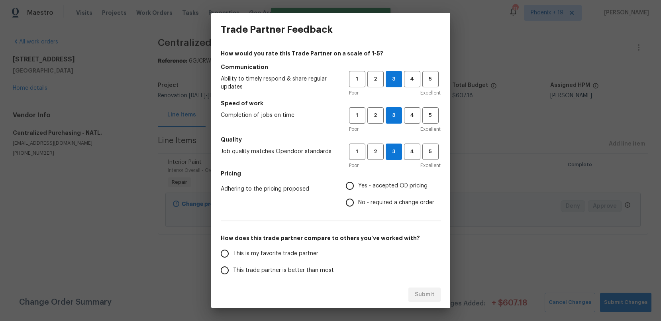
radio input "true"
click at [256, 244] on div "How would you rate this Trade Partner on a scale of 1-5? Communication Ability …" at bounding box center [331, 205] width 220 height 312
click at [303, 255] on span "This is my favorite trade partner" at bounding box center [275, 253] width 85 height 8
click at [233, 255] on input "This is my favorite trade partner" at bounding box center [224, 253] width 17 height 17
drag, startPoint x: 424, startPoint y: 297, endPoint x: 509, endPoint y: 248, distance: 98.5
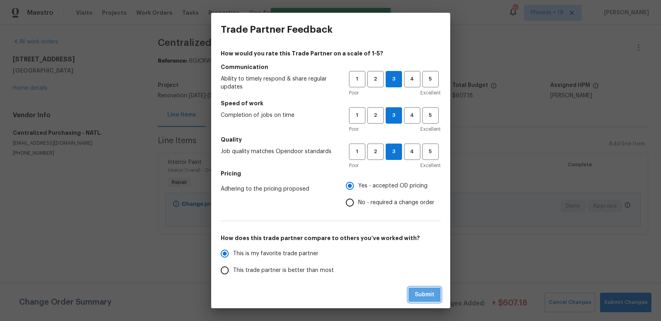
click at [424, 297] on span "Submit" at bounding box center [425, 294] width 20 height 10
radio input "true"
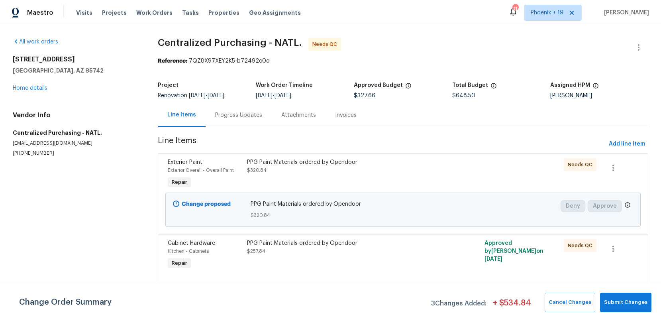
click at [414, 246] on div "PPG Paint Materials ordered by Opendoor" at bounding box center [343, 243] width 193 height 8
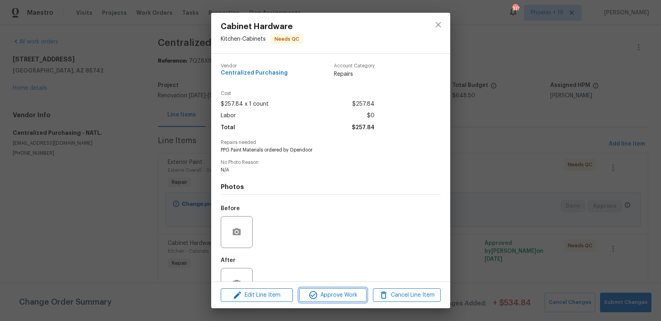
click at [339, 293] on span "Approve Work" at bounding box center [332, 295] width 63 height 10
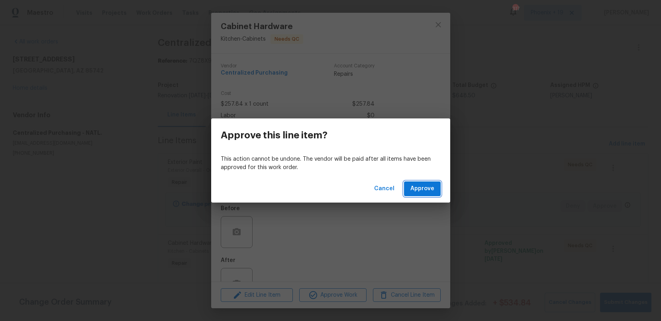
click at [419, 192] on span "Approve" at bounding box center [422, 189] width 24 height 10
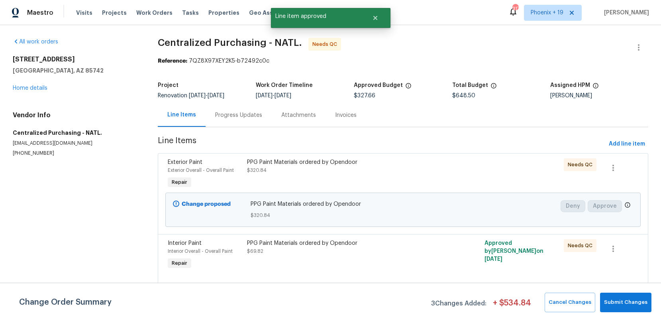
click at [399, 163] on div "PPG Paint Materials ordered by Opendoor" at bounding box center [343, 162] width 193 height 8
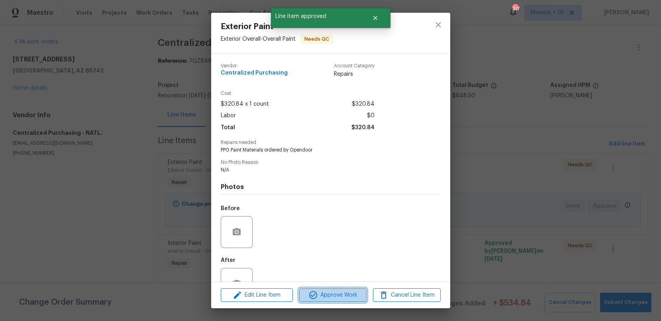
click at [346, 293] on span "Approve Work" at bounding box center [332, 295] width 63 height 10
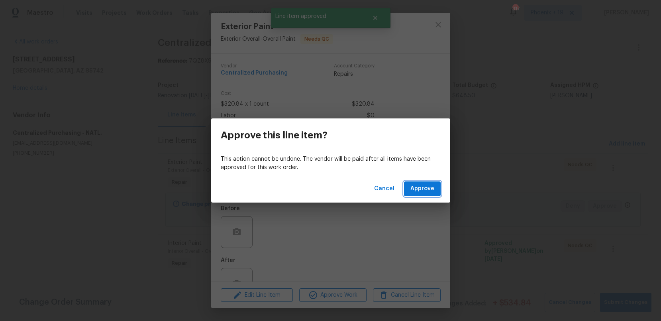
click at [411, 182] on button "Approve" at bounding box center [422, 188] width 37 height 15
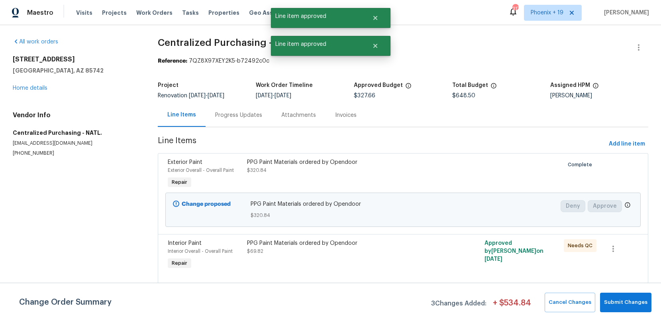
click at [411, 166] on div "PPG Paint Materials ordered by Opendoor $320.84" at bounding box center [343, 166] width 193 height 16
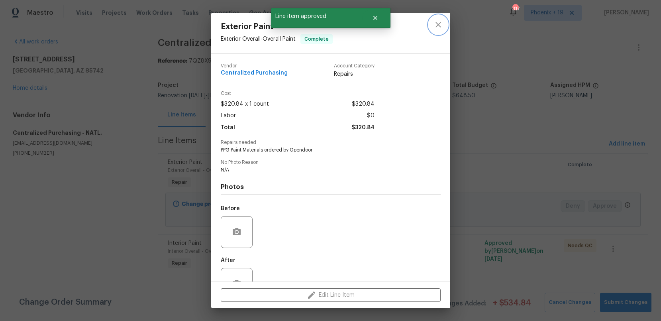
click at [434, 29] on icon "close" at bounding box center [438, 25] width 10 height 10
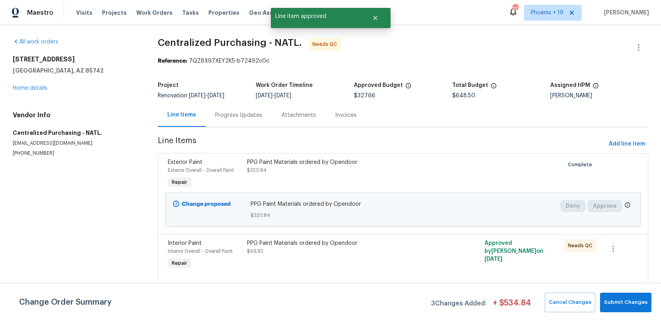
scroll to position [39, 0]
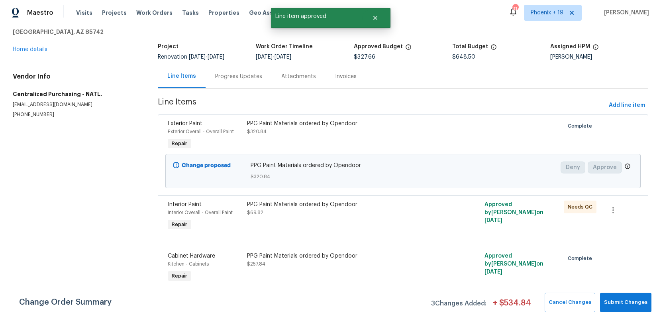
click at [398, 214] on div "PPG Paint Materials ordered by Opendoor $69.82" at bounding box center [343, 208] width 193 height 16
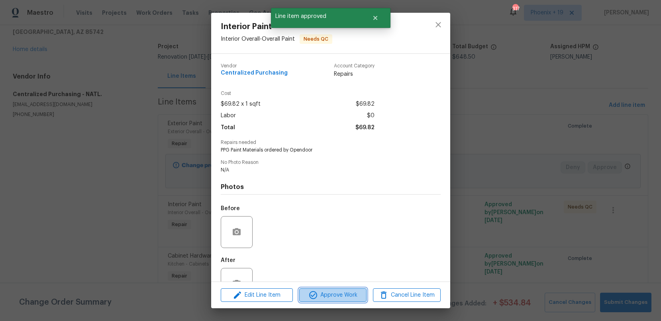
click at [340, 294] on span "Approve Work" at bounding box center [332, 295] width 63 height 10
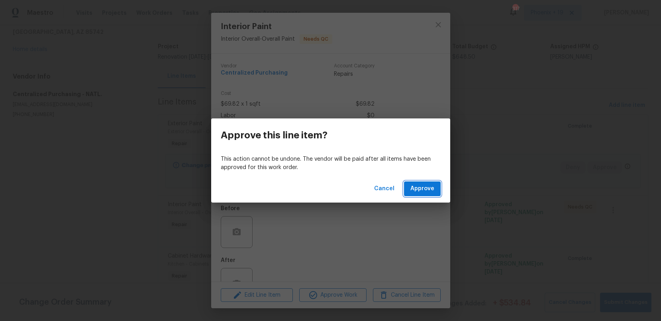
click at [421, 188] on span "Approve" at bounding box center [422, 189] width 24 height 10
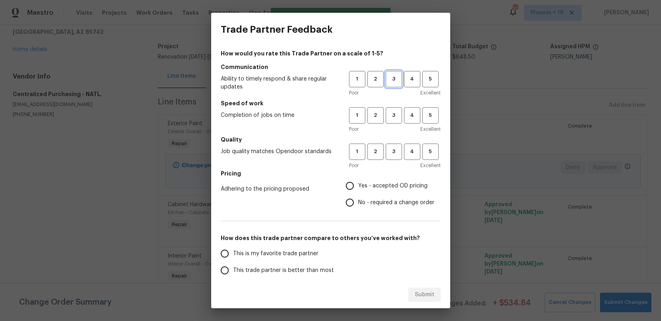
click at [400, 81] on span "3" at bounding box center [393, 78] width 15 height 9
drag, startPoint x: 394, startPoint y: 115, endPoint x: 393, endPoint y: 119, distance: 4.8
click at [394, 116] on span "3" at bounding box center [393, 115] width 15 height 9
drag, startPoint x: 391, startPoint y: 148, endPoint x: 389, endPoint y: 178, distance: 30.4
click at [391, 148] on span "3" at bounding box center [393, 151] width 15 height 9
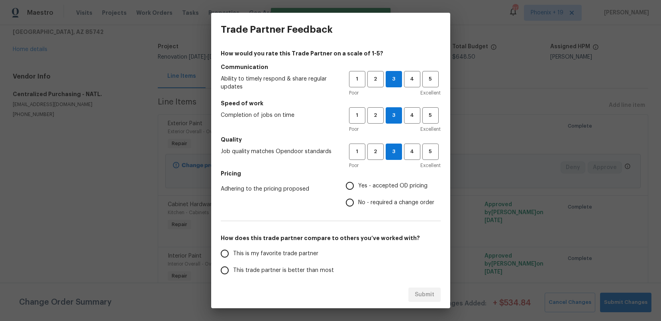
click at [388, 179] on label "Yes - accepted OD pricing" at bounding box center [387, 185] width 93 height 17
click at [358, 179] on input "Yes - accepted OD pricing" at bounding box center [349, 185] width 17 height 17
radio input "true"
click at [307, 245] on label "This is my favorite trade partner" at bounding box center [279, 253] width 126 height 17
click at [233, 245] on input "This is my favorite trade partner" at bounding box center [224, 253] width 17 height 17
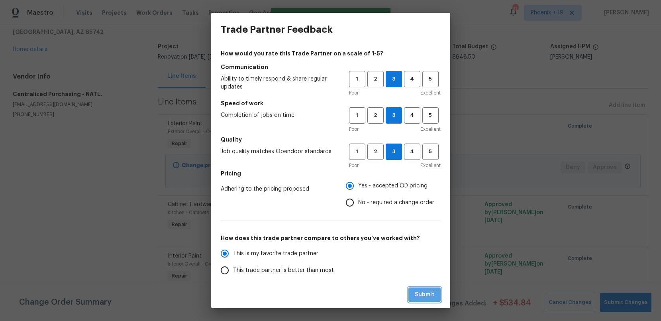
drag, startPoint x: 416, startPoint y: 298, endPoint x: 434, endPoint y: 292, distance: 19.6
click at [416, 298] on span "Submit" at bounding box center [425, 294] width 20 height 10
radio input "true"
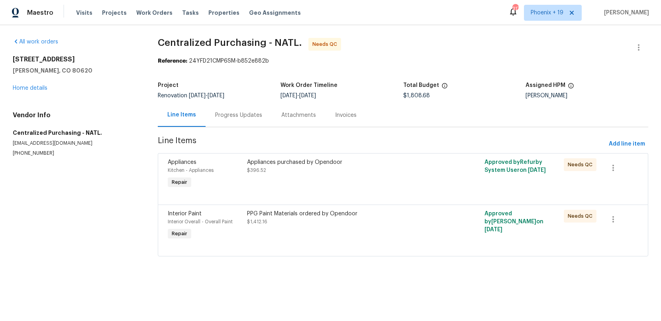
click at [399, 219] on div "PPG Paint Materials ordered by Opendoor $1,412.16" at bounding box center [343, 217] width 193 height 16
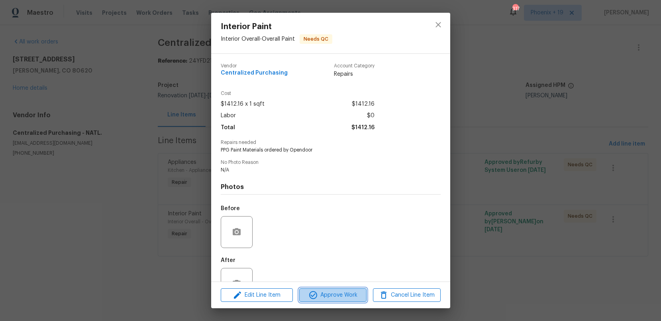
click at [332, 289] on button "Approve Work" at bounding box center [332, 295] width 67 height 14
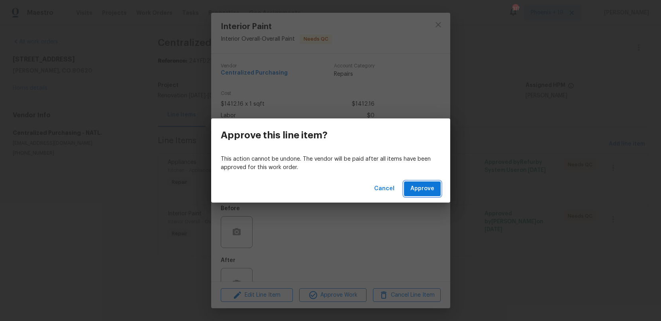
click at [421, 190] on span "Approve" at bounding box center [422, 189] width 24 height 10
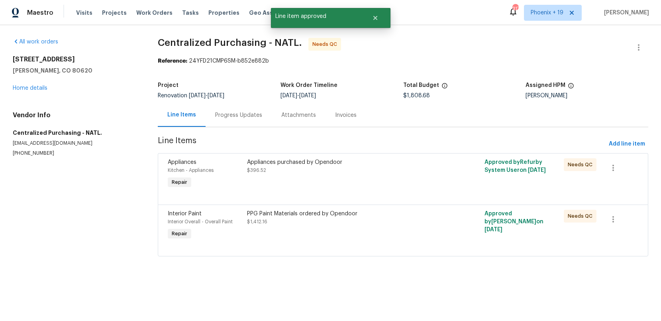
click at [405, 188] on div "Appliances purchased by Opendoor $396.52" at bounding box center [343, 174] width 198 height 37
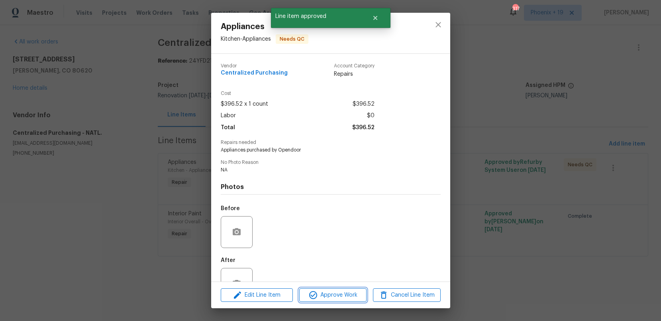
click at [362, 291] on span "Approve Work" at bounding box center [332, 295] width 63 height 10
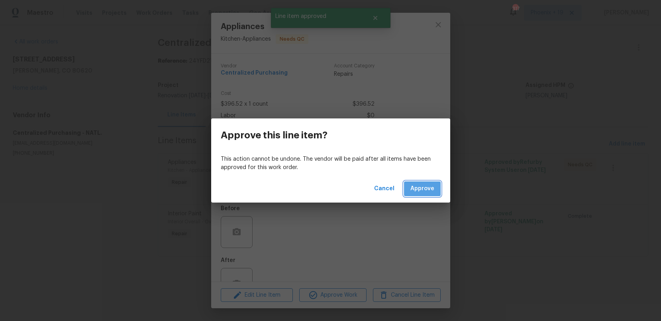
drag, startPoint x: 439, startPoint y: 184, endPoint x: 432, endPoint y: 188, distance: 8.5
click at [439, 184] on button "Approve" at bounding box center [422, 188] width 37 height 15
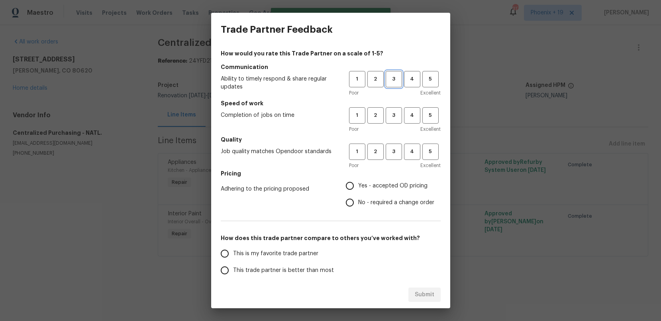
drag, startPoint x: 397, startPoint y: 84, endPoint x: 397, endPoint y: 96, distance: 12.3
click at [397, 84] on button "3" at bounding box center [393, 79] width 16 height 16
click at [399, 115] on span "3" at bounding box center [393, 115] width 15 height 9
drag, startPoint x: 395, startPoint y: 140, endPoint x: 396, endPoint y: 145, distance: 4.8
click at [396, 140] on h5 "Quality" at bounding box center [331, 139] width 220 height 8
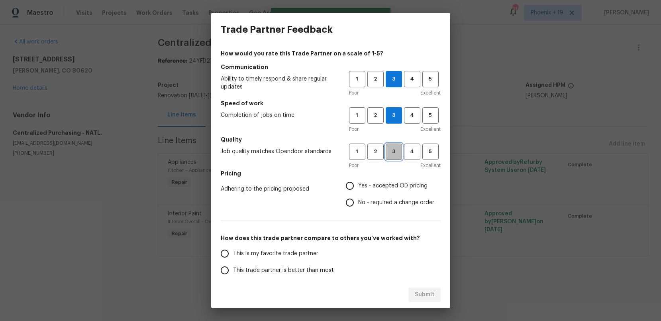
click at [396, 145] on button "3" at bounding box center [393, 151] width 16 height 16
click at [385, 187] on span "Yes - accepted OD pricing" at bounding box center [392, 186] width 69 height 8
click at [358, 187] on input "Yes - accepted OD pricing" at bounding box center [349, 185] width 17 height 17
radio input "true"
drag, startPoint x: 284, startPoint y: 254, endPoint x: 422, endPoint y: 294, distance: 143.8
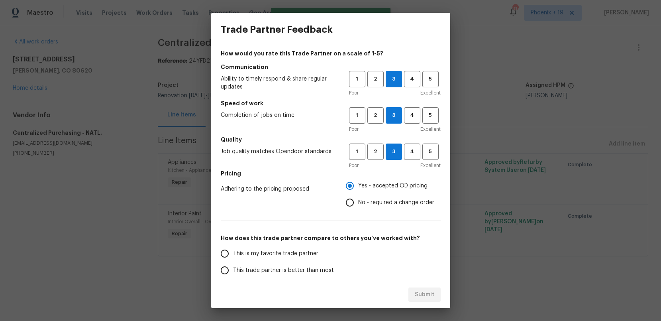
click at [285, 254] on span "This is my favorite trade partner" at bounding box center [275, 253] width 85 height 8
click at [233, 254] on input "This is my favorite trade partner" at bounding box center [224, 253] width 17 height 17
click at [425, 295] on span "Submit" at bounding box center [425, 294] width 20 height 10
radio input "true"
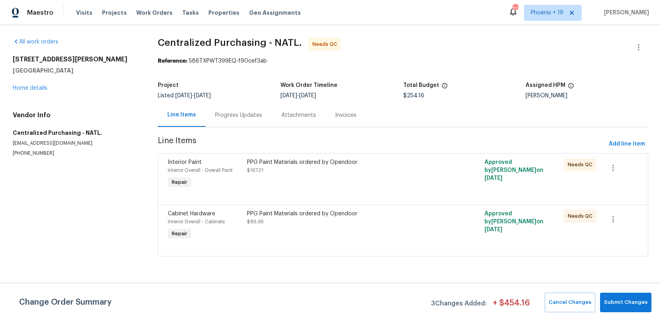
click at [400, 217] on div "PPG Paint Materials ordered by Opendoor $86.95" at bounding box center [343, 217] width 193 height 16
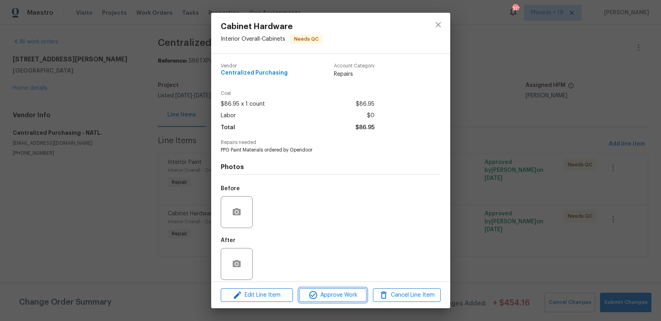
click at [341, 288] on button "Approve Work" at bounding box center [332, 295] width 67 height 14
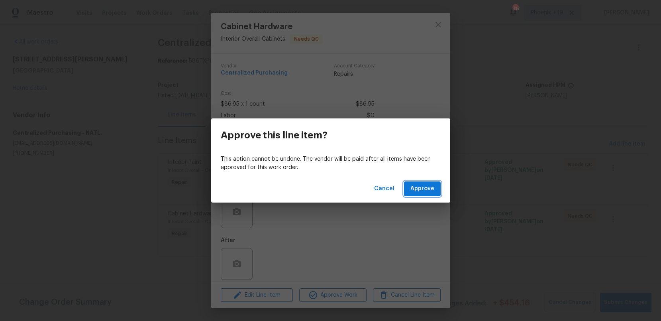
click at [415, 189] on span "Approve" at bounding box center [422, 189] width 24 height 10
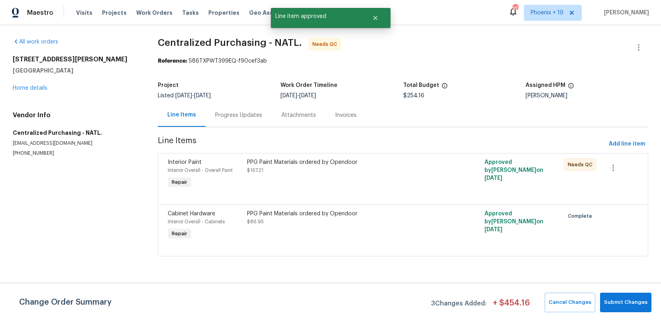
click at [391, 183] on div "PPG Paint Materials ordered by Opendoor $167.21" at bounding box center [343, 174] width 198 height 37
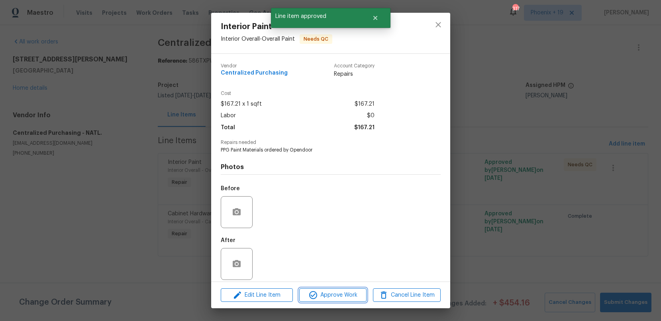
click at [346, 295] on span "Approve Work" at bounding box center [332, 295] width 63 height 10
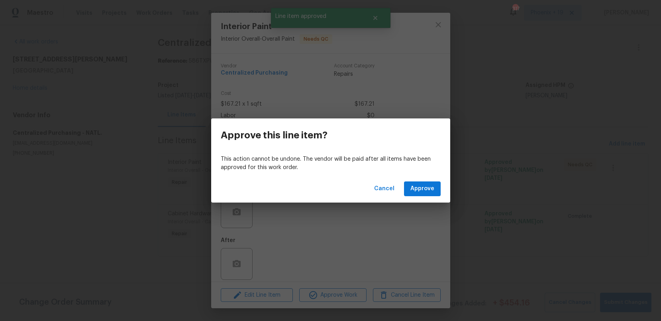
click at [432, 196] on div "Cancel Approve" at bounding box center [330, 188] width 239 height 27
click at [427, 193] on span "Approve" at bounding box center [422, 189] width 24 height 10
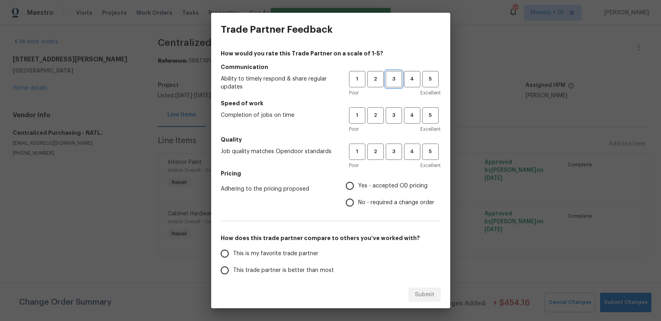
click at [395, 84] on button "3" at bounding box center [393, 79] width 16 height 16
drag, startPoint x: 394, startPoint y: 126, endPoint x: 394, endPoint y: 139, distance: 12.4
click at [394, 126] on div "Poor Excellent" at bounding box center [395, 129] width 92 height 8
drag, startPoint x: 391, startPoint y: 119, endPoint x: 388, endPoint y: 156, distance: 36.7
click at [391, 121] on button "3" at bounding box center [393, 115] width 16 height 16
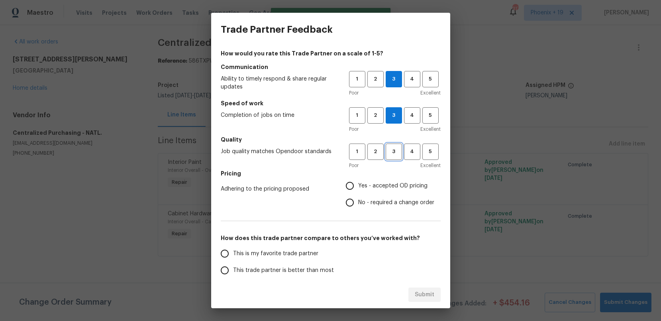
drag, startPoint x: 388, startPoint y: 156, endPoint x: 387, endPoint y: 175, distance: 19.6
click at [388, 156] on span "3" at bounding box center [393, 151] width 15 height 9
click at [385, 178] on label "Yes - accepted OD pricing" at bounding box center [387, 185] width 93 height 17
click at [358, 178] on input "Yes - accepted OD pricing" at bounding box center [349, 185] width 17 height 17
radio input "true"
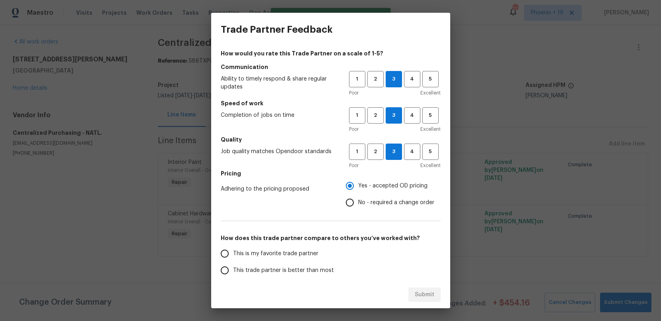
drag, startPoint x: 289, startPoint y: 251, endPoint x: 295, endPoint y: 253, distance: 5.9
click at [291, 252] on span "This is my favorite trade partner" at bounding box center [275, 253] width 85 height 8
click at [319, 249] on label "This is my favorite trade partner" at bounding box center [279, 253] width 126 height 17
click at [233, 249] on input "This is my favorite trade partner" at bounding box center [224, 253] width 17 height 17
click at [428, 298] on span "Submit" at bounding box center [425, 294] width 20 height 10
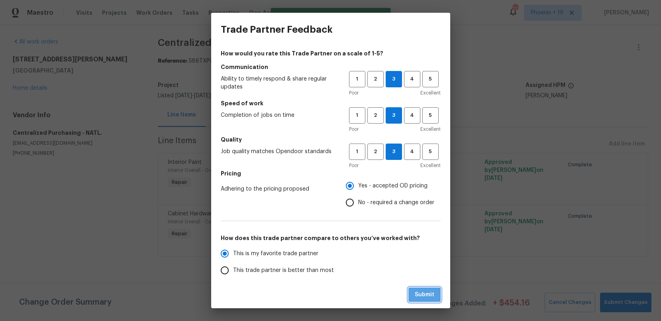
radio input "true"
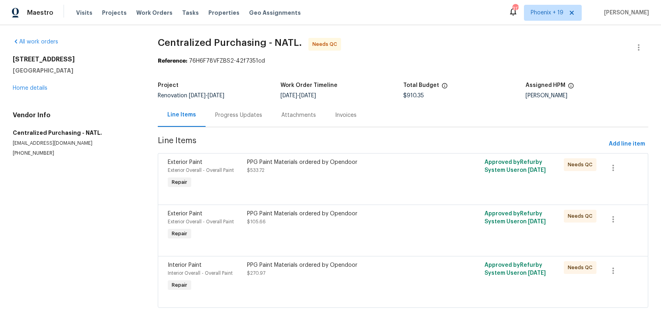
scroll to position [10, 0]
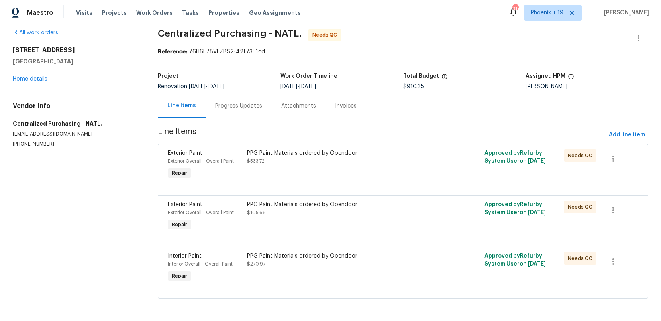
click at [374, 267] on div "PPG Paint Materials ordered by Opendoor $270.97" at bounding box center [343, 260] width 193 height 16
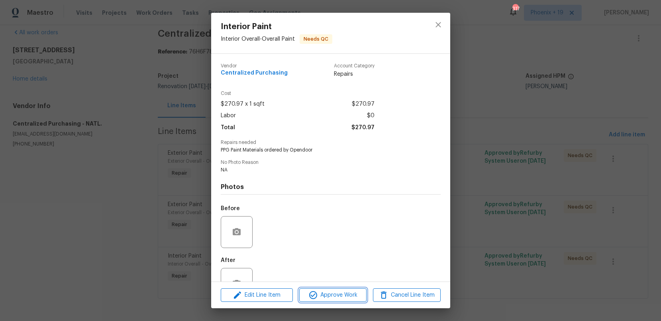
click at [341, 295] on span "Approve Work" at bounding box center [332, 295] width 63 height 10
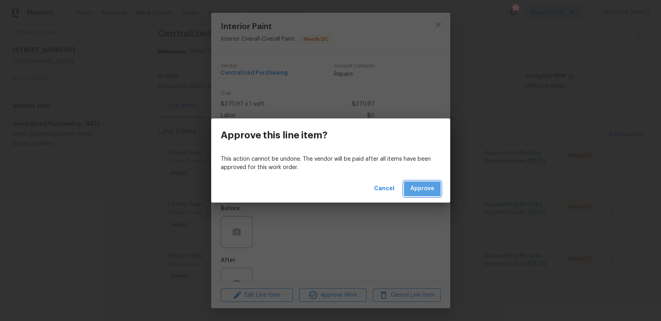
click at [420, 186] on span "Approve" at bounding box center [422, 189] width 24 height 10
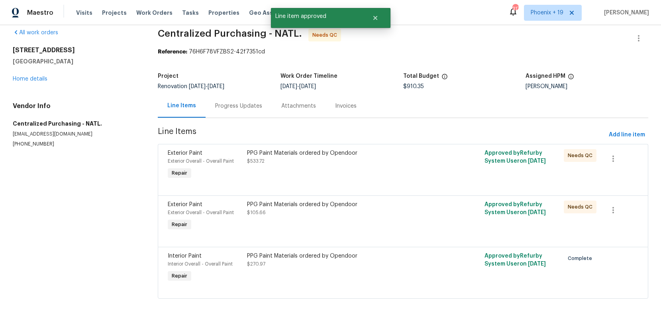
click at [362, 225] on div "PPG Paint Materials ordered by Opendoor $105.66" at bounding box center [343, 216] width 198 height 37
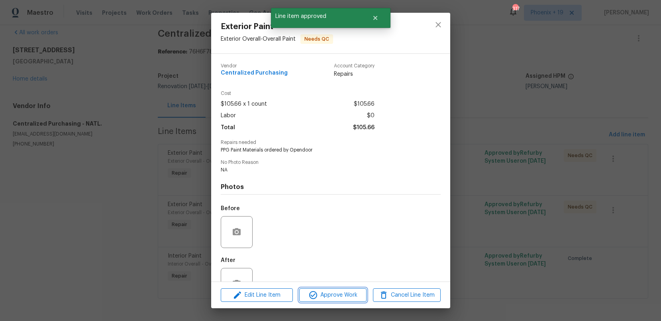
click at [322, 292] on span "Approve Work" at bounding box center [332, 295] width 63 height 10
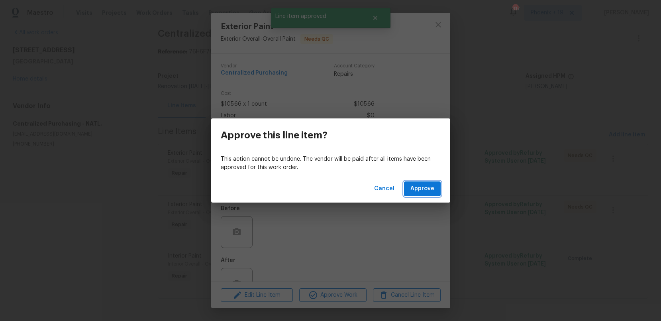
click at [416, 191] on span "Approve" at bounding box center [422, 189] width 24 height 10
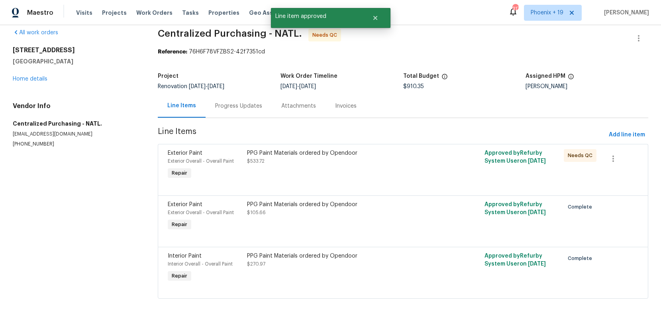
click at [391, 182] on div at bounding box center [403, 186] width 470 height 10
click at [367, 169] on div "PPG Paint Materials ordered by Opendoor $533.72" at bounding box center [343, 165] width 198 height 37
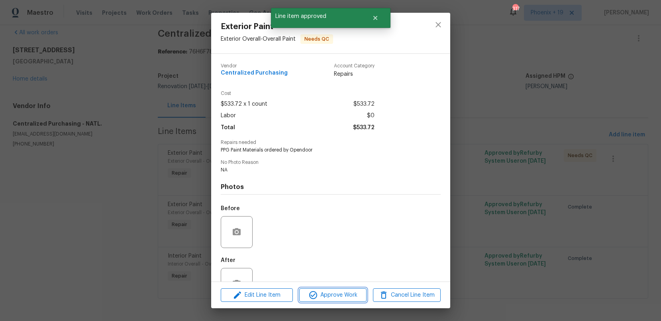
click at [345, 293] on span "Approve Work" at bounding box center [332, 295] width 63 height 10
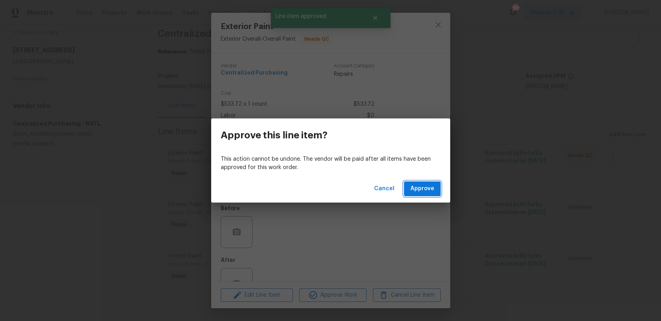
click at [416, 181] on button "Approve" at bounding box center [422, 188] width 37 height 15
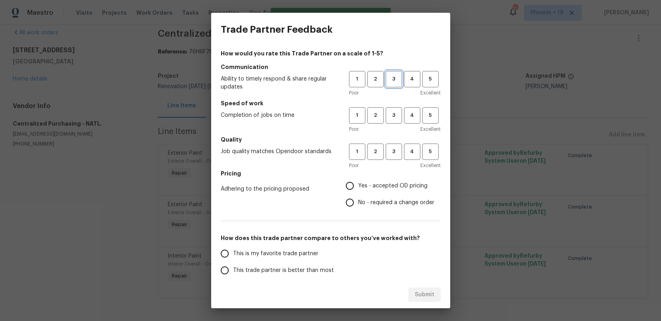
drag, startPoint x: 398, startPoint y: 78, endPoint x: 395, endPoint y: 111, distance: 32.8
click at [398, 79] on span "3" at bounding box center [393, 78] width 15 height 9
click at [395, 115] on span "3" at bounding box center [393, 115] width 15 height 9
click at [393, 141] on h5 "Quality" at bounding box center [331, 139] width 220 height 8
click at [395, 147] on span "3" at bounding box center [393, 151] width 15 height 9
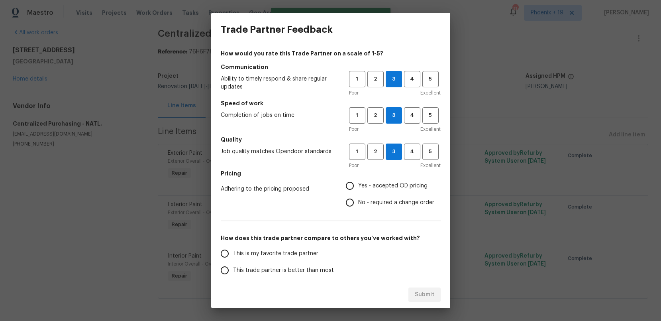
click at [390, 180] on label "Yes - accepted OD pricing" at bounding box center [387, 185] width 93 height 17
click at [358, 180] on input "Yes - accepted OD pricing" at bounding box center [349, 185] width 17 height 17
radio input "true"
click at [271, 250] on span "This is my favorite trade partner" at bounding box center [275, 253] width 85 height 8
click at [233, 250] on input "This is my favorite trade partner" at bounding box center [224, 253] width 17 height 17
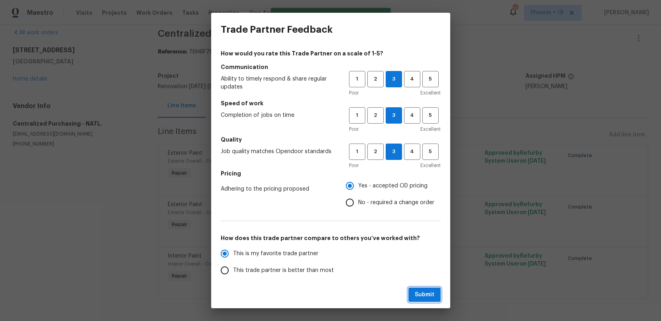
click at [421, 288] on button "Submit" at bounding box center [424, 294] width 32 height 15
radio input "true"
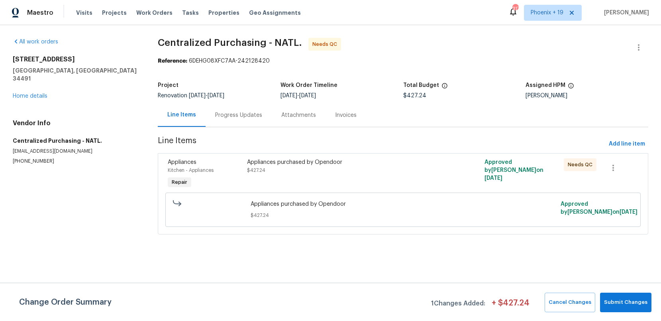
click at [418, 175] on div "Appliances purchased by Opendoor $427.24" at bounding box center [343, 174] width 198 height 37
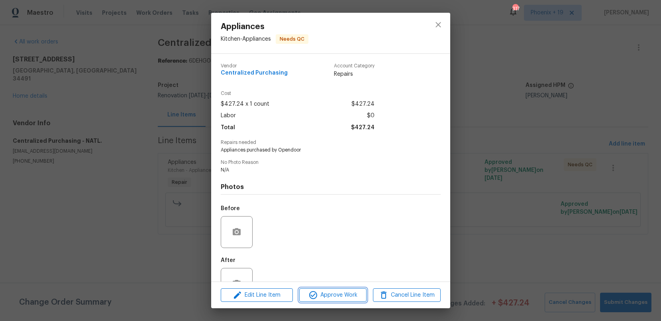
click at [356, 293] on span "Approve Work" at bounding box center [332, 295] width 63 height 10
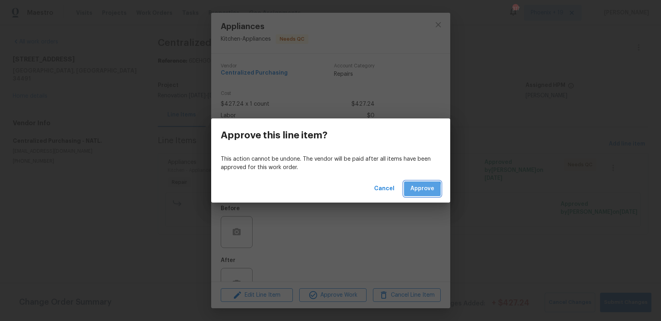
click at [414, 190] on span "Approve" at bounding box center [422, 189] width 24 height 10
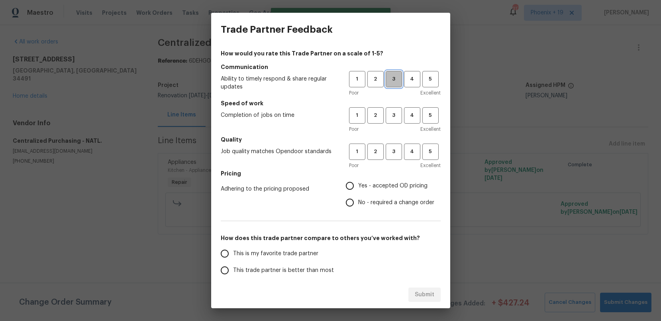
drag, startPoint x: 391, startPoint y: 85, endPoint x: 389, endPoint y: 101, distance: 16.0
click at [391, 85] on button "3" at bounding box center [393, 79] width 16 height 16
drag, startPoint x: 393, startPoint y: 113, endPoint x: 394, endPoint y: 153, distance: 40.2
click at [393, 114] on span "3" at bounding box center [393, 115] width 15 height 9
click at [394, 154] on span "3" at bounding box center [393, 151] width 15 height 9
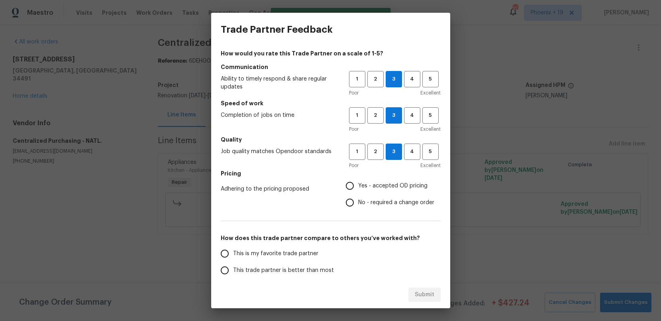
click at [372, 189] on span "Yes - accepted OD pricing" at bounding box center [392, 186] width 69 height 8
click at [358, 189] on input "Yes - accepted OD pricing" at bounding box center [349, 185] width 17 height 17
radio input "true"
drag, startPoint x: 289, startPoint y: 250, endPoint x: 411, endPoint y: 299, distance: 131.0
click at [289, 250] on span "This is my favorite trade partner" at bounding box center [275, 253] width 85 height 8
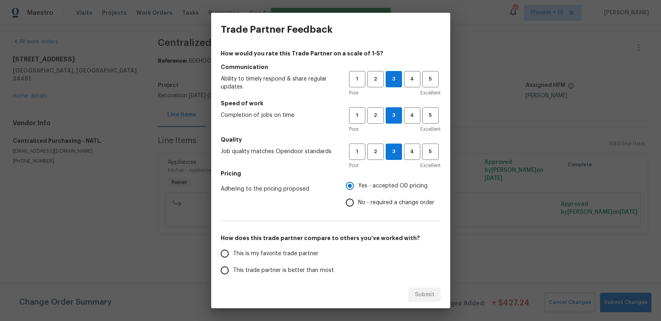
click at [233, 250] on input "This is my favorite trade partner" at bounding box center [224, 253] width 17 height 17
drag, startPoint x: 414, startPoint y: 296, endPoint x: 440, endPoint y: 283, distance: 28.7
click at [414, 296] on button "Submit" at bounding box center [424, 294] width 32 height 15
radio input "true"
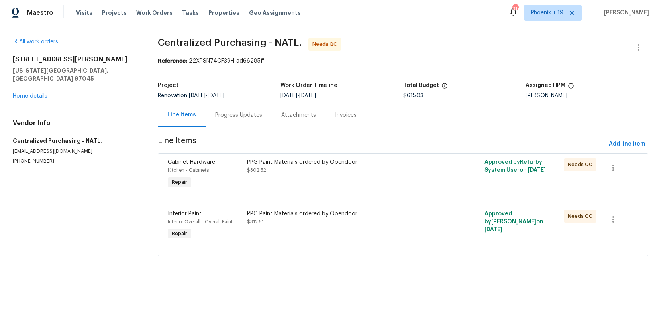
drag, startPoint x: 381, startPoint y: 241, endPoint x: 375, endPoint y: 262, distance: 22.2
click at [380, 241] on div at bounding box center [403, 246] width 470 height 10
click at [388, 219] on div "PPG Paint Materials ordered by Opendoor $312.51" at bounding box center [343, 217] width 193 height 16
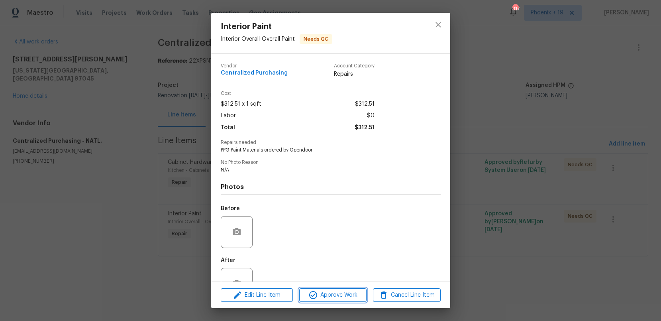
click at [351, 300] on button "Approve Work" at bounding box center [332, 295] width 67 height 14
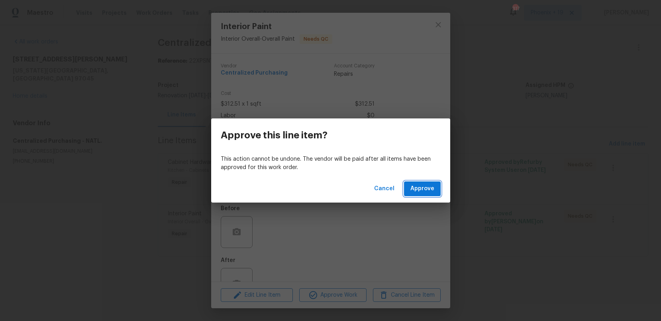
click at [412, 191] on span "Approve" at bounding box center [422, 189] width 24 height 10
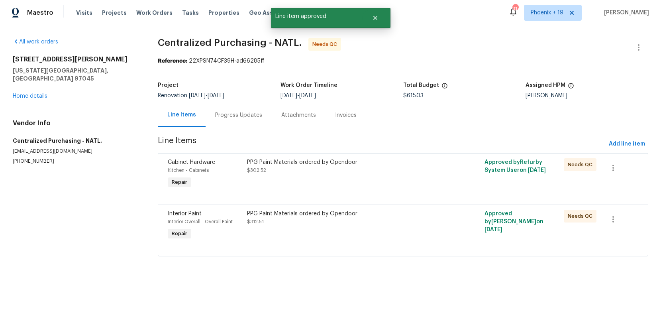
click at [411, 184] on div "PPG Paint Materials ordered by Opendoor $302.52" at bounding box center [343, 174] width 198 height 37
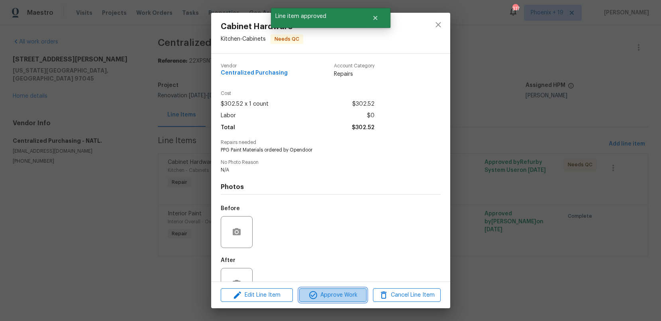
click at [362, 292] on span "Approve Work" at bounding box center [332, 295] width 63 height 10
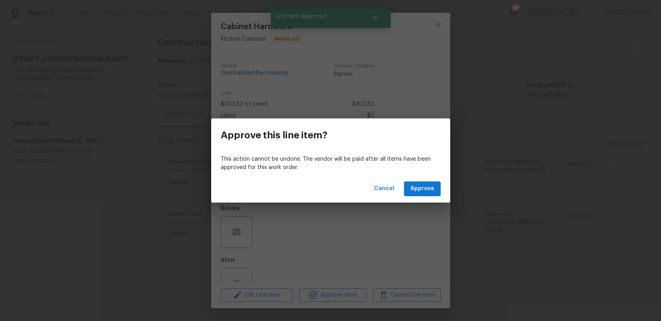
click at [424, 197] on div "Cancel Approve" at bounding box center [330, 188] width 239 height 27
click at [423, 191] on span "Approve" at bounding box center [422, 189] width 24 height 10
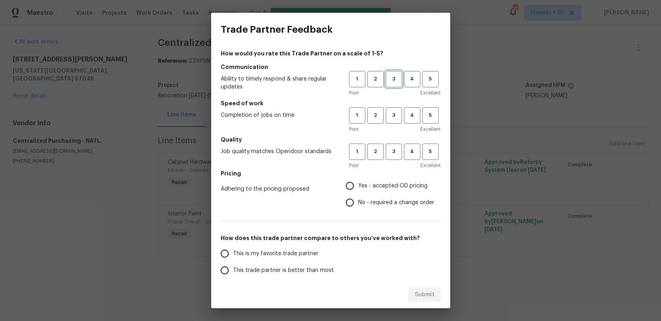
click at [400, 82] on span "3" at bounding box center [393, 78] width 15 height 9
click at [394, 122] on button "3" at bounding box center [393, 115] width 16 height 16
click at [397, 152] on span "3" at bounding box center [393, 151] width 15 height 9
click at [382, 187] on span "Yes - accepted OD pricing" at bounding box center [392, 186] width 69 height 8
click at [358, 187] on input "Yes - accepted OD pricing" at bounding box center [349, 185] width 17 height 17
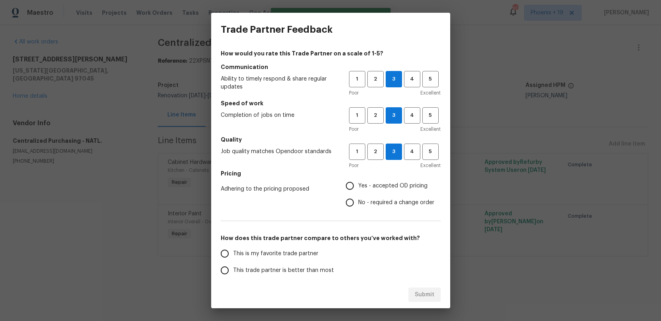
radio input "true"
click at [315, 254] on span "This is my favorite trade partner" at bounding box center [275, 253] width 85 height 8
click at [233, 254] on input "This is my favorite trade partner" at bounding box center [224, 253] width 17 height 17
click at [430, 298] on span "Submit" at bounding box center [425, 294] width 20 height 10
radio input "true"
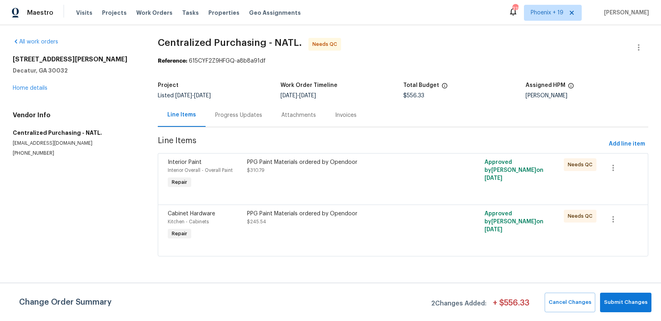
click at [391, 216] on div "PPG Paint Materials ordered by Opendoor" at bounding box center [343, 213] width 193 height 8
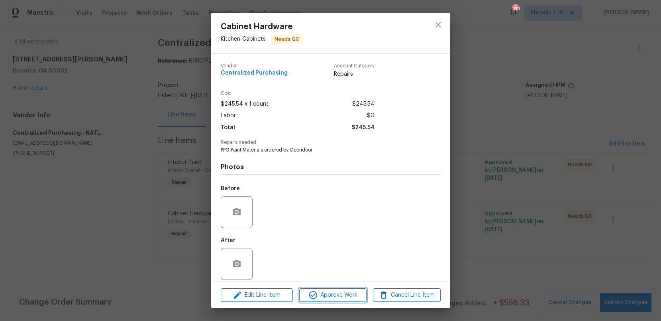
click at [338, 290] on span "Approve Work" at bounding box center [332, 295] width 63 height 10
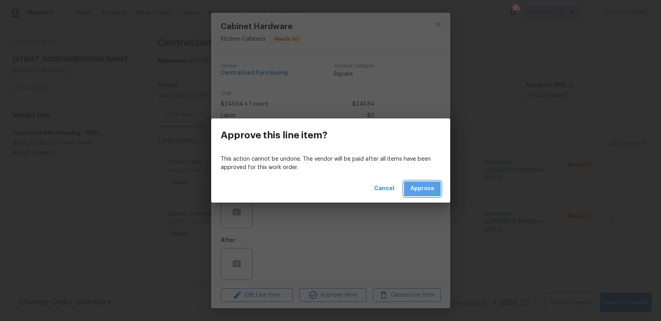
click at [422, 192] on span "Approve" at bounding box center [422, 189] width 24 height 10
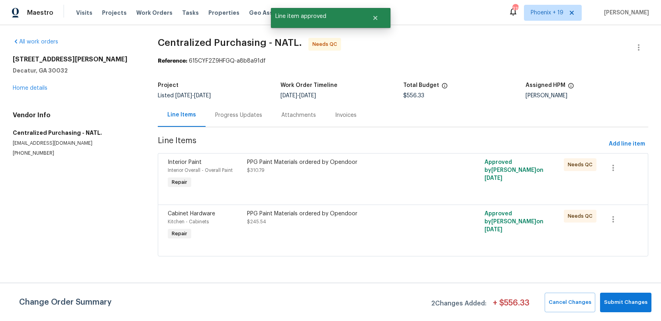
click at [415, 181] on div "PPG Paint Materials ordered by Opendoor $310.79" at bounding box center [343, 174] width 198 height 37
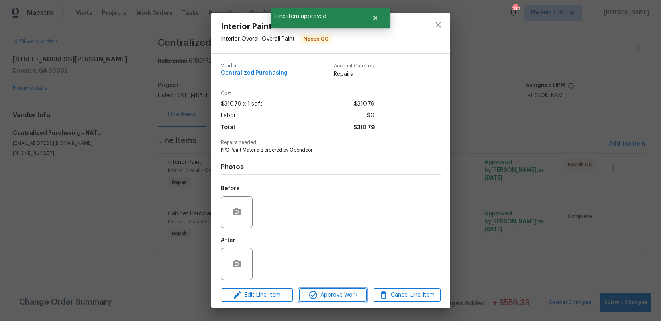
click at [351, 293] on span "Approve Work" at bounding box center [332, 295] width 63 height 10
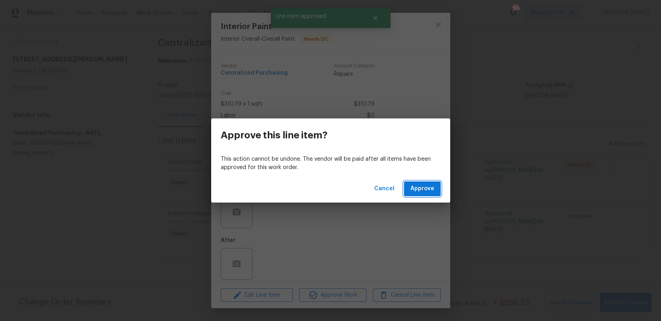
click at [418, 185] on span "Approve" at bounding box center [422, 189] width 24 height 10
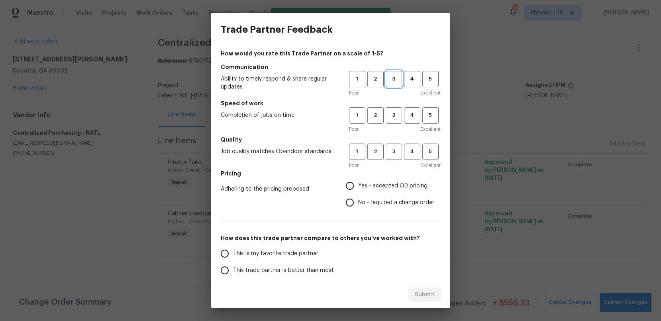
click at [393, 86] on button "3" at bounding box center [393, 79] width 16 height 16
drag, startPoint x: 394, startPoint y: 113, endPoint x: 396, endPoint y: 134, distance: 20.4
click at [394, 113] on span "3" at bounding box center [393, 115] width 15 height 9
click at [395, 145] on button "3" at bounding box center [393, 151] width 16 height 16
click at [378, 175] on h5 "Pricing" at bounding box center [331, 173] width 220 height 8
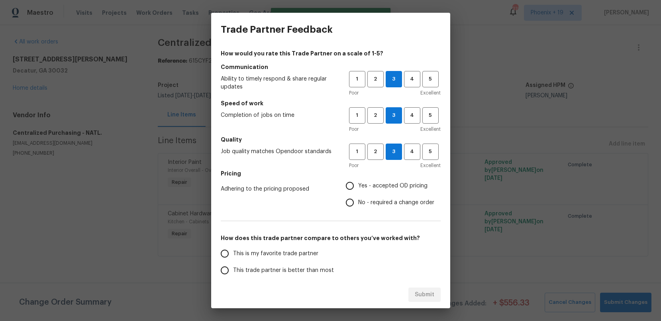
drag, startPoint x: 373, startPoint y: 182, endPoint x: 351, endPoint y: 218, distance: 41.7
click at [373, 182] on span "Yes - accepted OD pricing" at bounding box center [392, 186] width 69 height 8
click at [358, 182] on input "Yes - accepted OD pricing" at bounding box center [349, 185] width 17 height 17
radio input "true"
click at [294, 266] on span "This trade partner is better than most" at bounding box center [283, 270] width 101 height 8
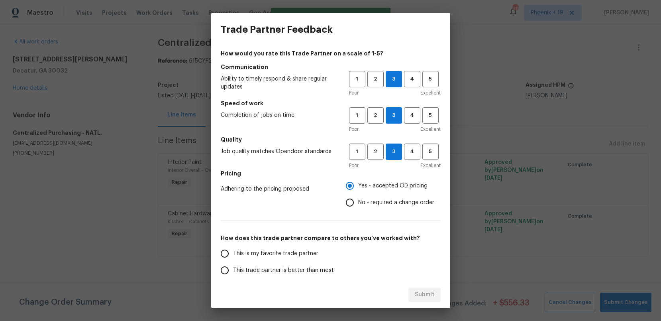
click at [233, 266] on input "This trade partner is better than most" at bounding box center [224, 270] width 17 height 17
radio input "false"
click at [293, 258] on label "This is my favorite trade partner" at bounding box center [279, 253] width 126 height 17
click at [233, 258] on input "This is my favorite trade partner" at bounding box center [224, 253] width 17 height 17
click at [439, 295] on button "Submit" at bounding box center [424, 294] width 32 height 15
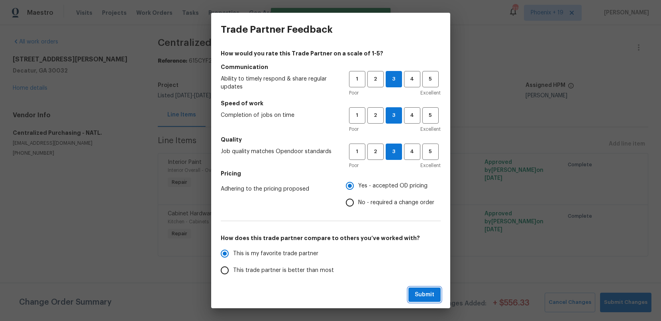
radio input "true"
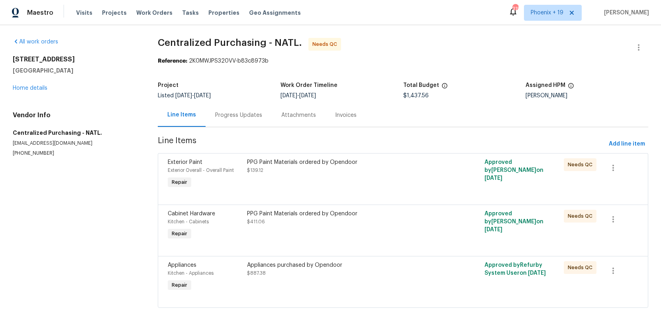
scroll to position [10, 0]
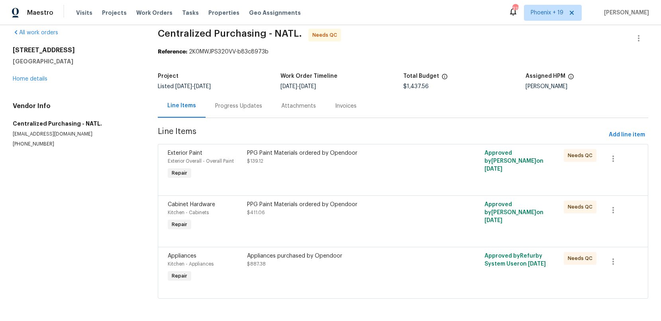
click at [412, 256] on div "Appliances purchased by Opendoor" at bounding box center [343, 256] width 193 height 8
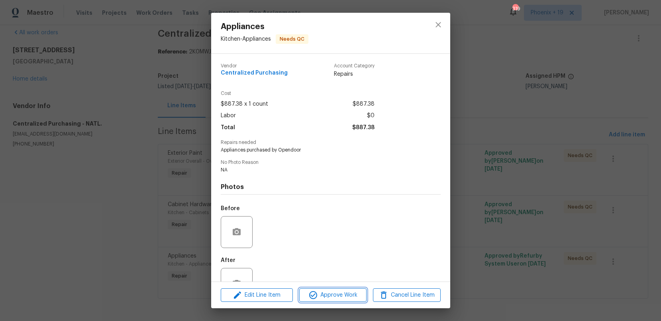
click at [355, 300] on button "Approve Work" at bounding box center [332, 295] width 67 height 14
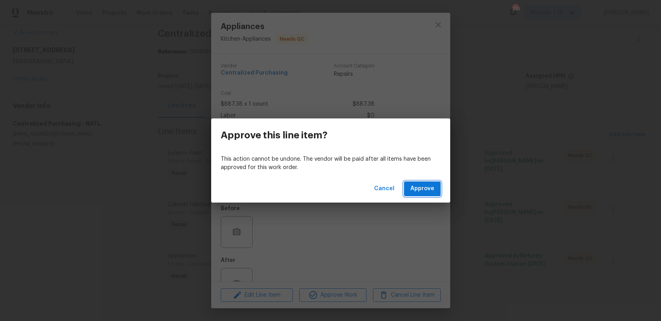
click at [420, 190] on span "Approve" at bounding box center [422, 189] width 24 height 10
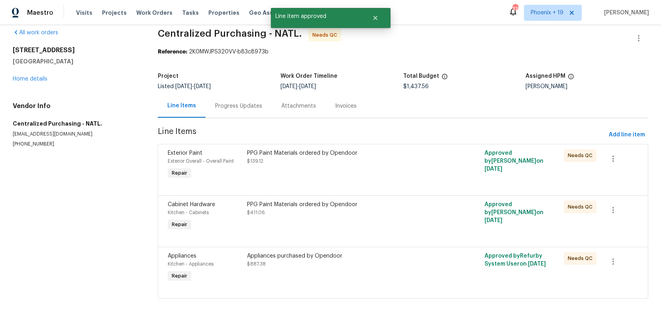
click at [399, 221] on div "PPG Paint Materials ordered by Opendoor $411.06" at bounding box center [343, 216] width 198 height 37
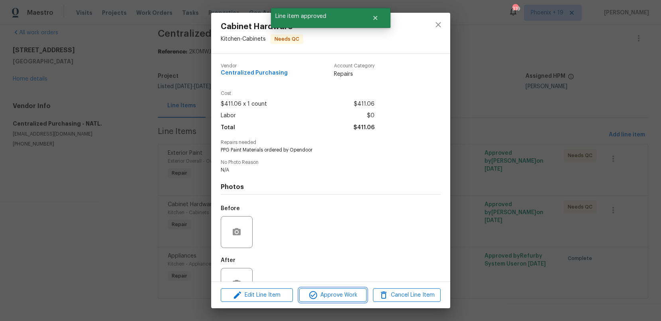
click at [323, 295] on span "Approve Work" at bounding box center [332, 295] width 63 height 10
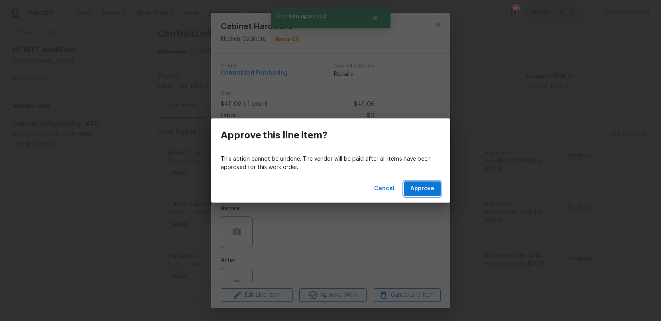
click at [422, 188] on span "Approve" at bounding box center [422, 189] width 24 height 10
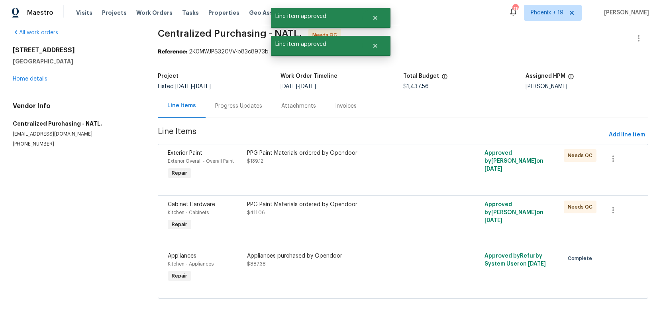
click at [406, 171] on div "PPG Paint Materials ordered by Opendoor $139.12" at bounding box center [343, 165] width 198 height 37
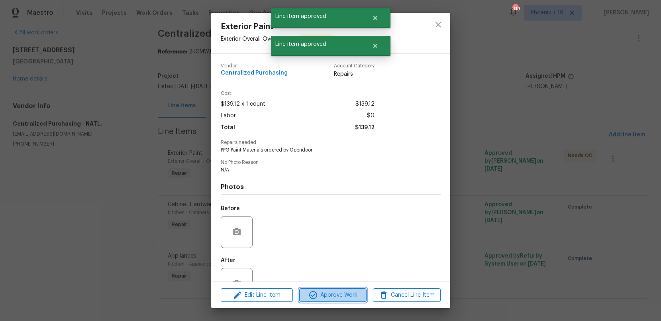
click at [354, 290] on span "Approve Work" at bounding box center [332, 295] width 63 height 10
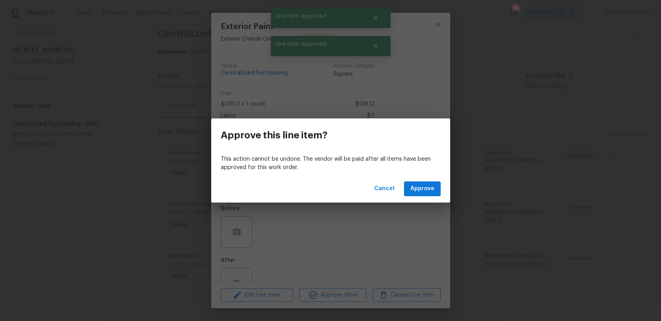
click at [422, 196] on div "Cancel Approve" at bounding box center [330, 188] width 239 height 27
click at [422, 189] on span "Approve" at bounding box center [422, 189] width 24 height 10
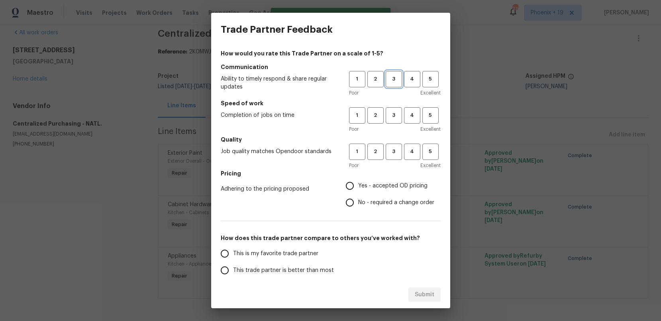
drag, startPoint x: 398, startPoint y: 84, endPoint x: 398, endPoint y: 119, distance: 35.0
click at [398, 84] on button "3" at bounding box center [393, 79] width 16 height 16
drag, startPoint x: 398, startPoint y: 119, endPoint x: 397, endPoint y: 138, distance: 18.4
click at [398, 120] on button "3" at bounding box center [393, 115] width 16 height 16
click at [396, 146] on button "3" at bounding box center [393, 151] width 16 height 16
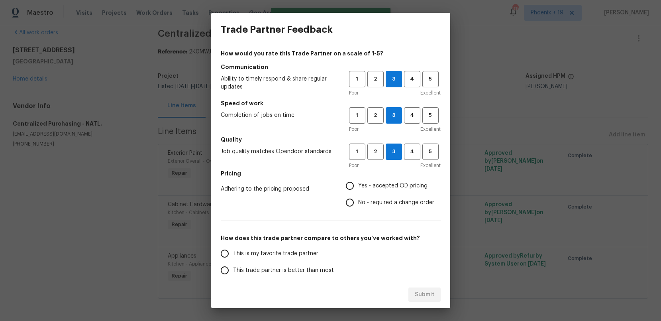
drag, startPoint x: 374, startPoint y: 182, endPoint x: 361, endPoint y: 202, distance: 23.3
click at [374, 182] on span "Yes - accepted OD pricing" at bounding box center [392, 186] width 69 height 8
click at [358, 182] on input "Yes - accepted OD pricing" at bounding box center [349, 185] width 17 height 17
radio input "true"
click at [304, 236] on h5 "How does this trade partner compare to others you’ve worked with?" at bounding box center [331, 238] width 220 height 8
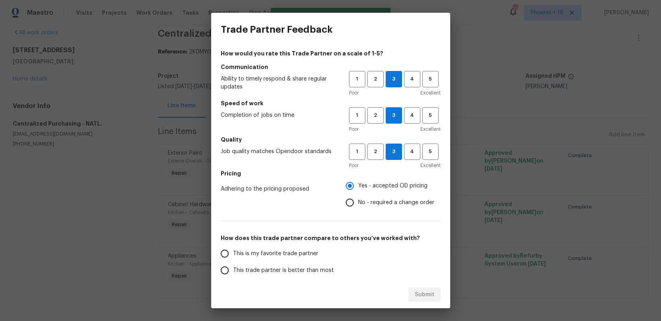
click at [303, 246] on label "This is my favorite trade partner" at bounding box center [279, 253] width 126 height 17
click at [233, 246] on input "This is my favorite trade partner" at bounding box center [224, 253] width 17 height 17
click at [435, 290] on button "Submit" at bounding box center [424, 294] width 32 height 15
radio input "true"
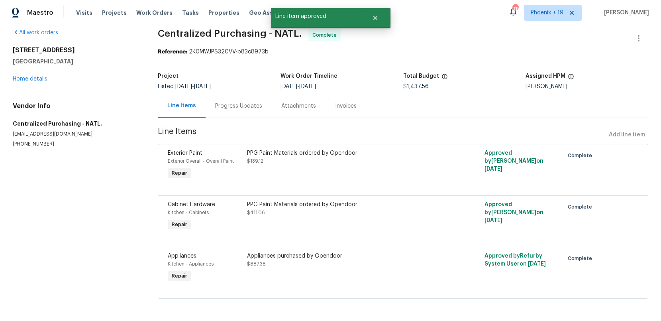
radio input "false"
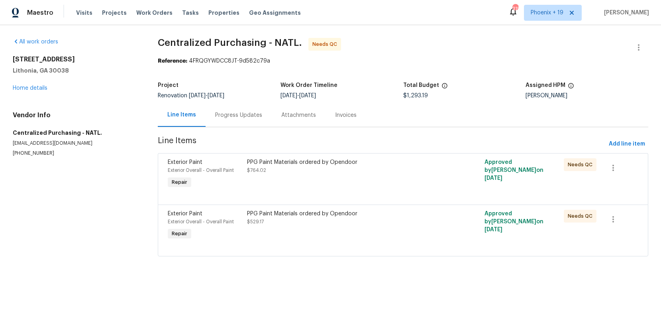
click at [445, 223] on div at bounding box center [461, 225] width 39 height 37
click at [372, 228] on div "PPG Paint Materials ordered by Opendoor $529.17" at bounding box center [343, 225] width 198 height 37
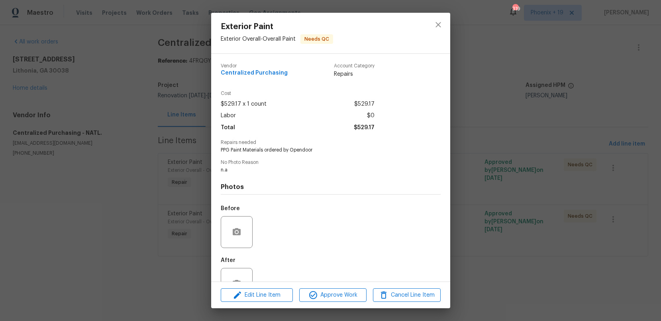
click at [349, 285] on div "Edit Line Item Approve Work Cancel Line Item" at bounding box center [330, 295] width 239 height 27
click at [346, 294] on span "Approve Work" at bounding box center [332, 295] width 63 height 10
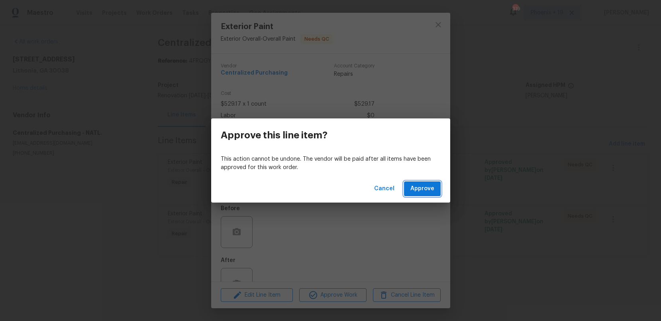
click at [426, 186] on span "Approve" at bounding box center [422, 189] width 24 height 10
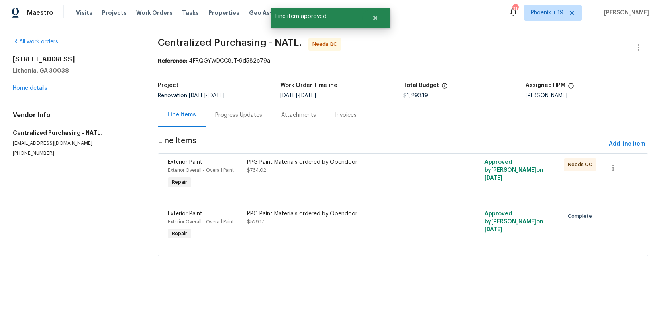
click at [420, 166] on div "PPG Paint Materials ordered by Opendoor $764.02" at bounding box center [343, 166] width 193 height 16
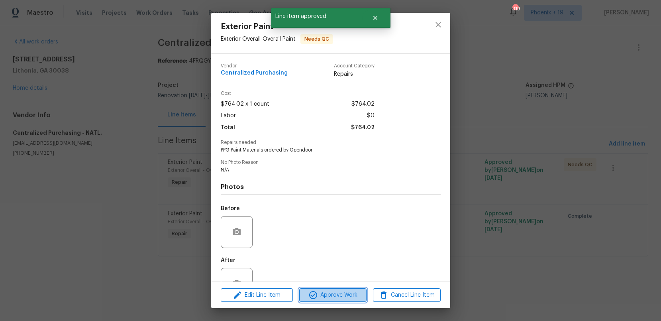
click at [351, 288] on button "Approve Work" at bounding box center [332, 295] width 67 height 14
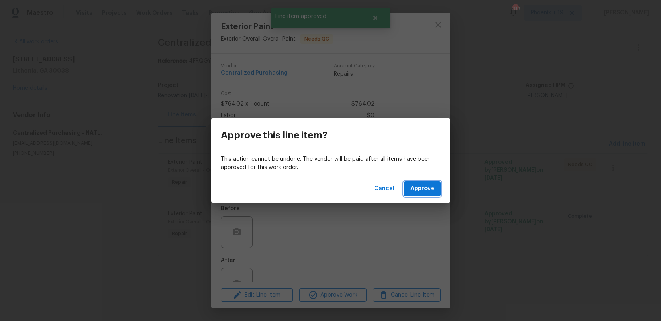
click at [416, 184] on span "Approve" at bounding box center [422, 189] width 24 height 10
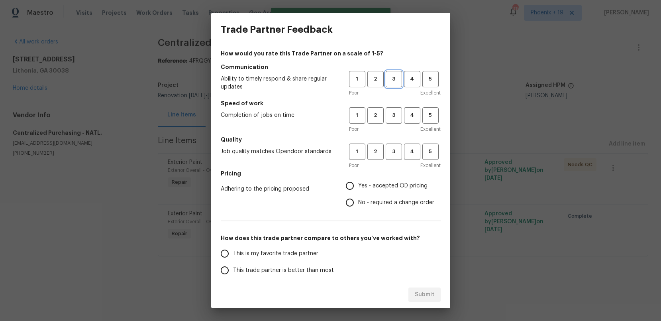
click at [396, 81] on span "3" at bounding box center [393, 78] width 15 height 9
click at [389, 121] on button "3" at bounding box center [393, 115] width 16 height 16
click at [392, 156] on button "3" at bounding box center [393, 151] width 16 height 16
click at [380, 187] on span "Yes - accepted OD pricing" at bounding box center [392, 186] width 69 height 8
click at [358, 187] on input "Yes - accepted OD pricing" at bounding box center [349, 185] width 17 height 17
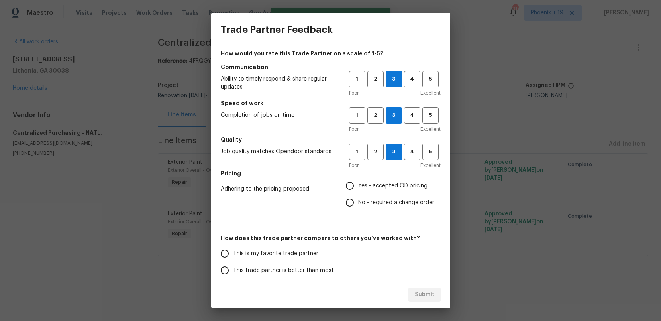
radio input "true"
drag, startPoint x: 307, startPoint y: 247, endPoint x: 364, endPoint y: 288, distance: 70.6
click at [307, 247] on label "This is my favorite trade partner" at bounding box center [279, 253] width 126 height 17
click at [233, 247] on input "This is my favorite trade partner" at bounding box center [224, 253] width 17 height 17
click at [407, 293] on div "Submit" at bounding box center [330, 294] width 239 height 27
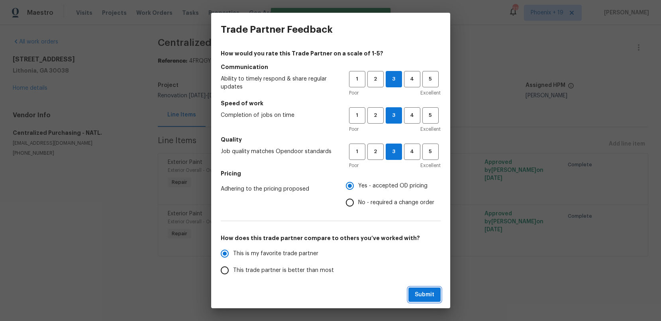
click at [413, 294] on button "Submit" at bounding box center [424, 294] width 32 height 15
radio input "true"
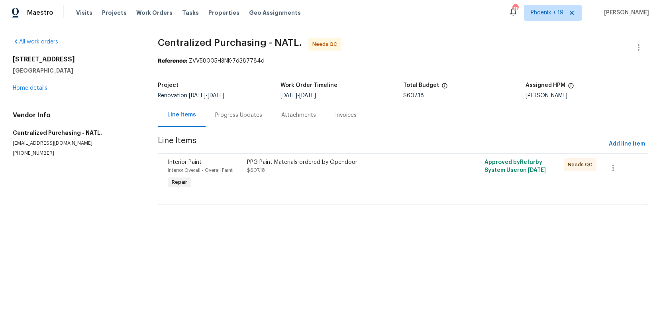
click at [396, 193] on div at bounding box center [403, 195] width 470 height 10
click at [390, 182] on div "PPG Paint Materials ordered by Opendoor $607.18" at bounding box center [343, 174] width 198 height 37
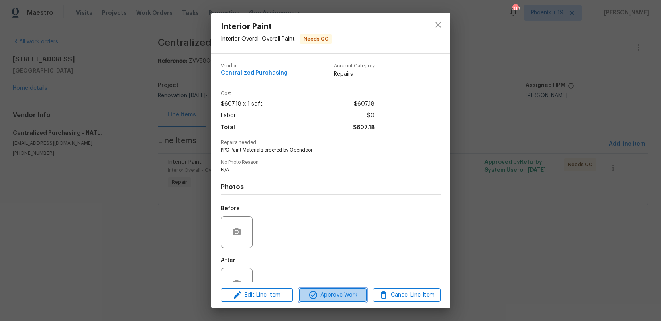
click at [362, 296] on span "Approve Work" at bounding box center [332, 295] width 63 height 10
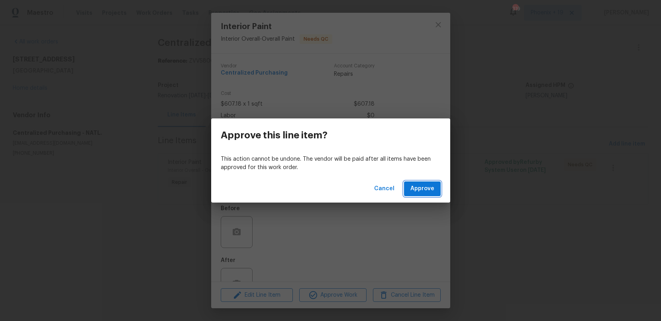
click at [438, 186] on button "Approve" at bounding box center [422, 188] width 37 height 15
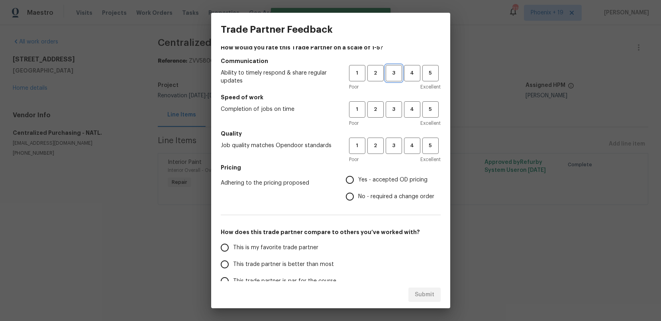
click at [391, 74] on span "3" at bounding box center [393, 72] width 15 height 9
click at [389, 111] on span "3" at bounding box center [393, 108] width 15 height 9
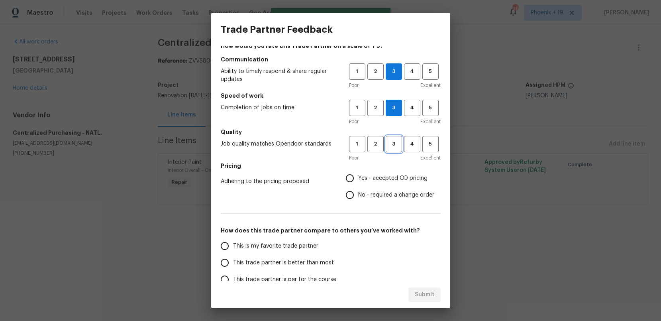
click at [387, 151] on button "3" at bounding box center [393, 144] width 16 height 16
click at [370, 179] on span "Yes - accepted OD pricing" at bounding box center [392, 178] width 69 height 8
click at [358, 179] on input "Yes - accepted OD pricing" at bounding box center [349, 177] width 17 height 17
radio input "true"
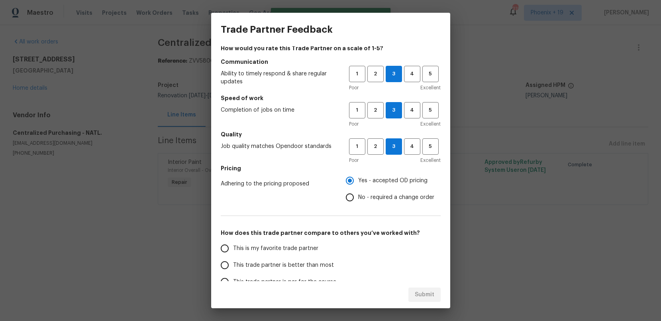
click at [274, 242] on label "This is my favorite trade partner" at bounding box center [279, 248] width 126 height 17
click at [233, 242] on input "This is my favorite trade partner" at bounding box center [224, 248] width 17 height 17
click at [432, 291] on span "Submit" at bounding box center [425, 294] width 20 height 10
radio input "true"
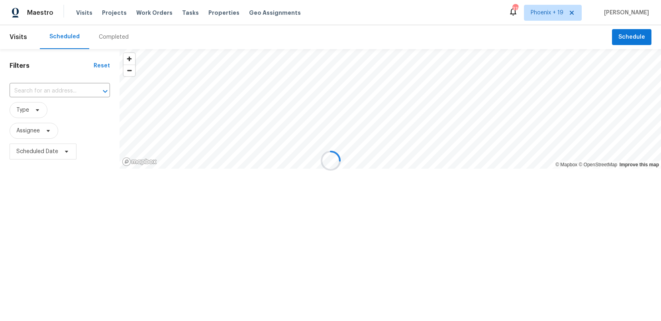
click at [147, 13] on div at bounding box center [330, 160] width 661 height 321
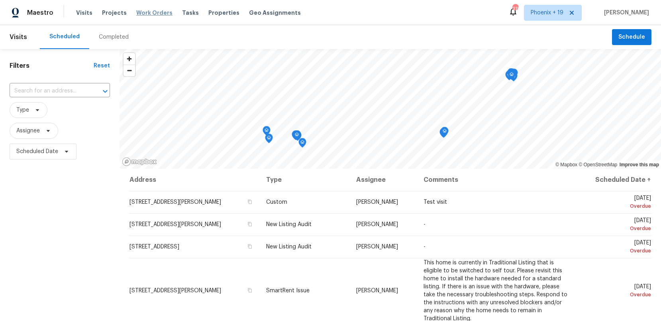
click at [148, 16] on span "Work Orders" at bounding box center [154, 13] width 36 height 8
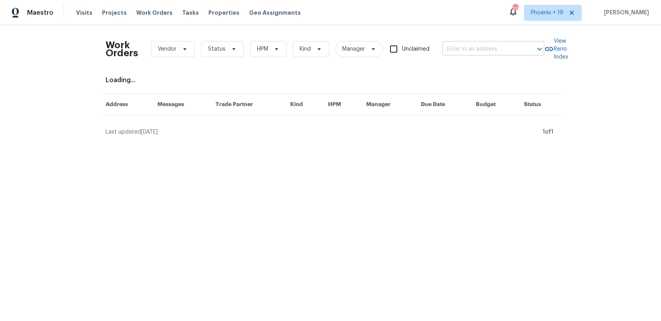
click at [471, 44] on input "text" at bounding box center [482, 49] width 80 height 12
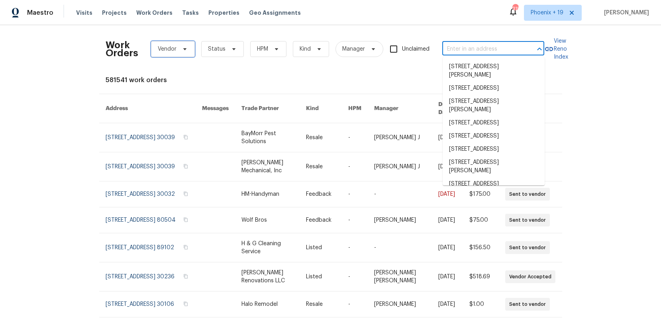
click at [162, 52] on span "Vendor" at bounding box center [167, 49] width 19 height 8
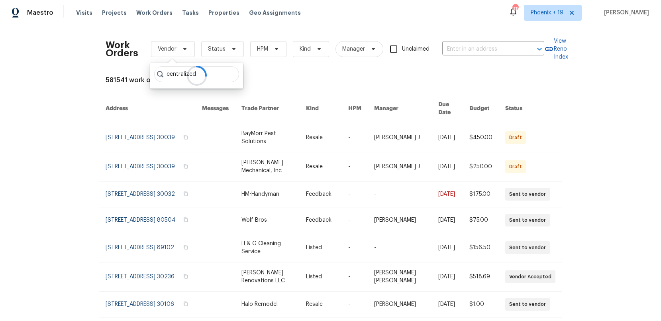
type input "centralized"
click at [227, 95] on div "Centralized Purchasing - NATL. (Non-Compliant)" at bounding box center [217, 92] width 125 height 8
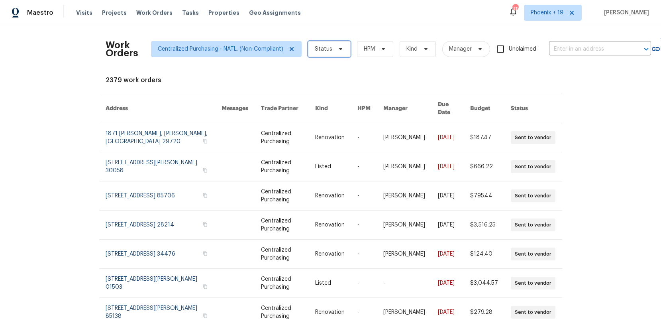
click at [327, 51] on span "Status" at bounding box center [324, 49] width 18 height 8
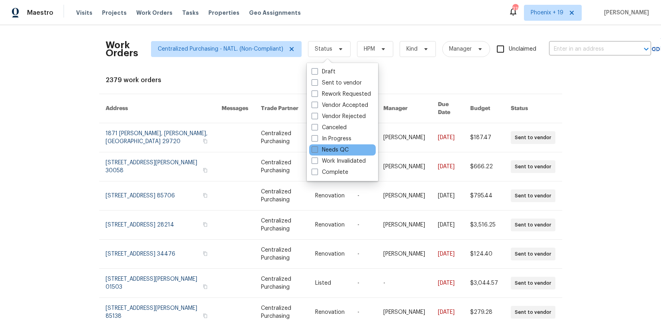
click at [321, 151] on label "Needs QC" at bounding box center [329, 150] width 37 height 8
click at [317, 151] on input "Needs QC" at bounding box center [313, 148] width 5 height 5
checkbox input "true"
